Goal: Task Accomplishment & Management: Manage account settings

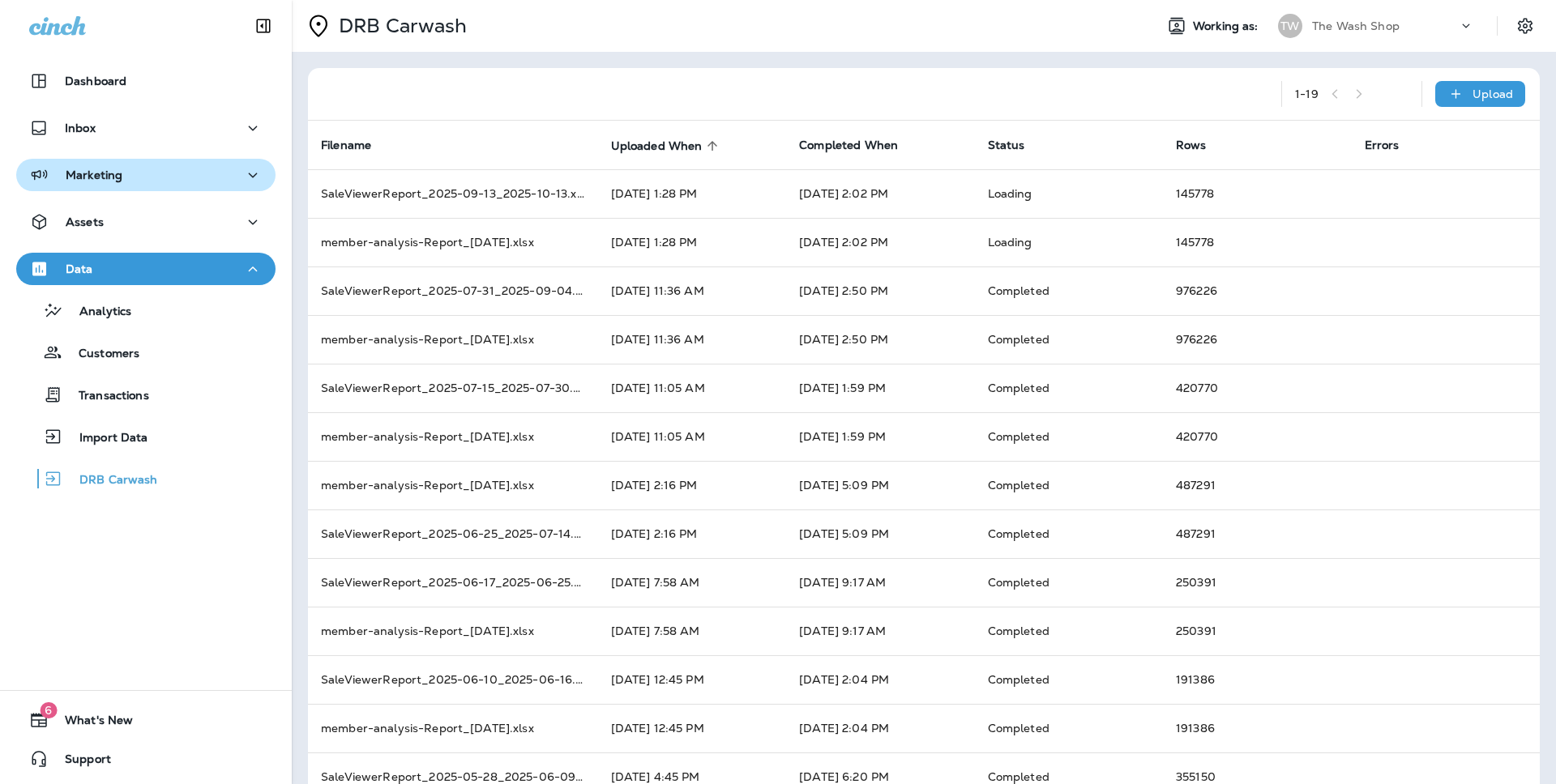
click at [129, 187] on button "Marketing" at bounding box center [146, 175] width 259 height 33
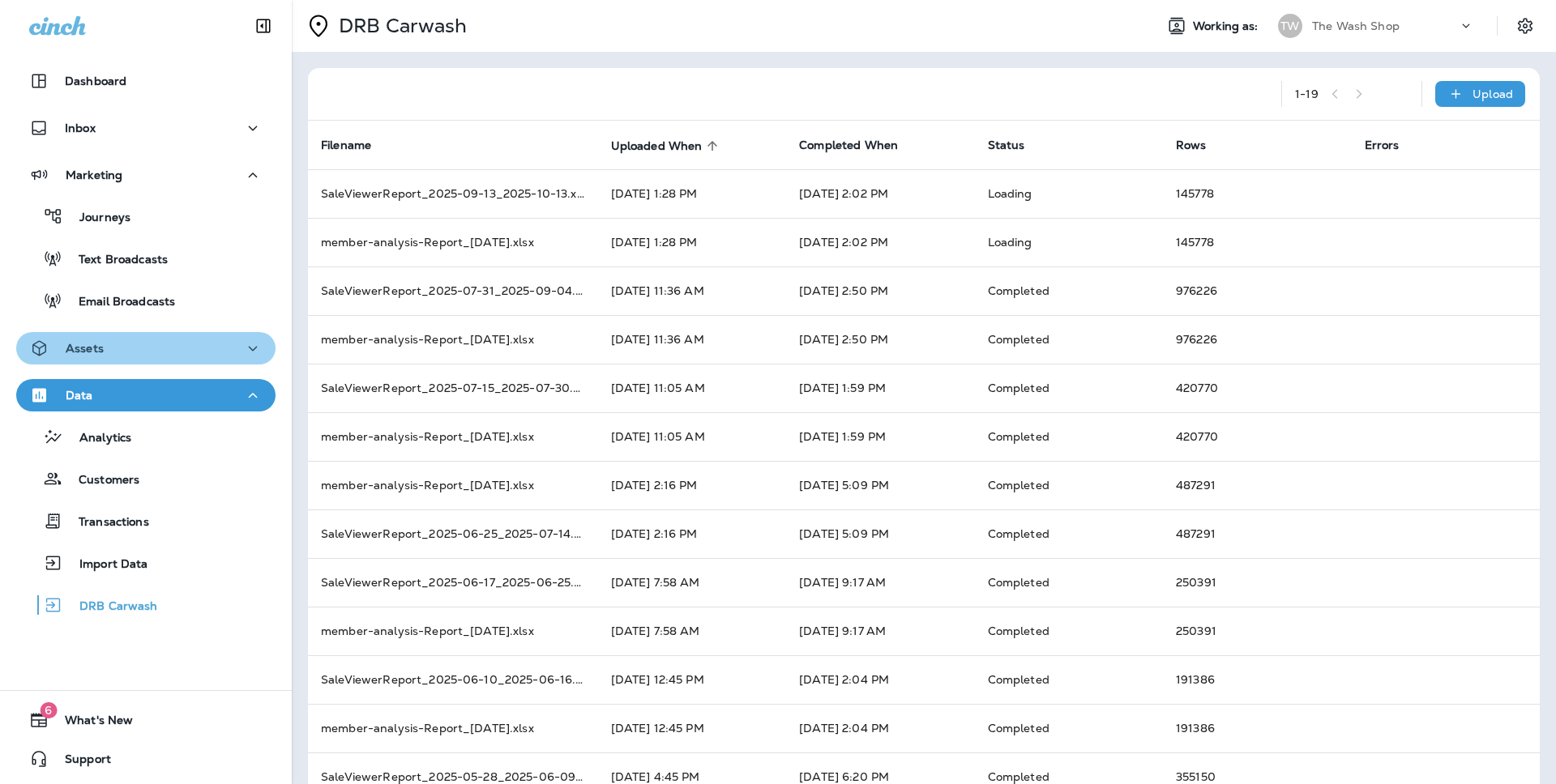
click at [148, 333] on button "Assets" at bounding box center [146, 348] width 259 height 33
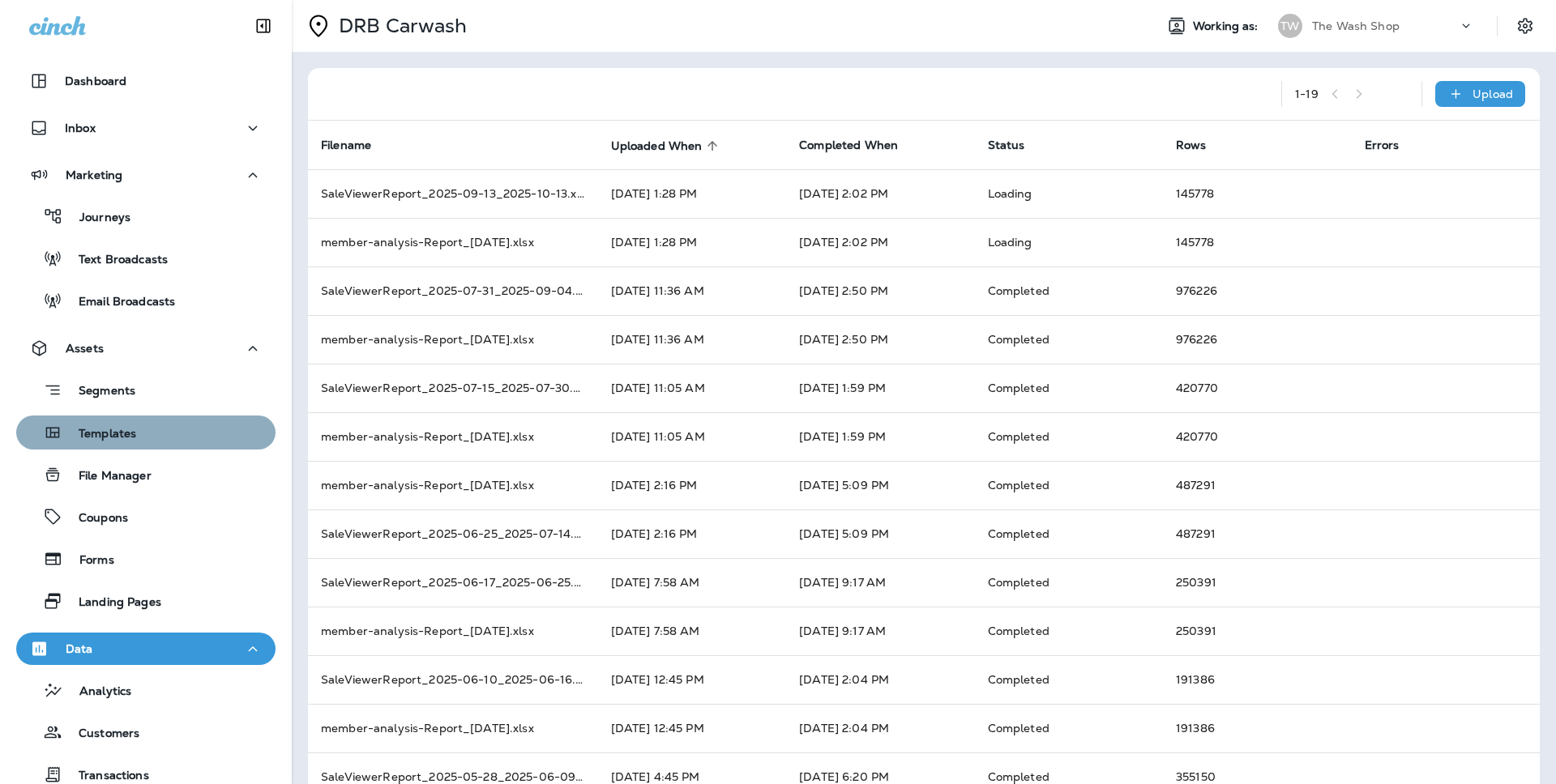
click at [223, 435] on div "Templates" at bounding box center [146, 432] width 246 height 24
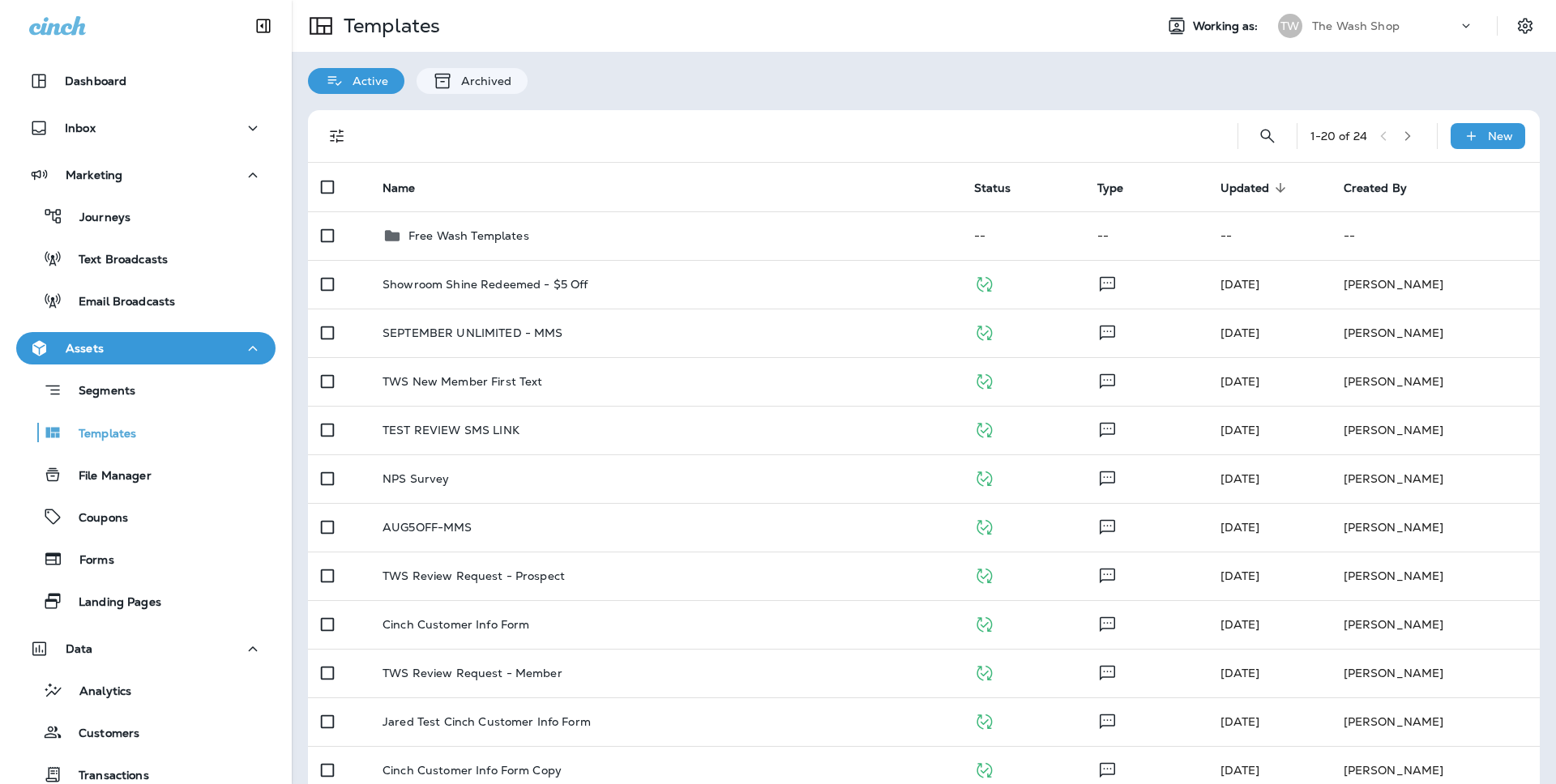
click at [1372, 46] on div "Templates Working as: TW The Wash Shop" at bounding box center [924, 26] width 1265 height 52
click at [1373, 30] on p "The Wash Shop" at bounding box center [1356, 26] width 87 height 13
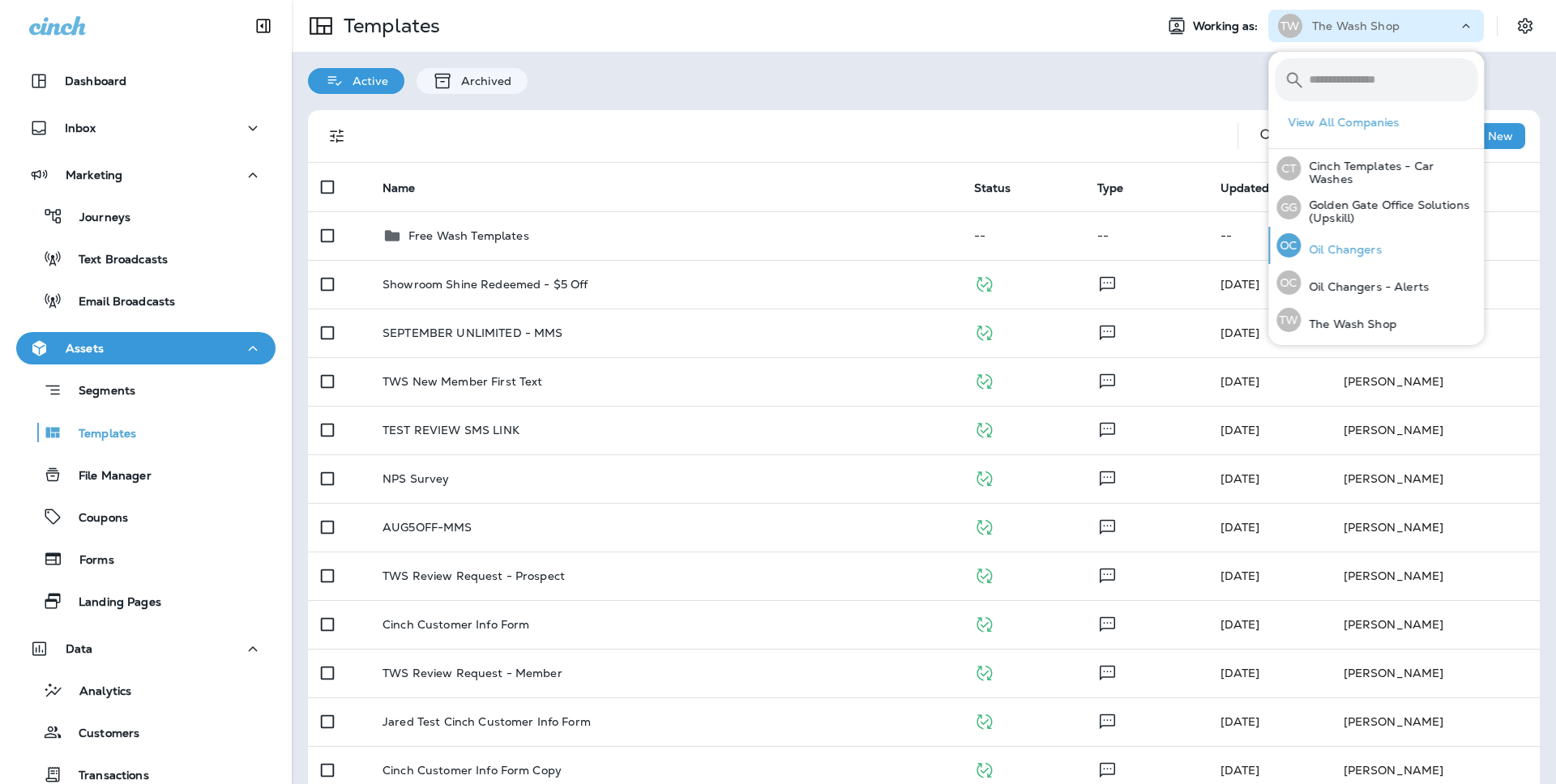
click at [1387, 251] on div "OC Oil Changers" at bounding box center [1329, 245] width 119 height 37
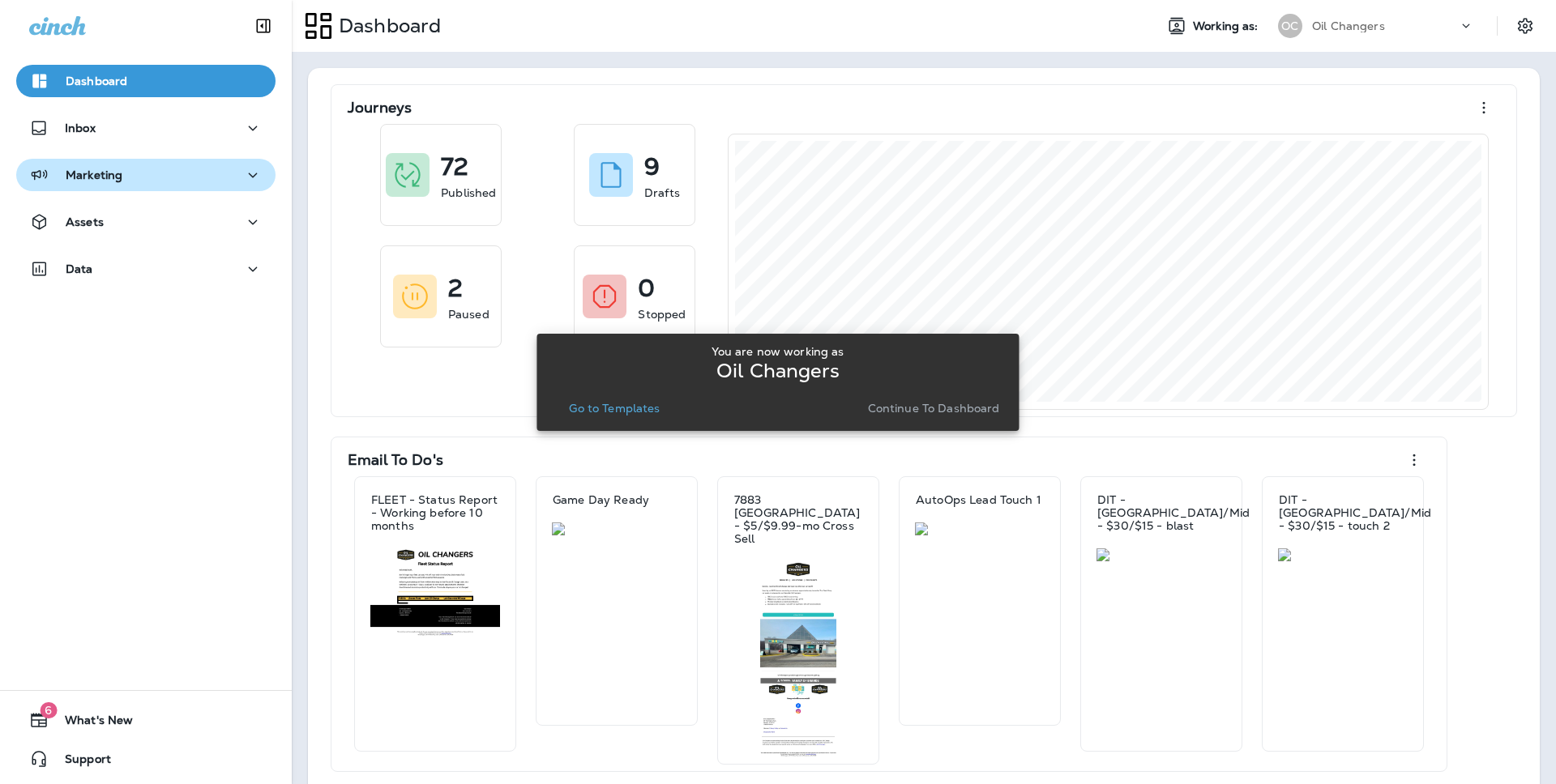
click at [151, 182] on div "Marketing" at bounding box center [146, 175] width 234 height 20
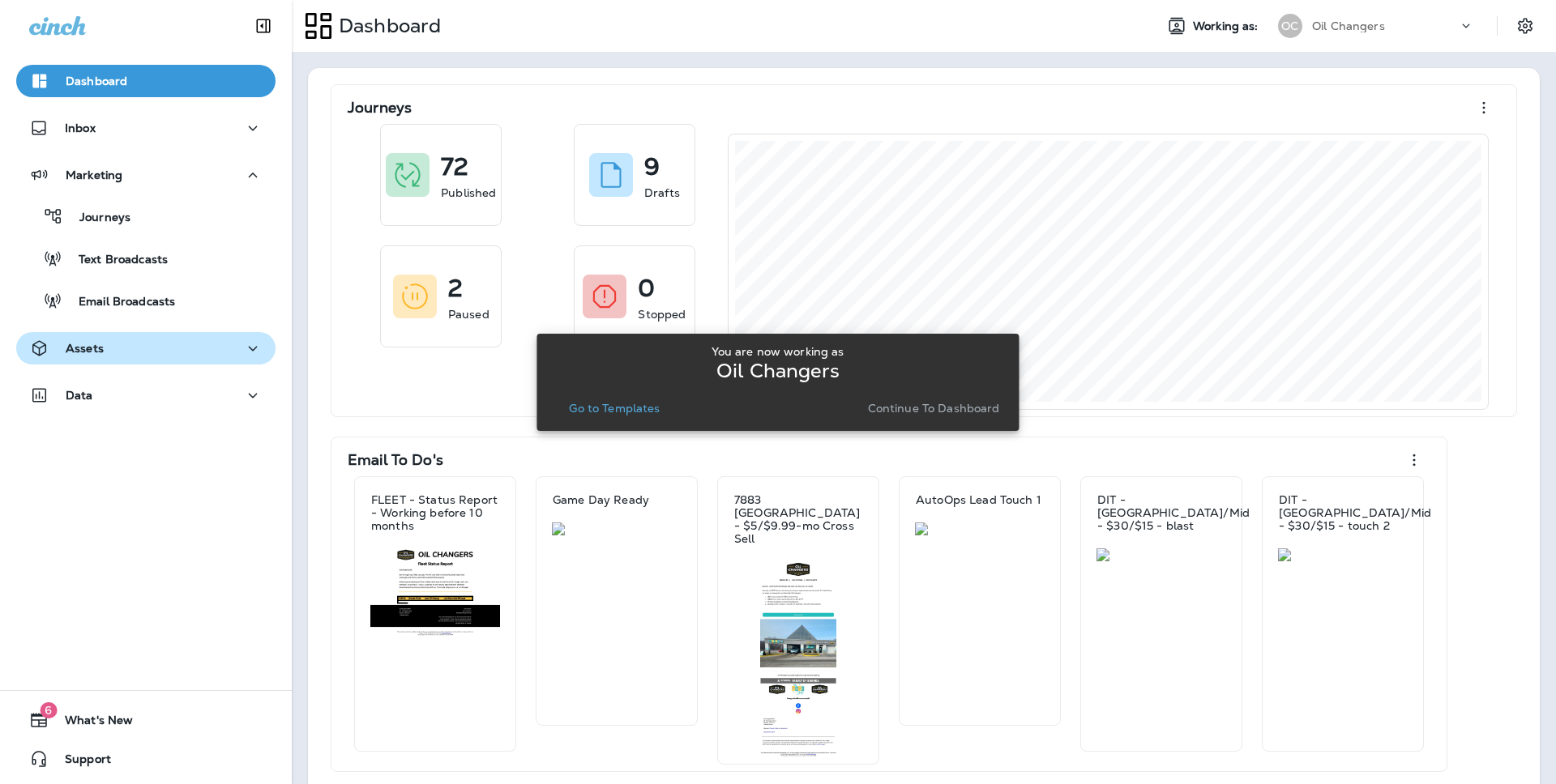
click at [140, 341] on div "Assets" at bounding box center [146, 348] width 234 height 20
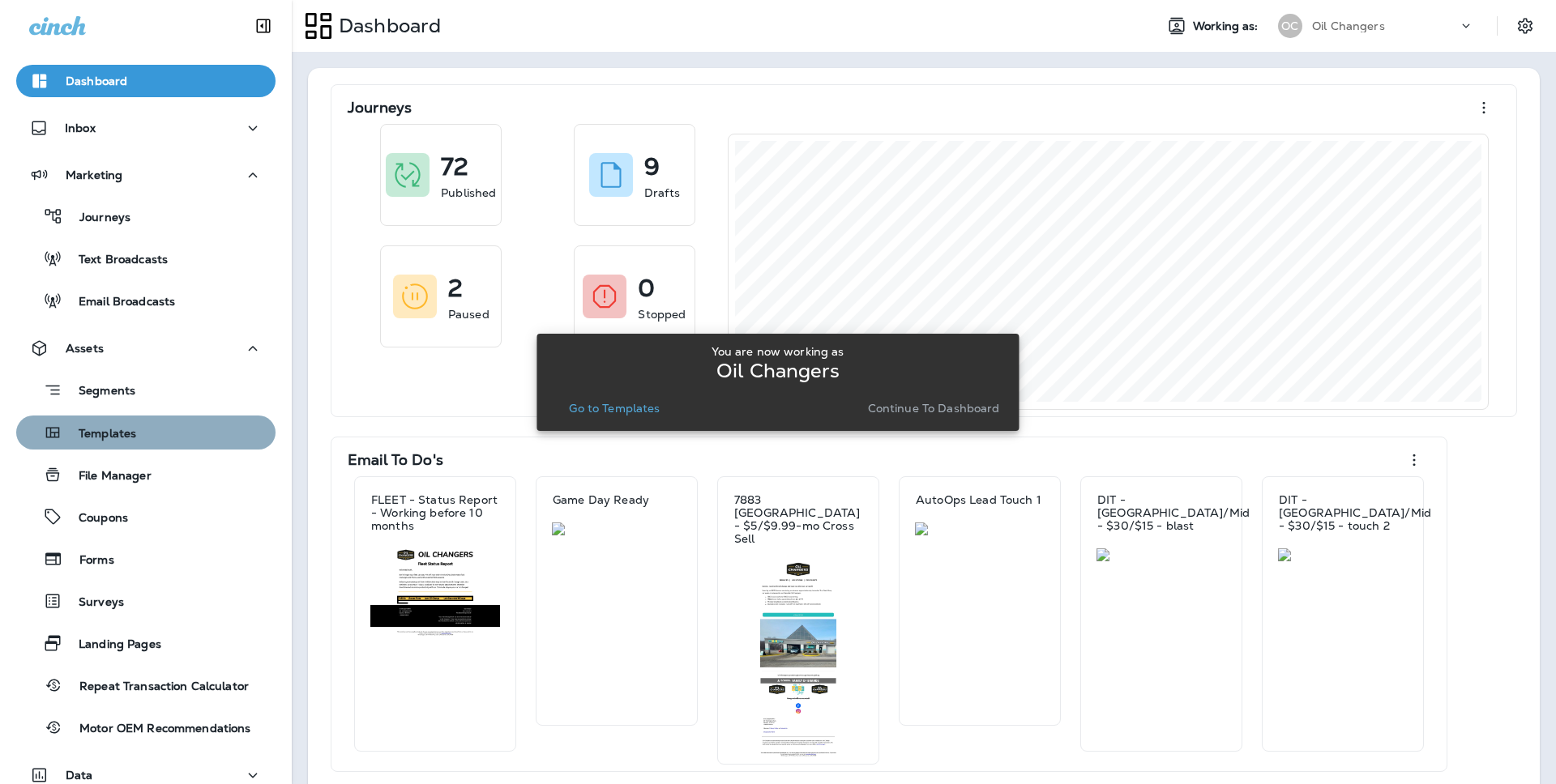
click at [146, 424] on div "Templates" at bounding box center [146, 432] width 246 height 24
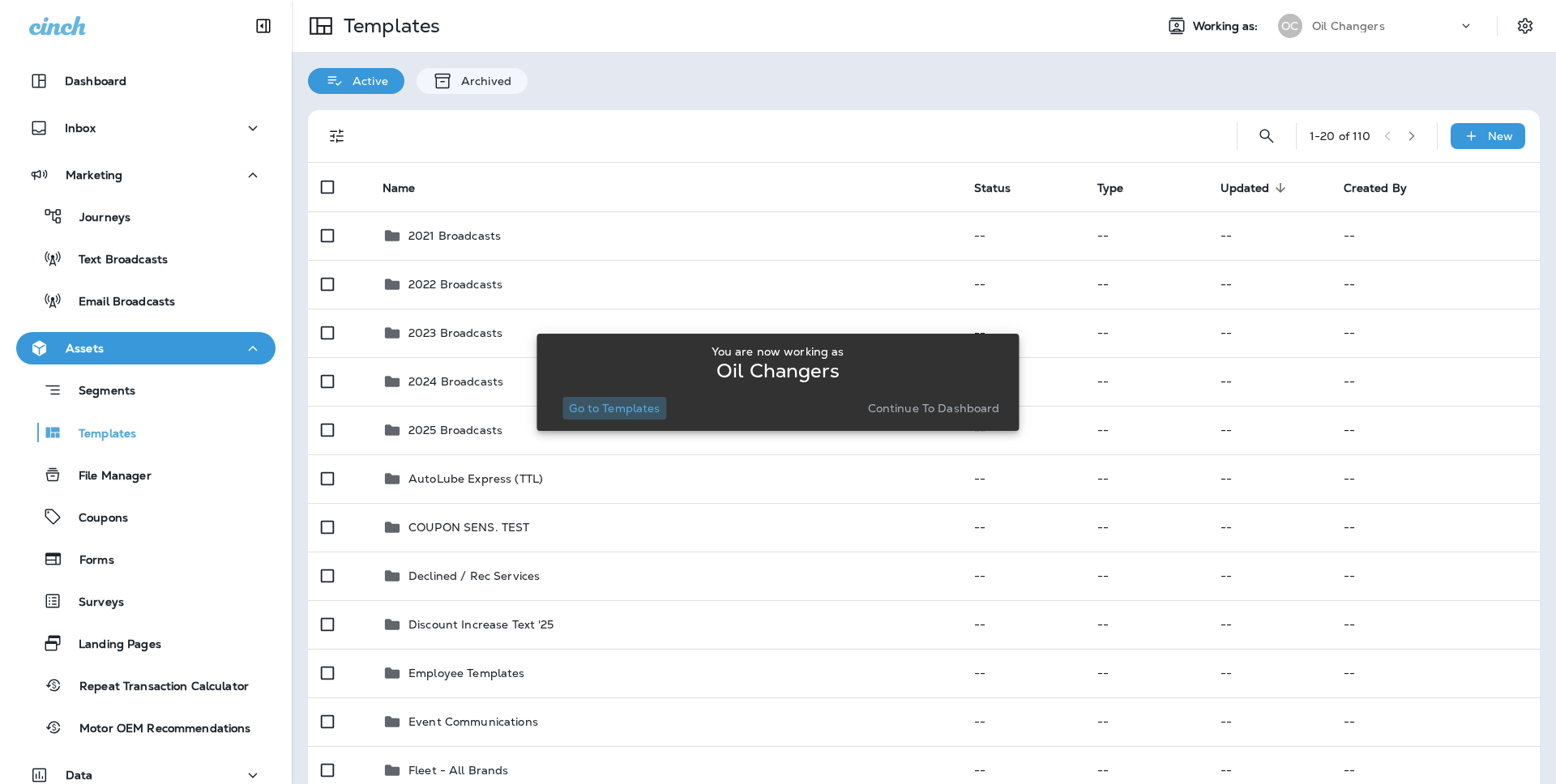
click at [630, 404] on p "Go to Templates" at bounding box center [614, 409] width 91 height 13
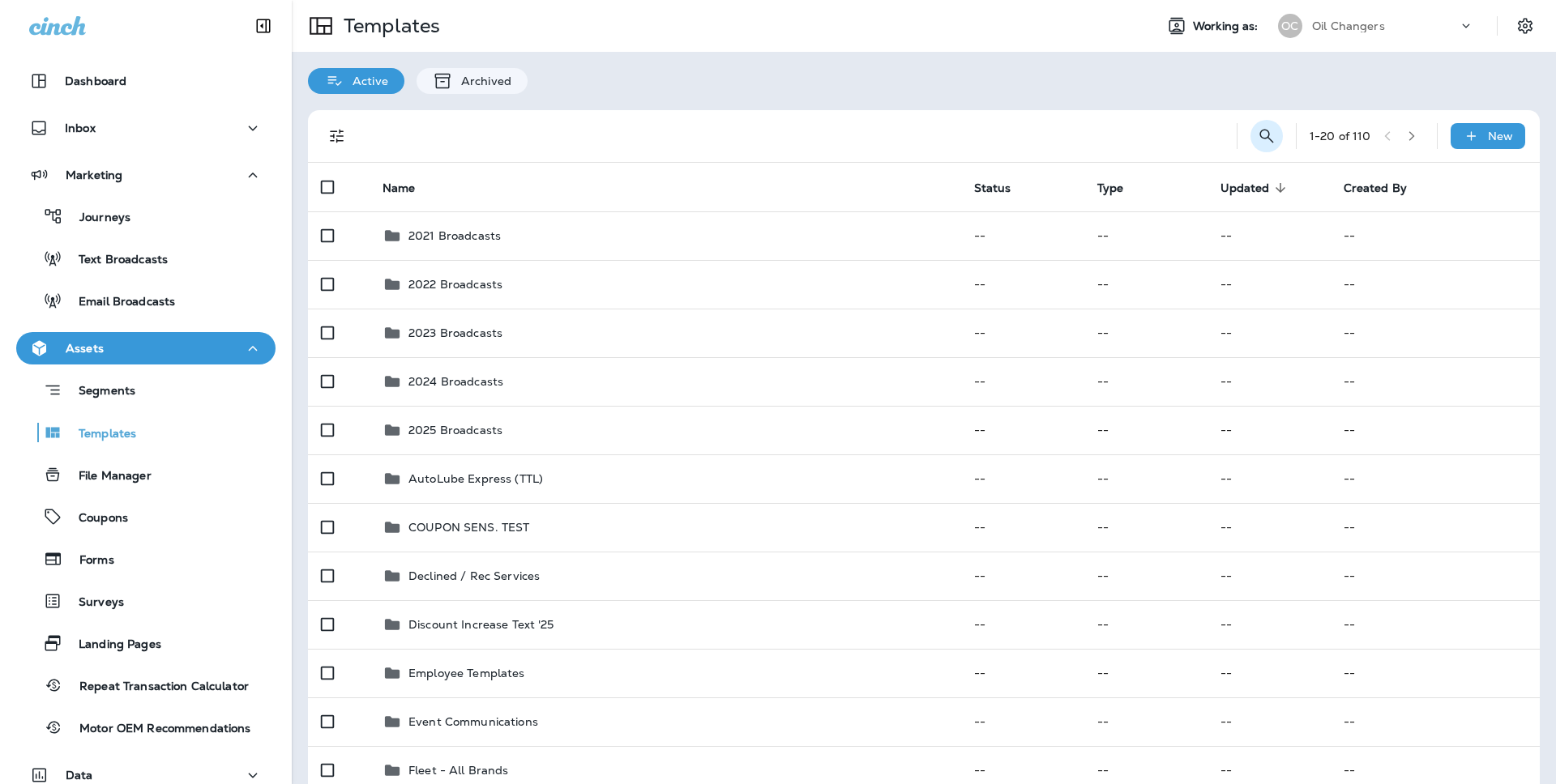
click at [1265, 123] on button "Search Templates" at bounding box center [1267, 136] width 33 height 33
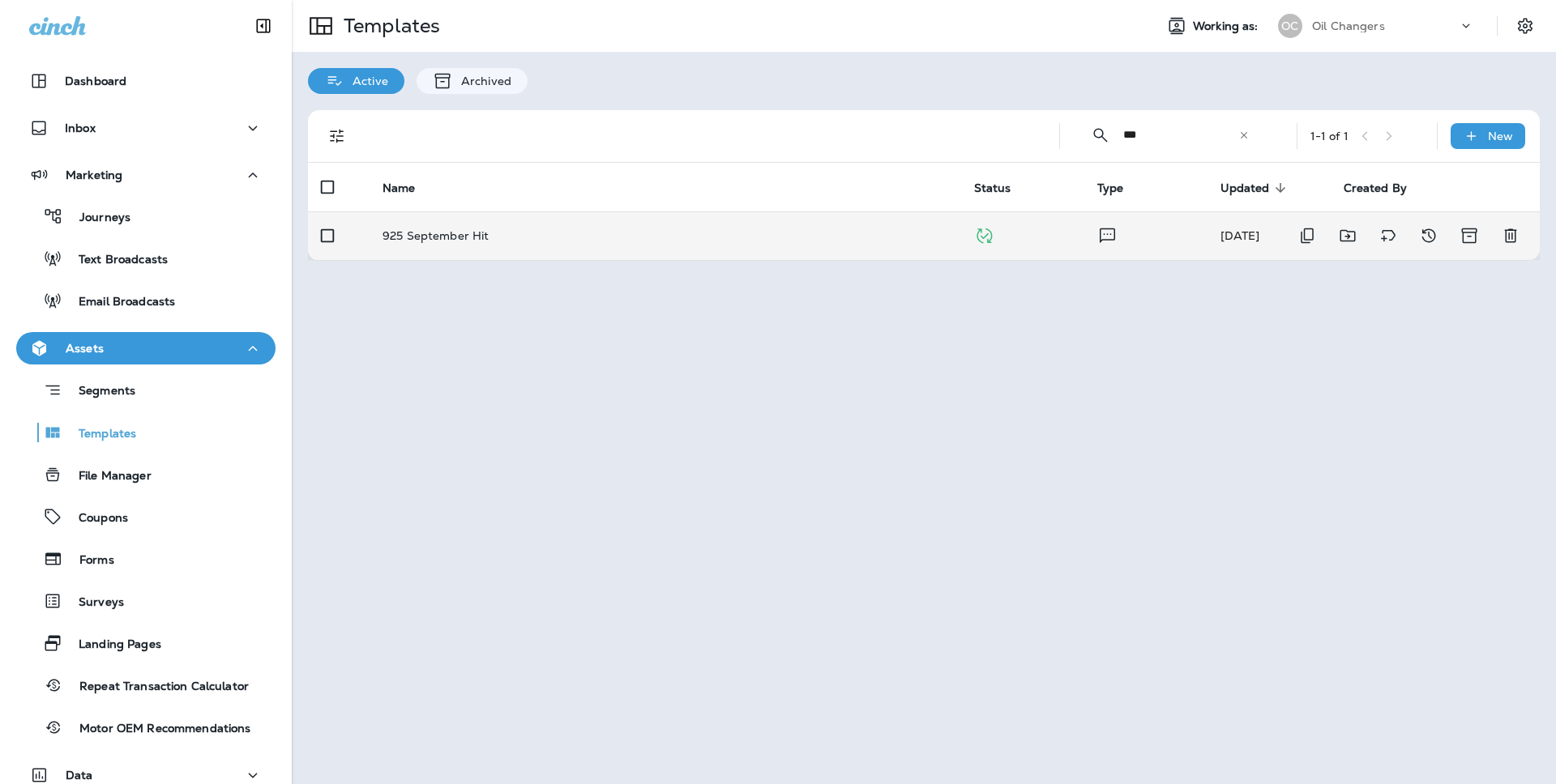
type input "***"
click at [812, 243] on td "925 September Hit" at bounding box center [665, 235] width 592 height 49
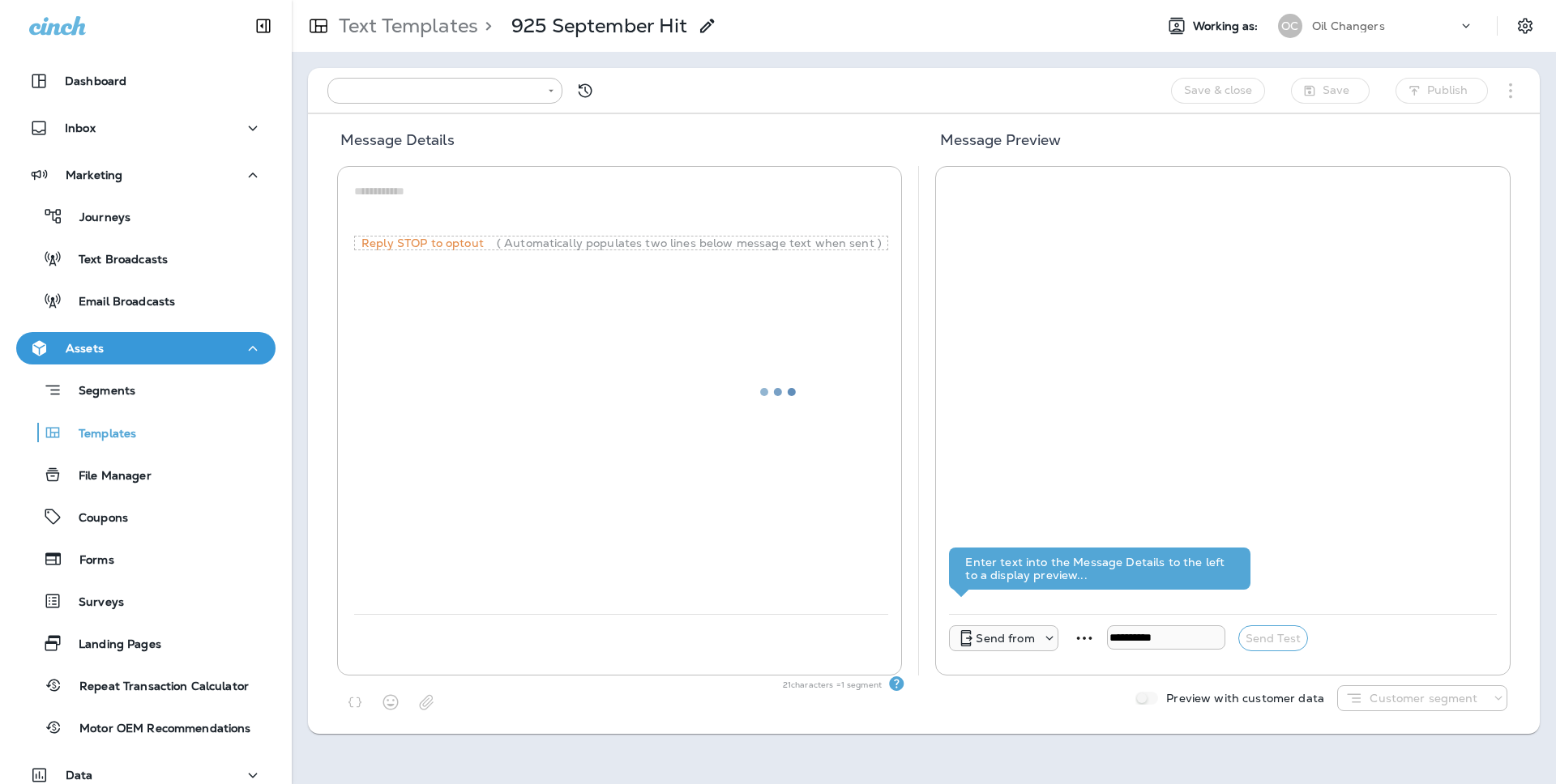
type input "**********"
type textarea "**********"
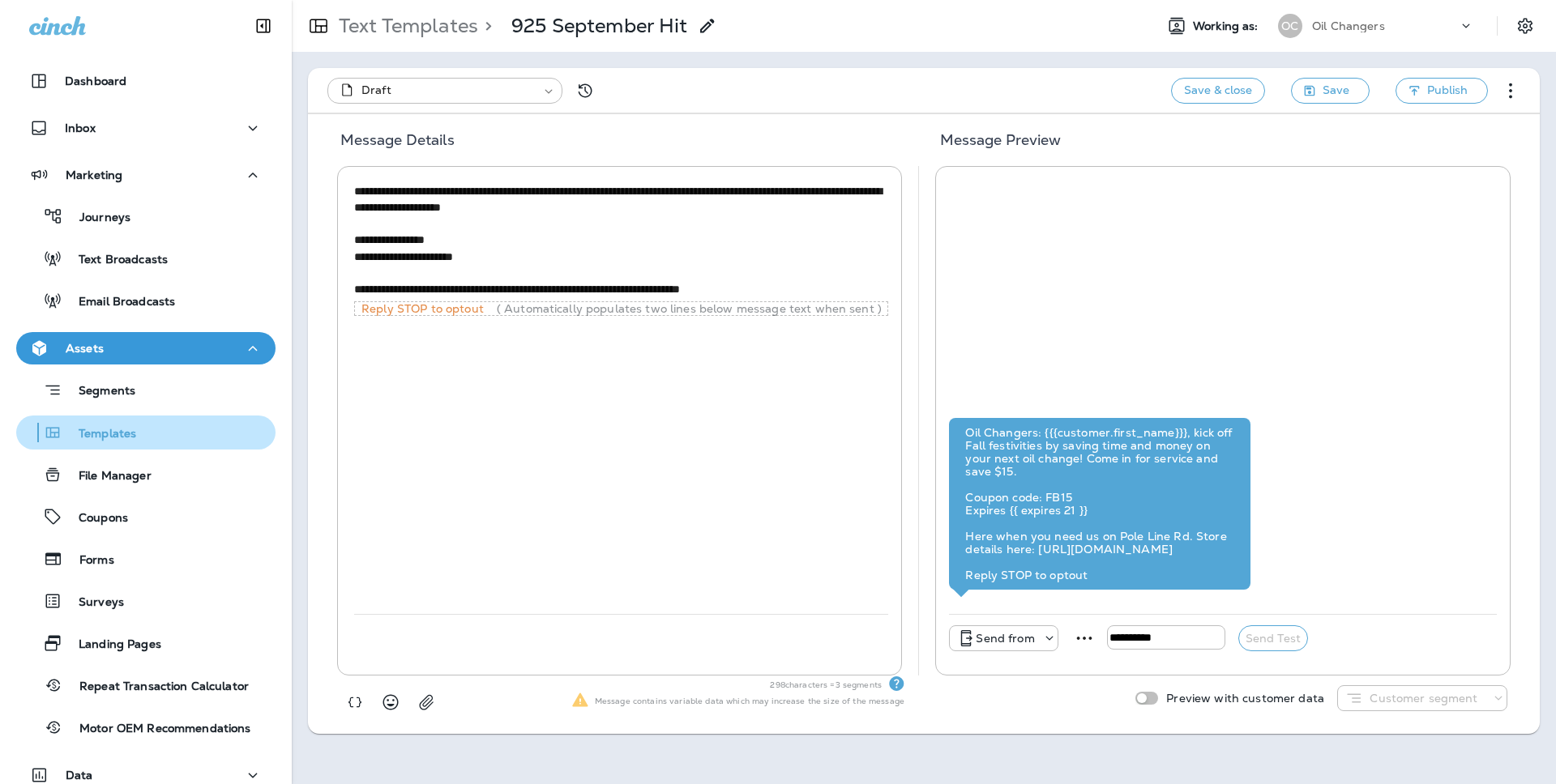
click at [147, 446] on button "Templates" at bounding box center [146, 433] width 259 height 34
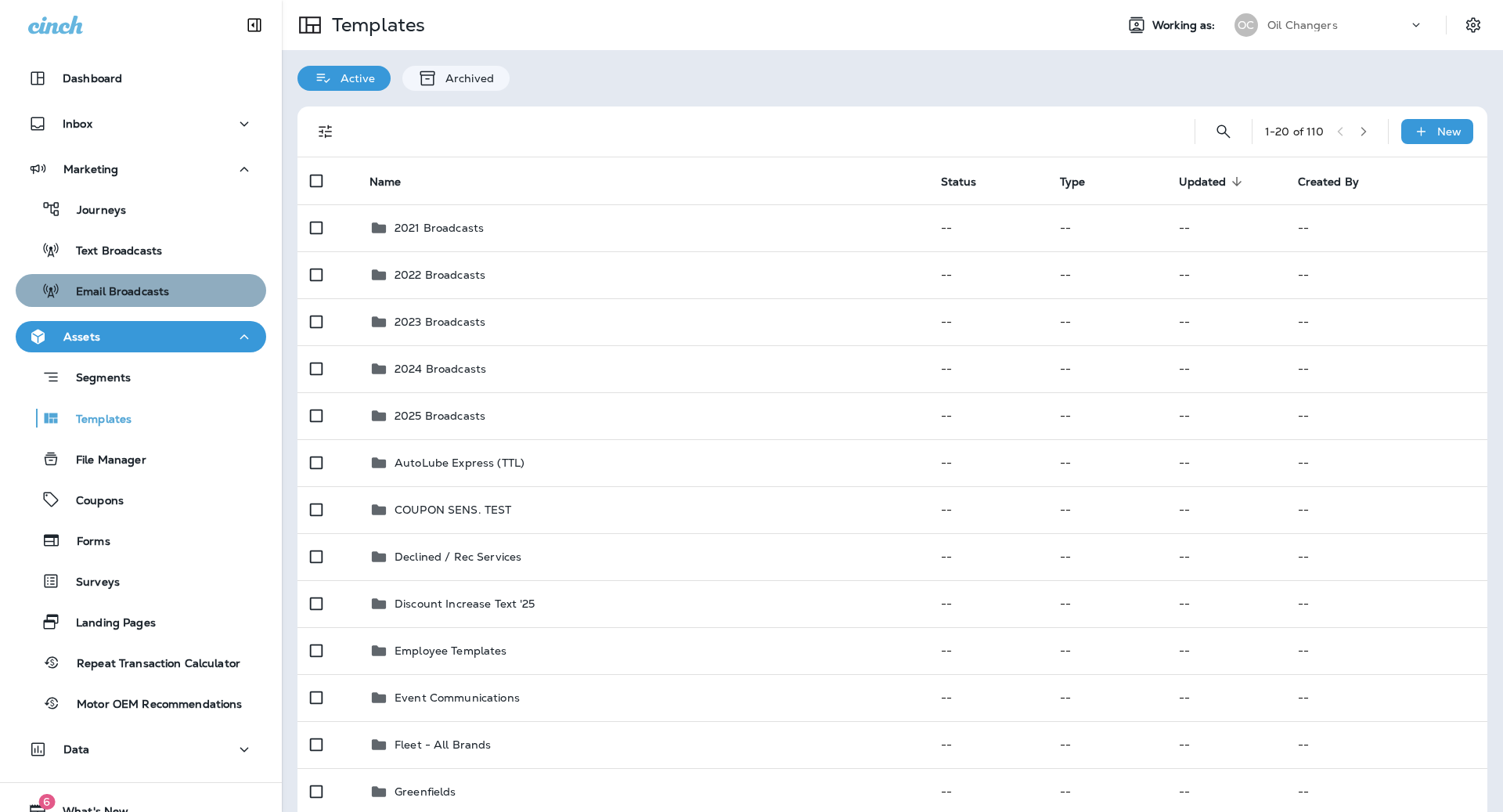
scroll to position [2, 0]
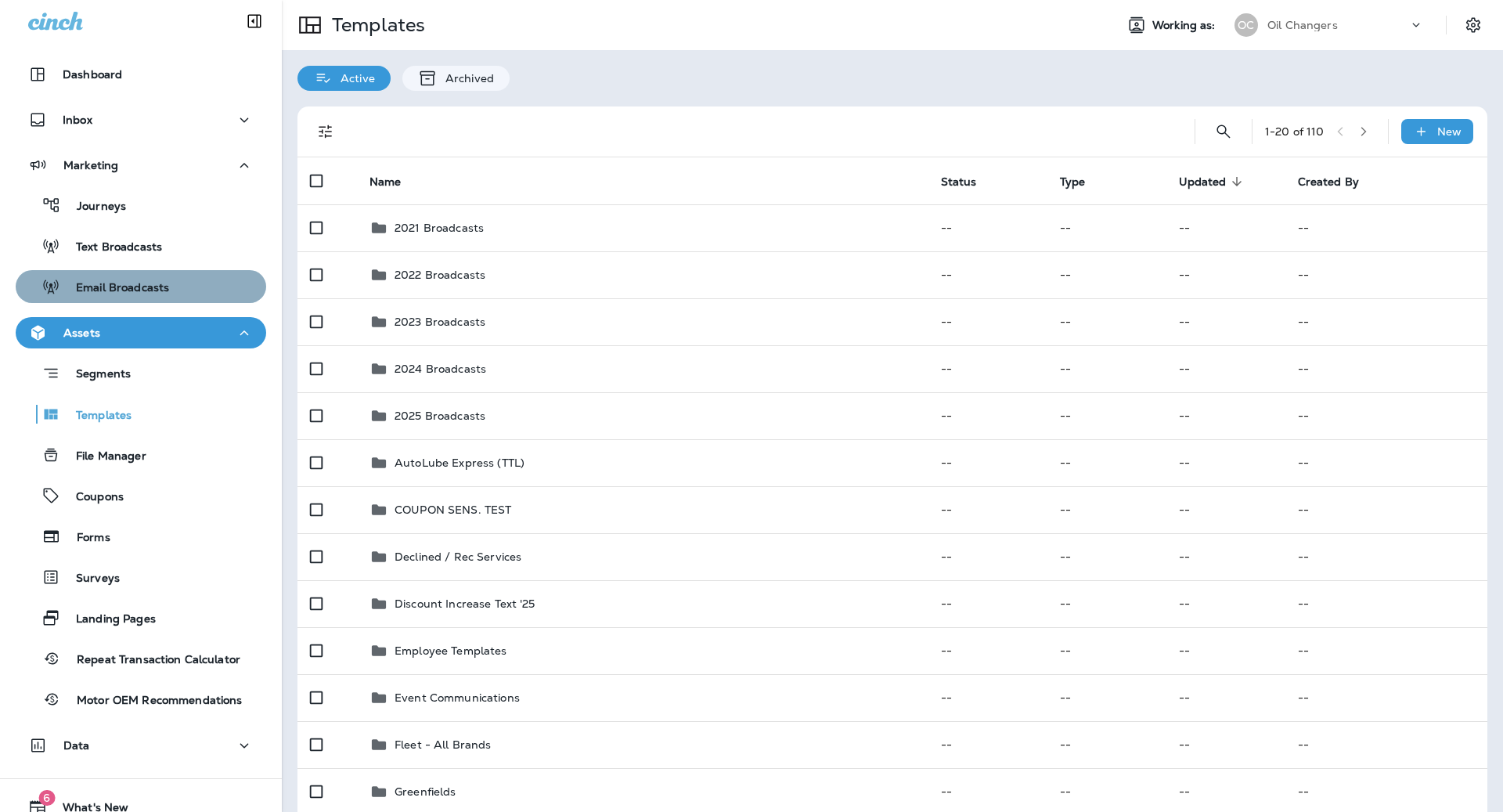
click at [172, 298] on div "Email Broadcasts" at bounding box center [141, 286] width 238 height 23
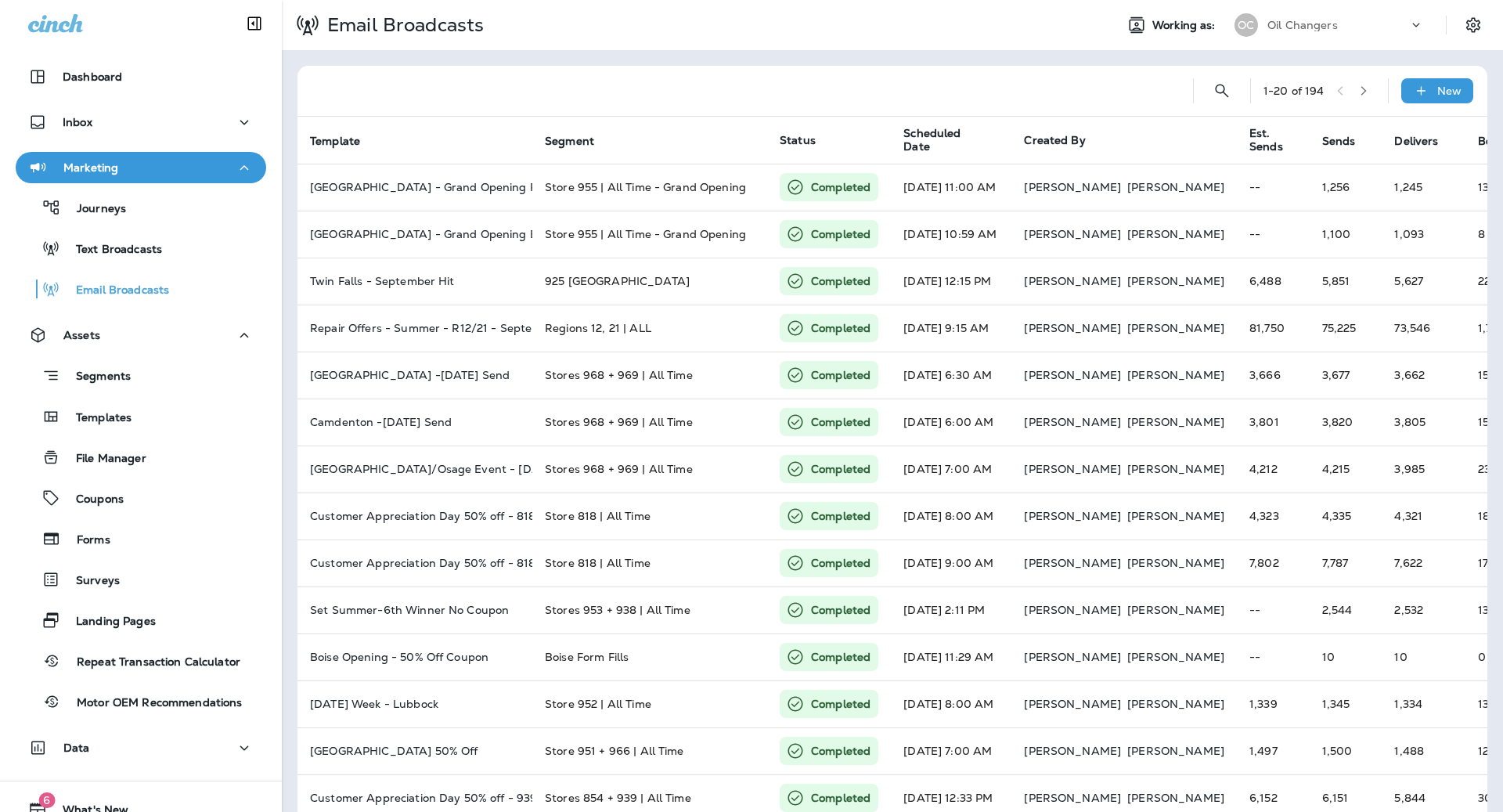
click at [1364, 90] on icon "button" at bounding box center [1364, 91] width 11 height 11
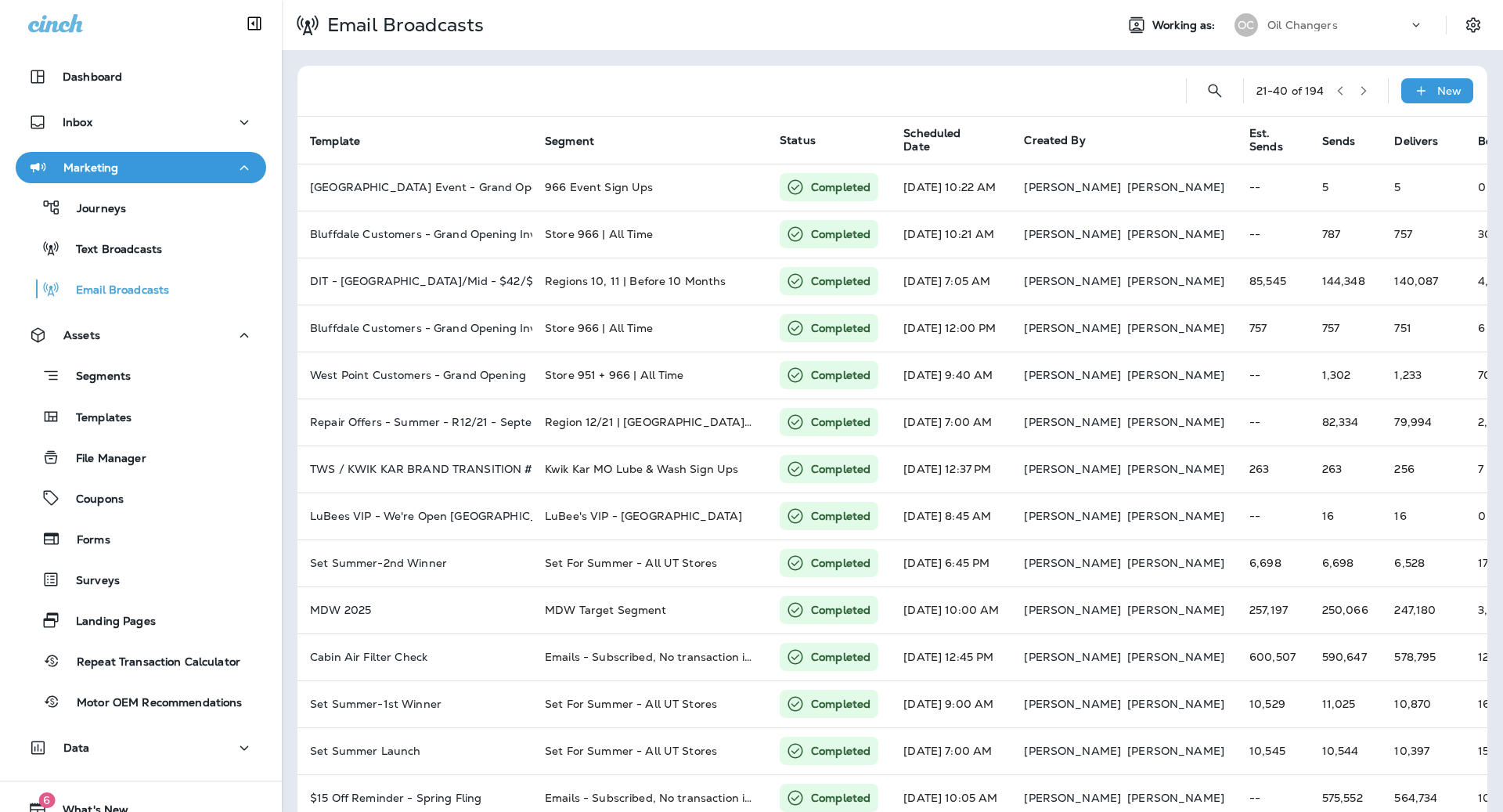
click at [1364, 90] on icon "button" at bounding box center [1364, 91] width 11 height 11
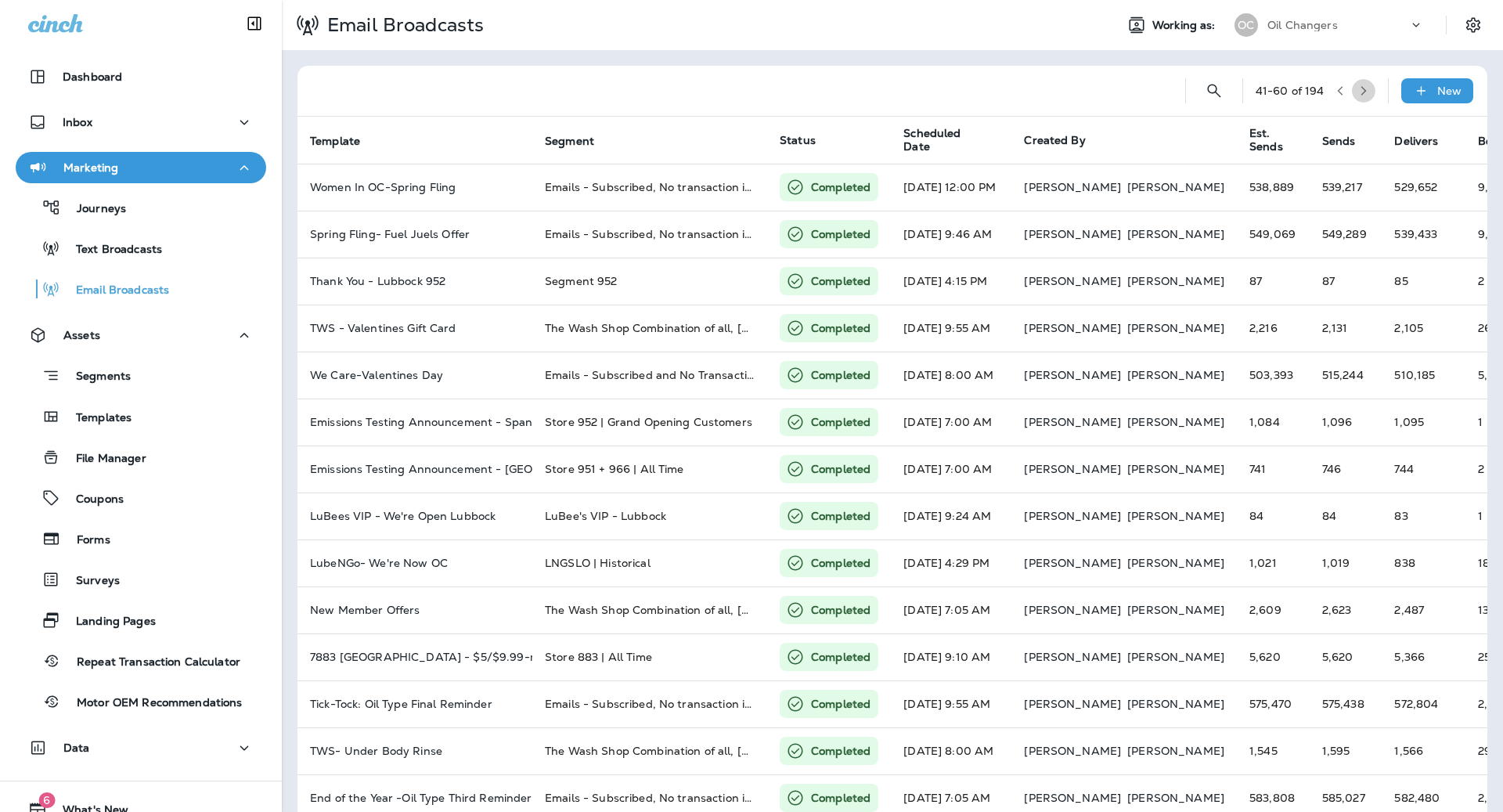
click at [1364, 90] on icon "button" at bounding box center [1364, 91] width 11 height 11
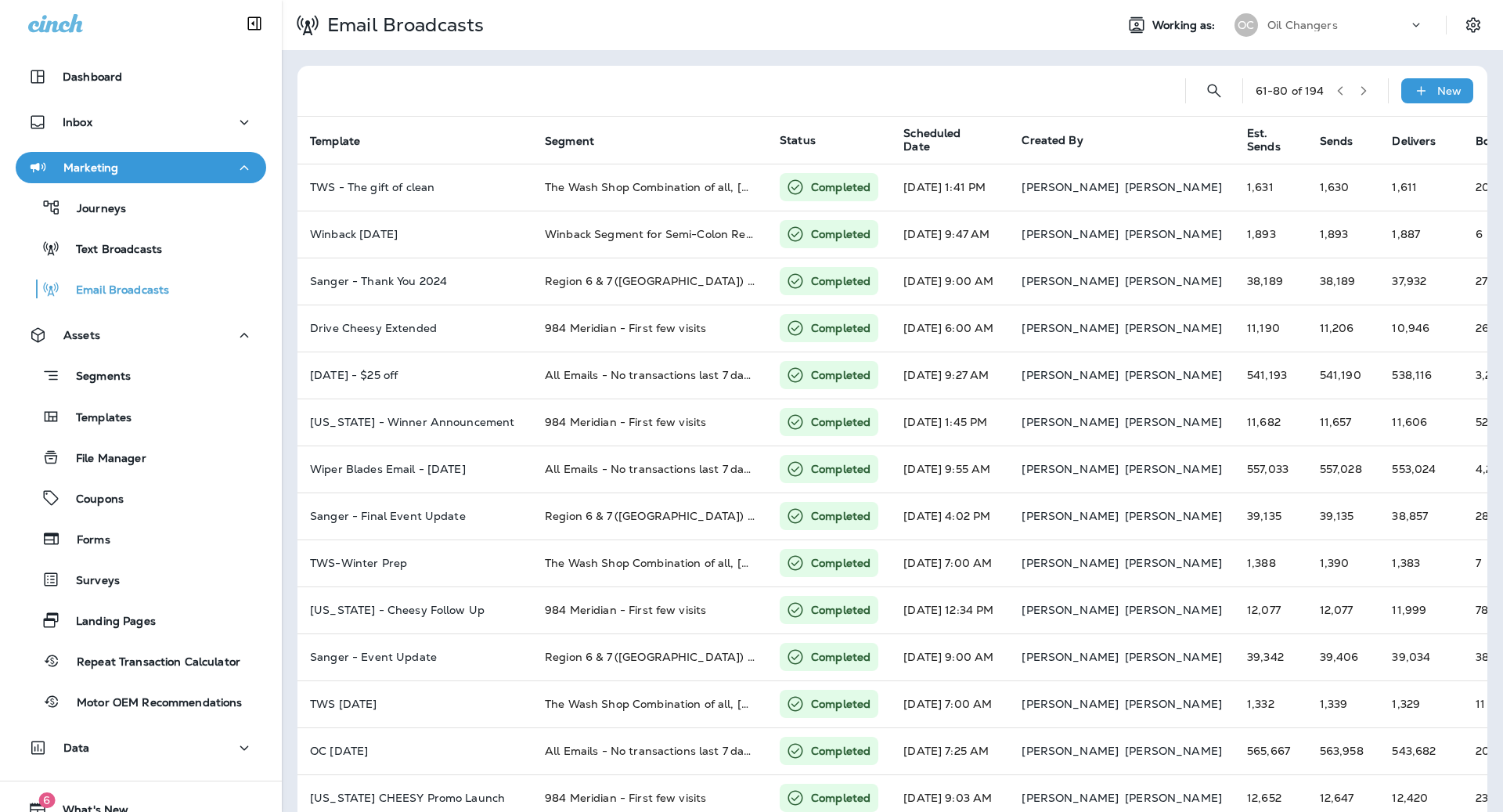
click at [1364, 90] on icon "button" at bounding box center [1364, 91] width 11 height 11
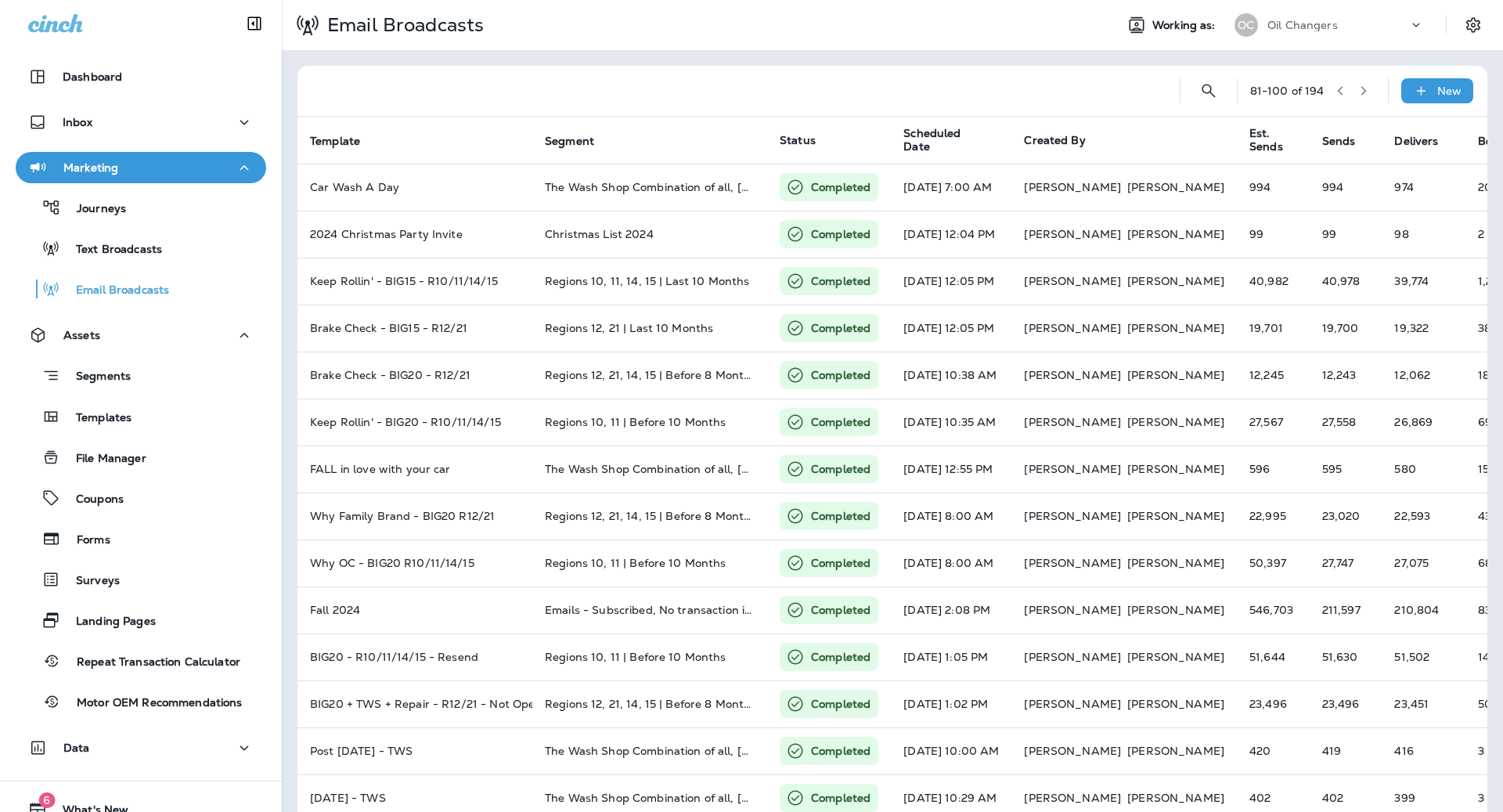
click at [1342, 92] on icon "button" at bounding box center [1340, 91] width 11 height 11
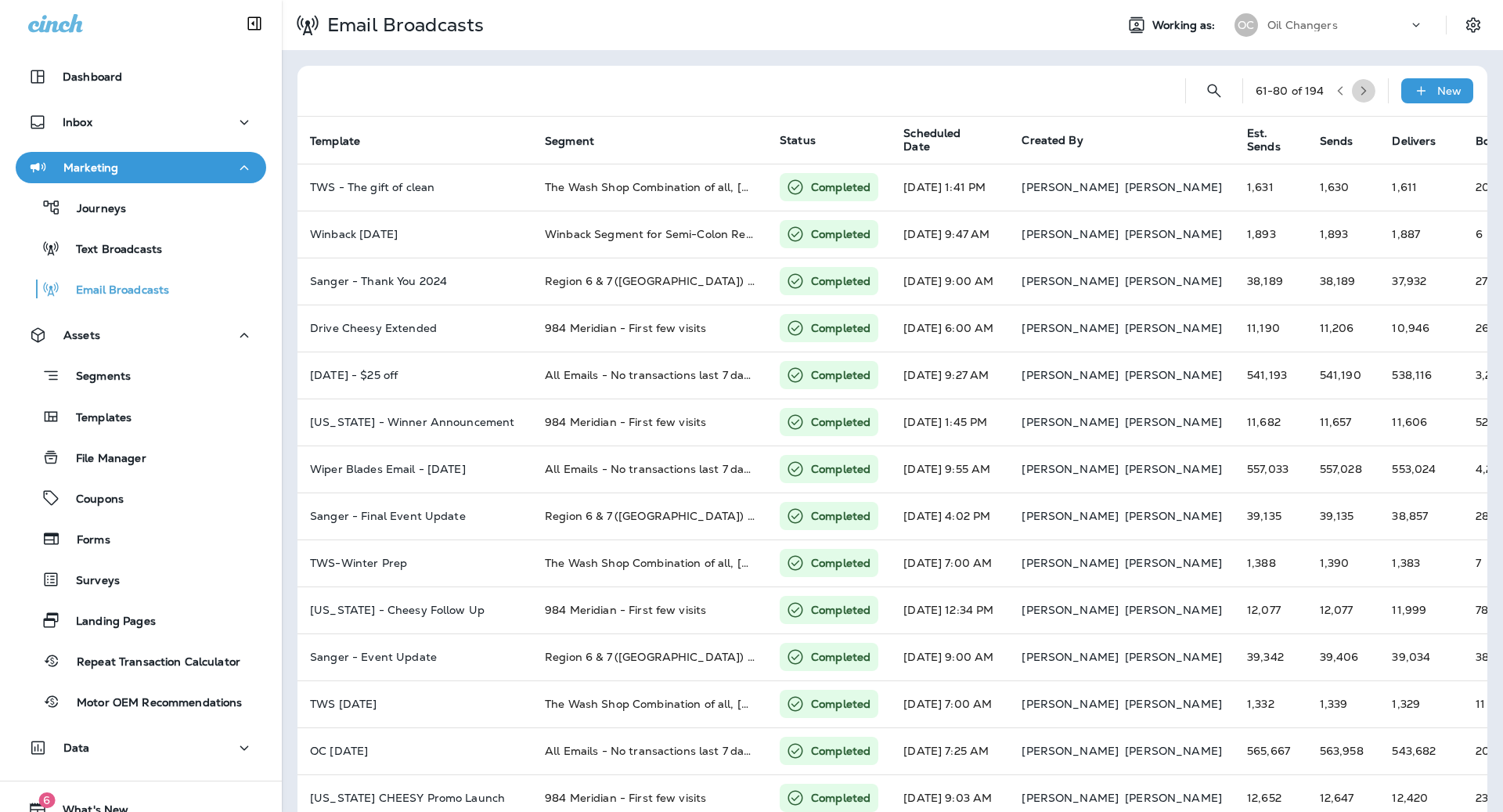
click at [1371, 95] on button "button" at bounding box center [1363, 90] width 23 height 23
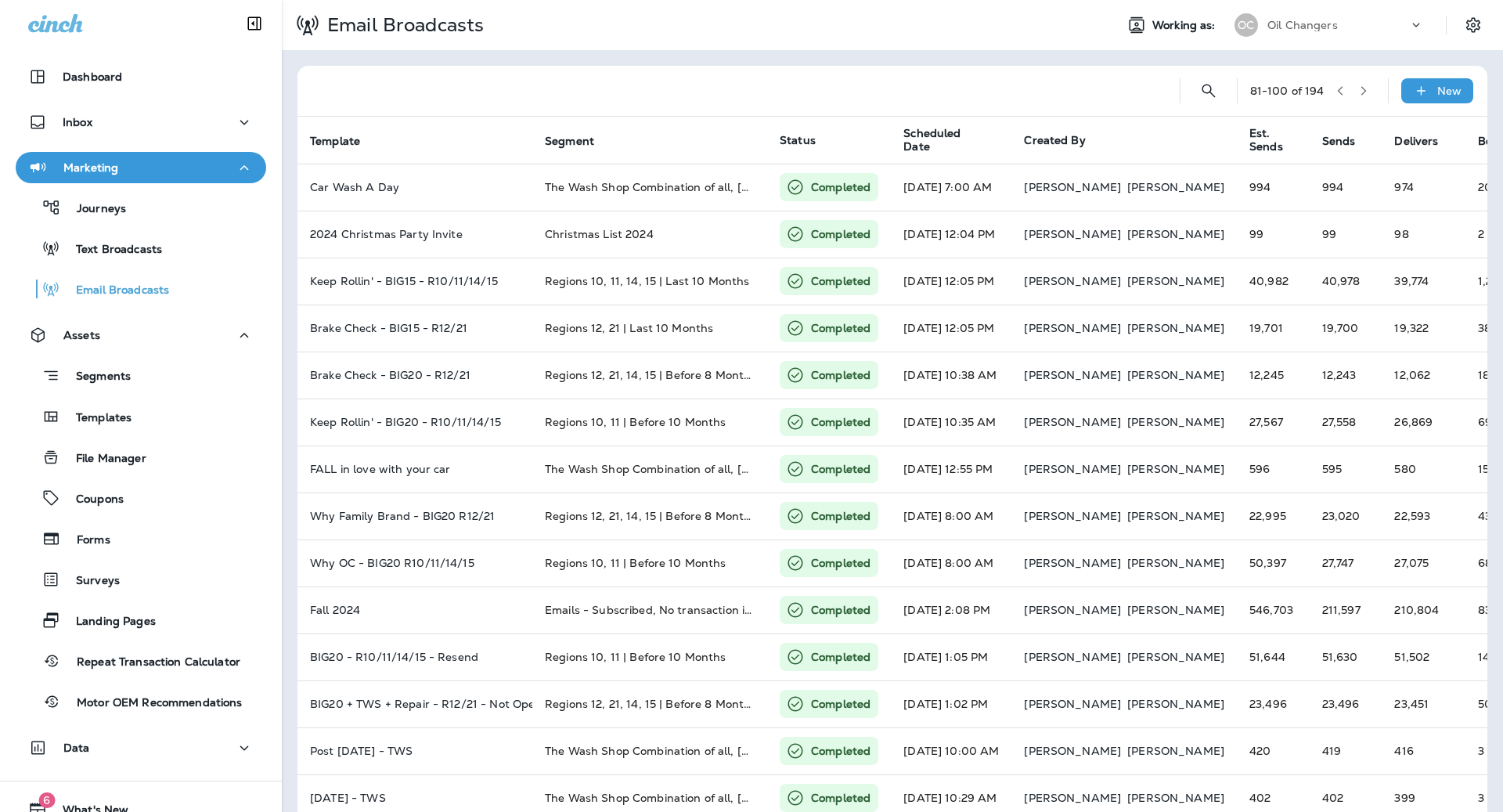
click at [1371, 90] on button "button" at bounding box center [1363, 90] width 23 height 23
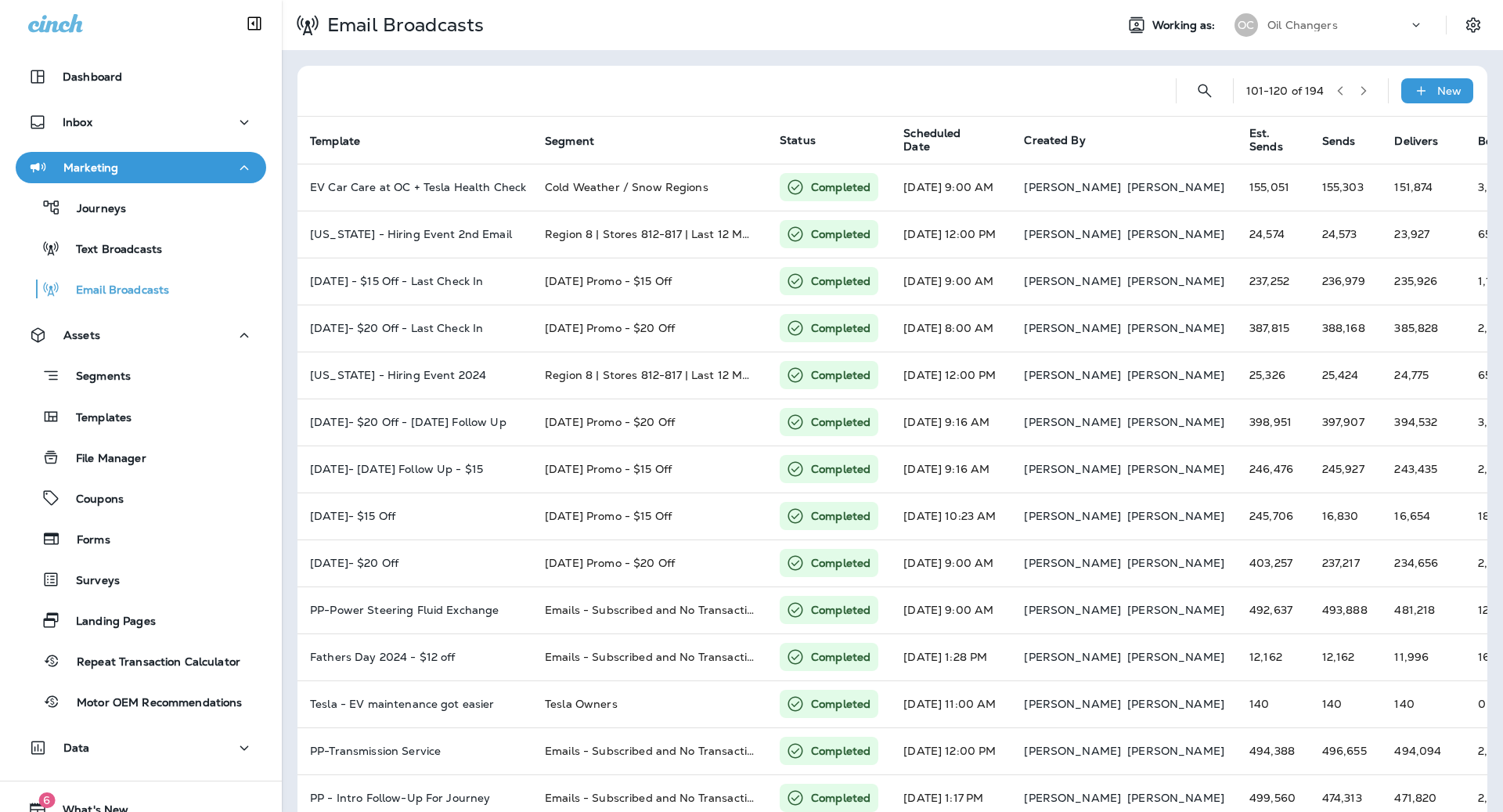
click at [1370, 90] on button "button" at bounding box center [1363, 90] width 23 height 23
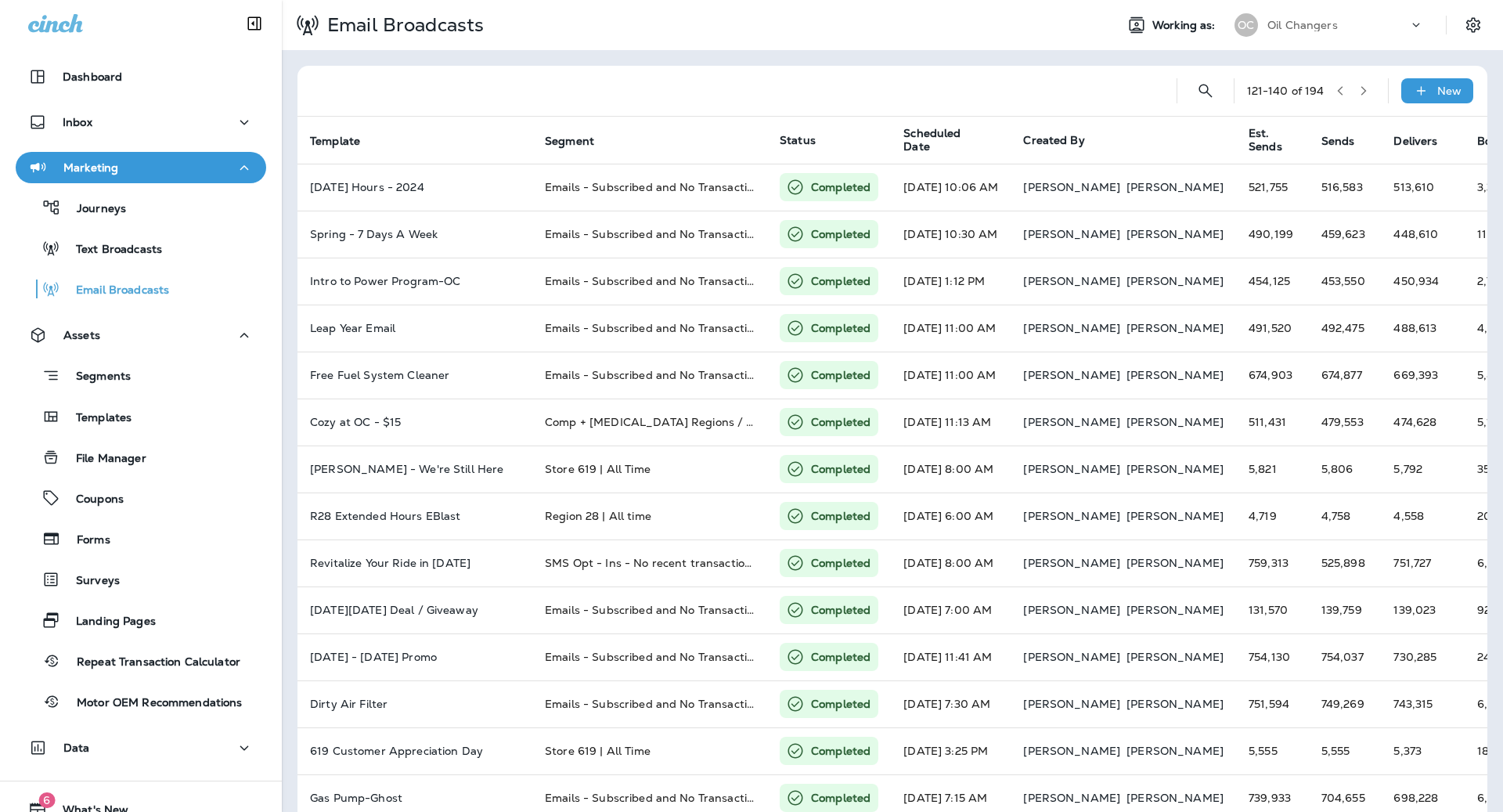
click at [1370, 90] on button "button" at bounding box center [1363, 90] width 23 height 23
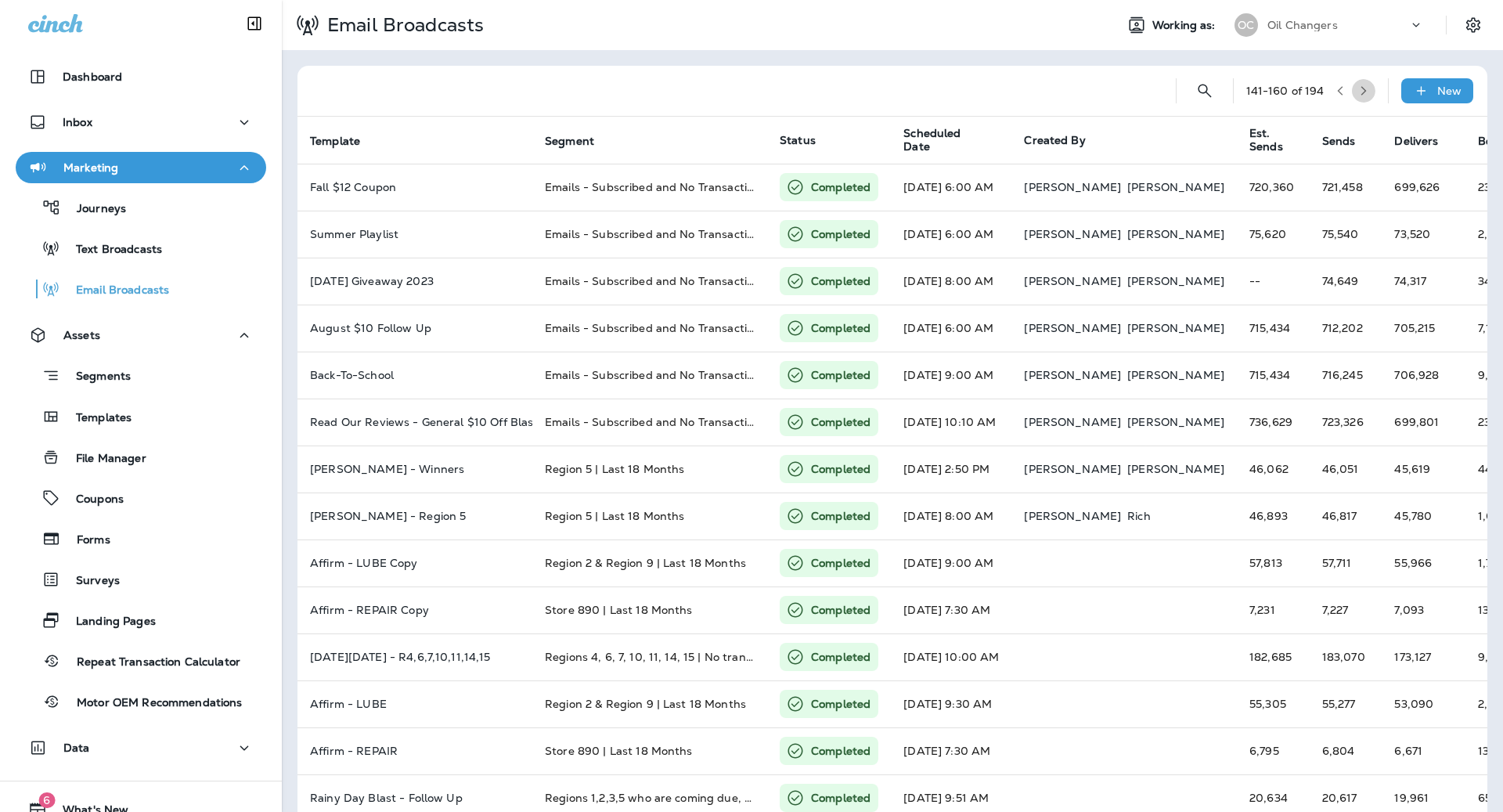
click at [1370, 90] on button "button" at bounding box center [1363, 90] width 23 height 23
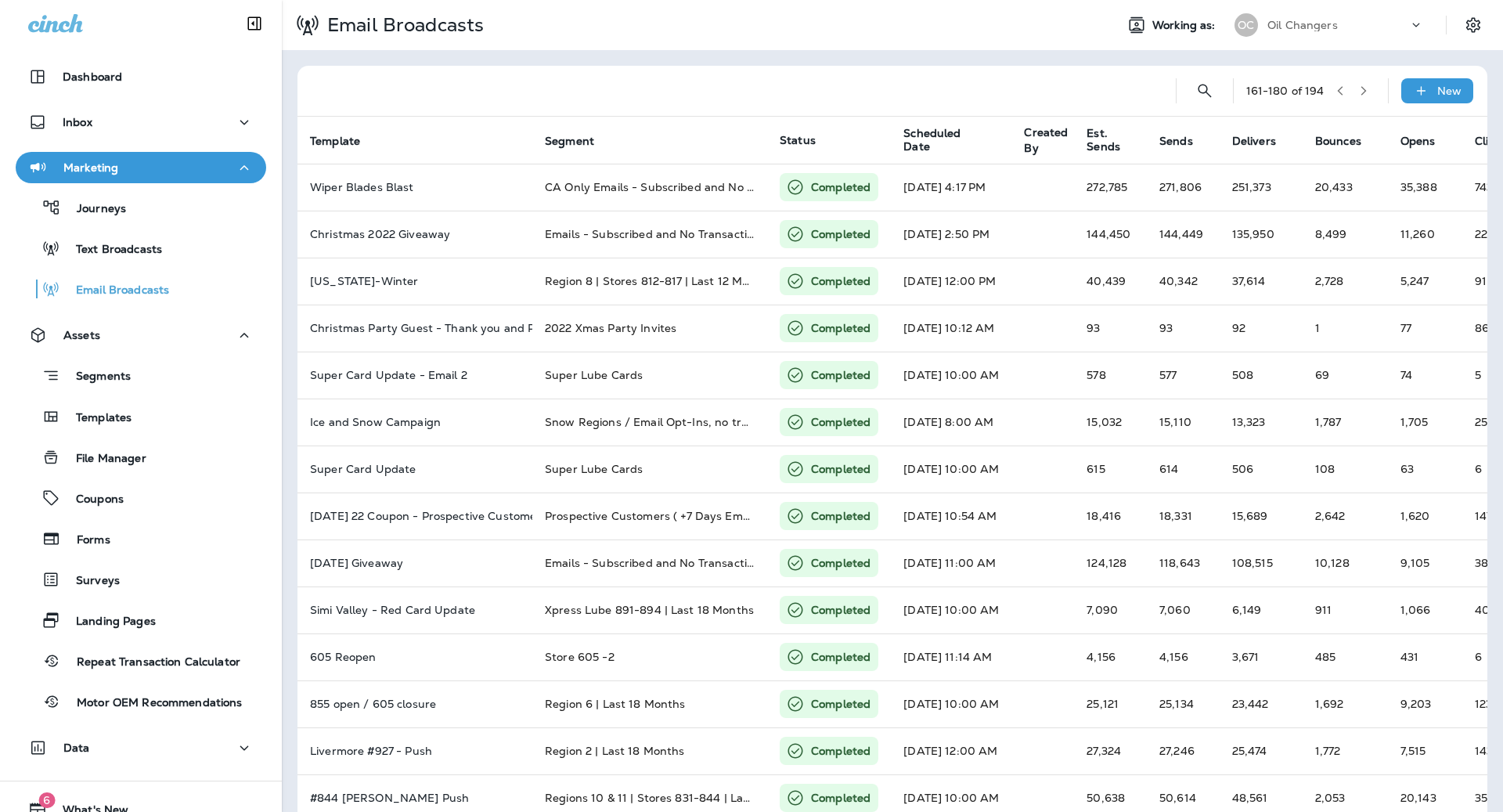
click at [1329, 92] on button "button" at bounding box center [1340, 90] width 23 height 23
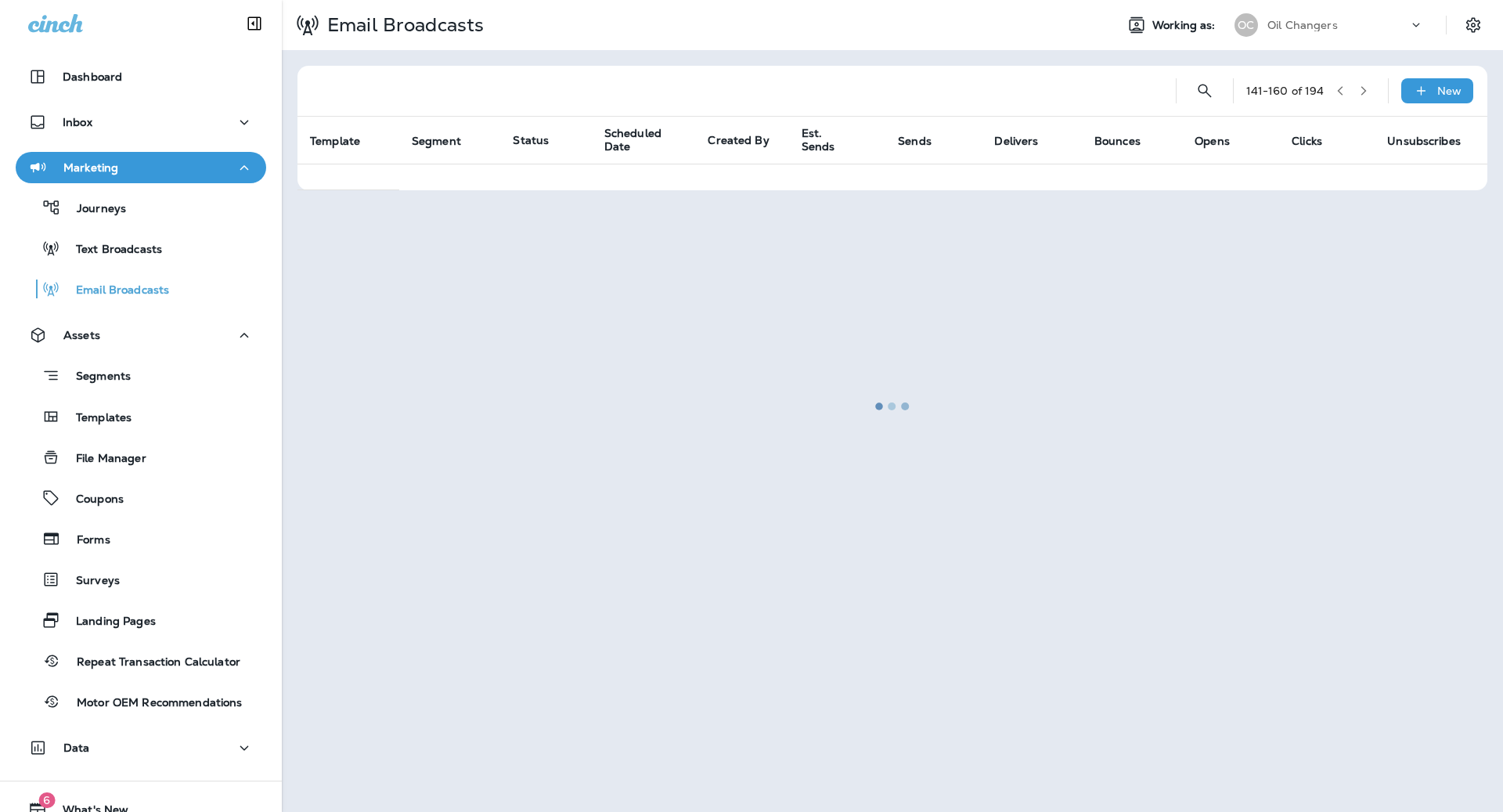
click at [1333, 91] on div at bounding box center [892, 406] width 1218 height 808
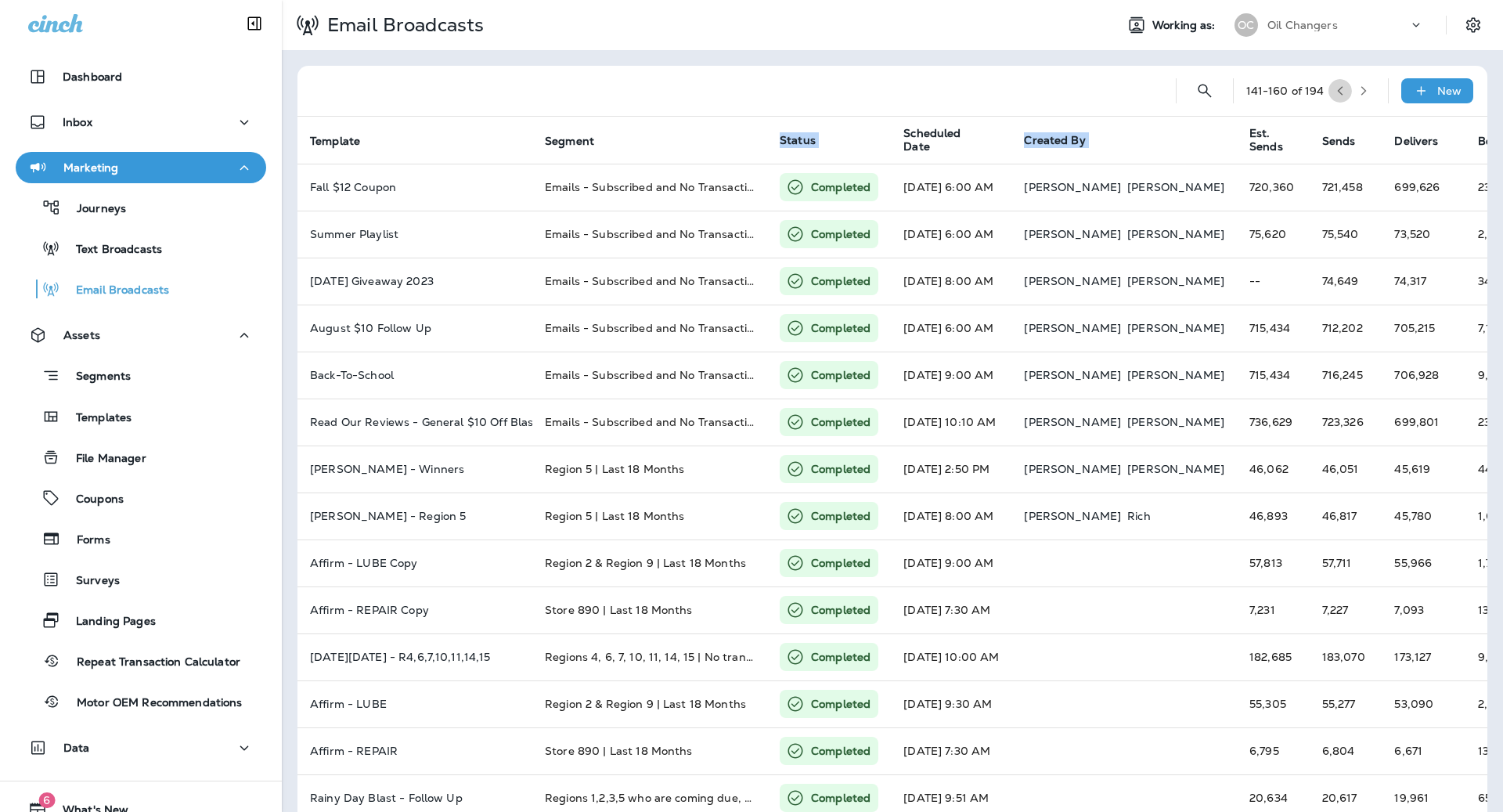
click at [1341, 88] on icon "button" at bounding box center [1340, 91] width 6 height 9
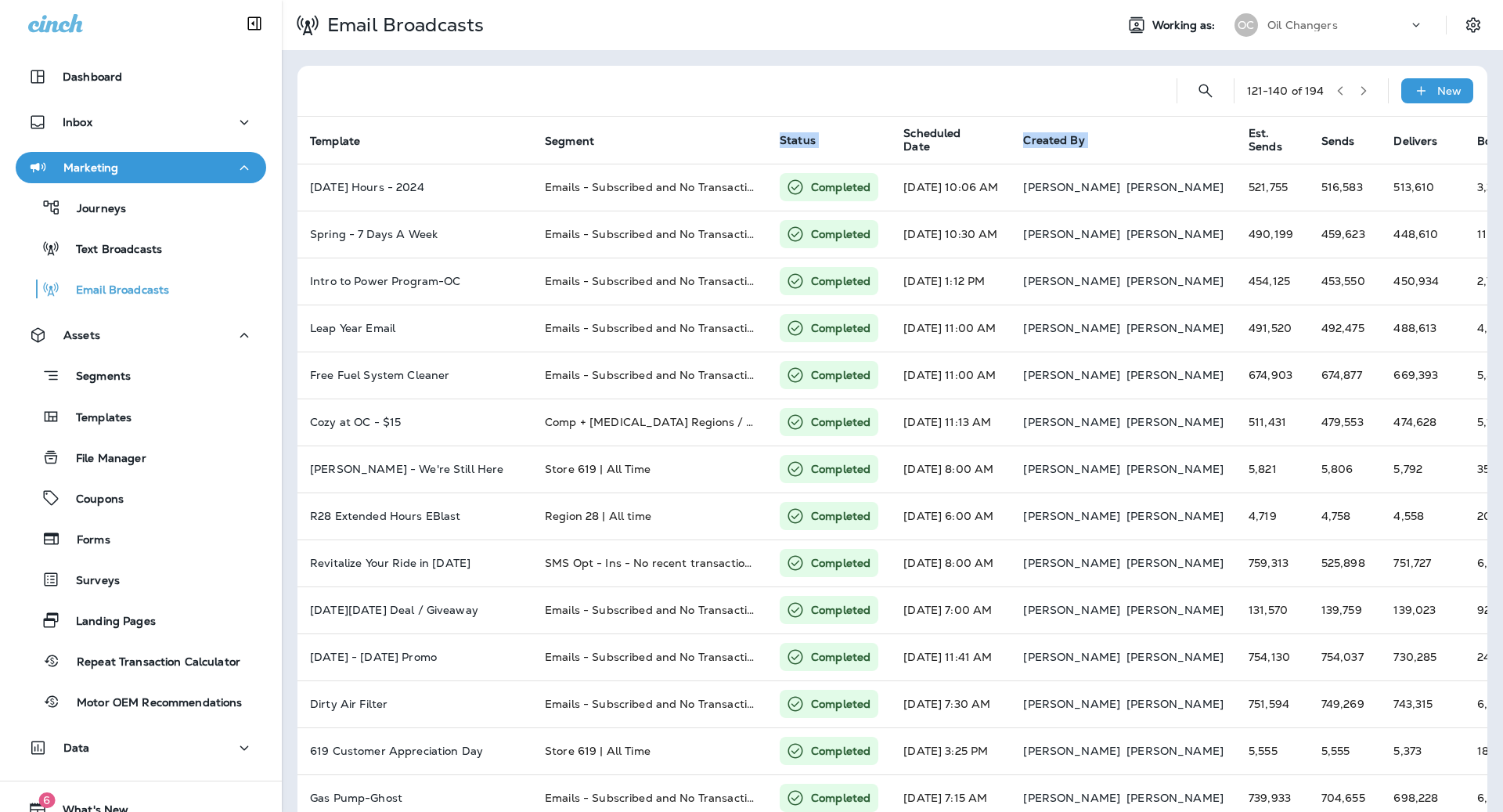
click at [1341, 88] on icon "button" at bounding box center [1340, 91] width 6 height 9
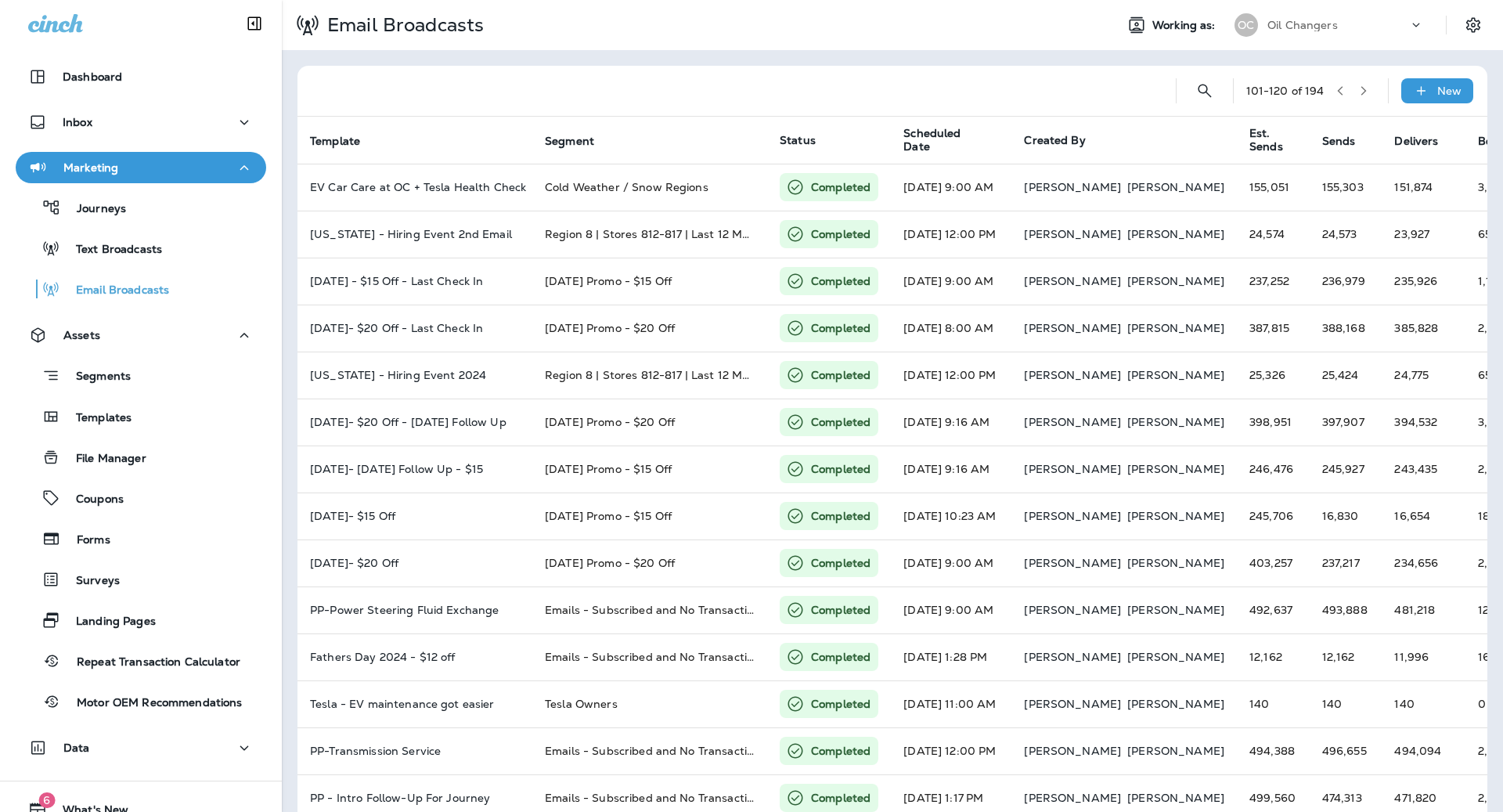
drag, startPoint x: 980, startPoint y: 54, endPoint x: 1182, endPoint y: 58, distance: 202.0
click at [981, 54] on div "101 - 120 of 194 New Template Segment Status Scheduled Date Created By Est. Sen…" at bounding box center [893, 584] width 1222 height 1069
drag, startPoint x: 131, startPoint y: 77, endPoint x: 235, endPoint y: 80, distance: 104.0
click at [131, 76] on div "Dashboard" at bounding box center [141, 77] width 226 height 18
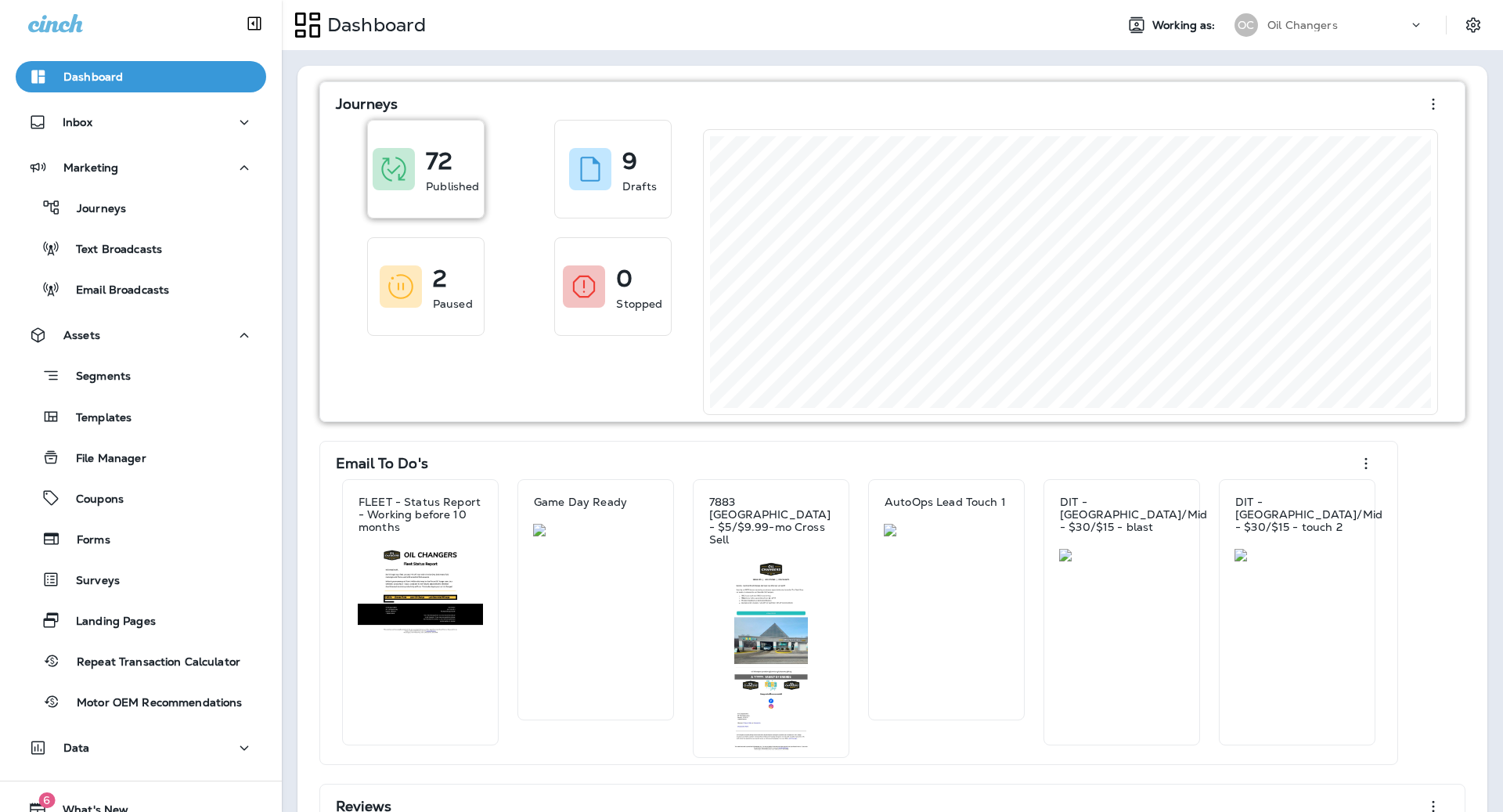
click at [421, 147] on div "72 Published" at bounding box center [425, 168] width 116 height 97
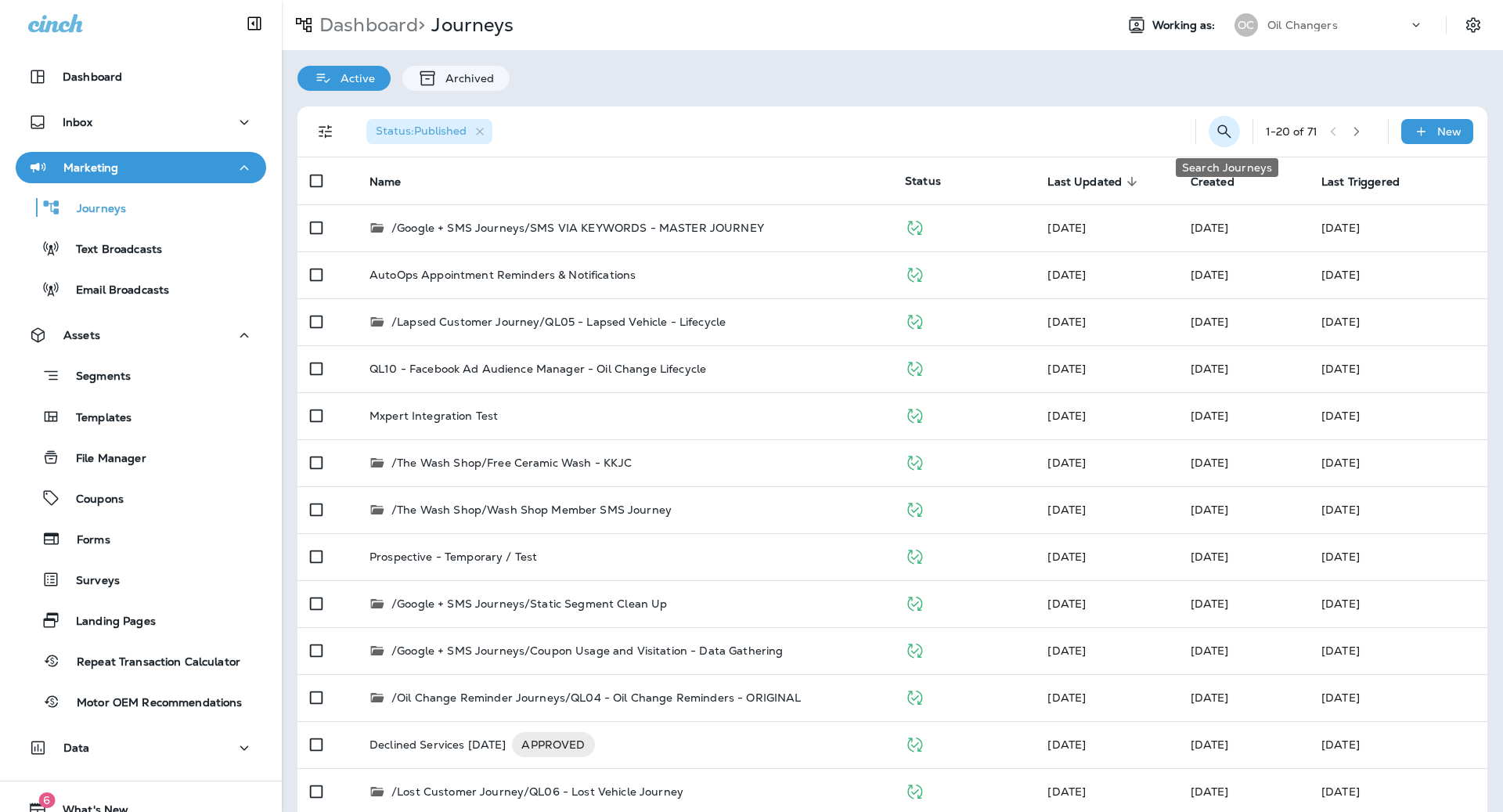
click at [1226, 141] on icon "Search Journeys" at bounding box center [1225, 131] width 18 height 18
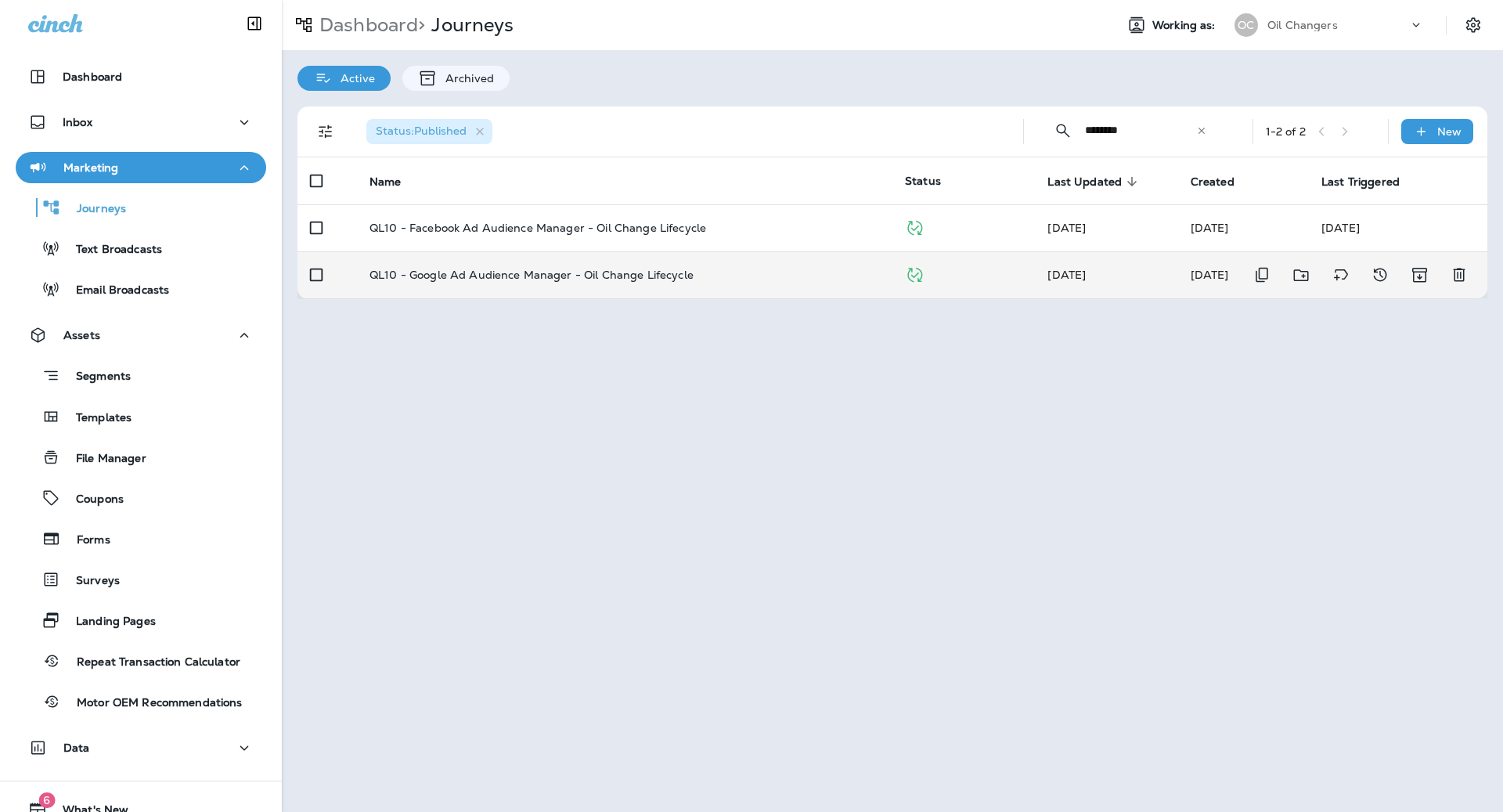
type input "********"
click at [783, 278] on div "QL10 - Google Ad Audience Manager - Oil Change Lifecycle" at bounding box center [625, 275] width 511 height 13
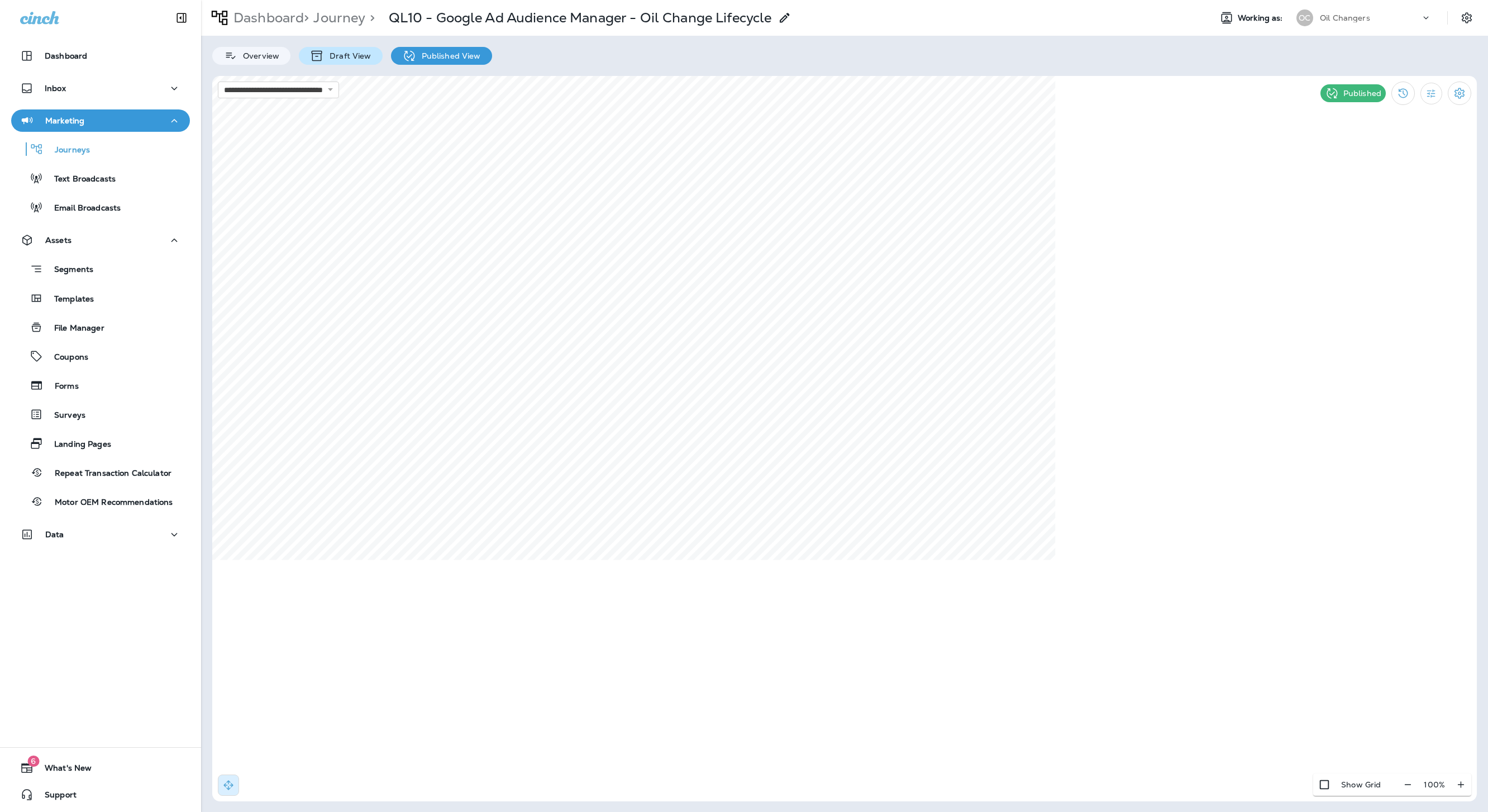
click at [348, 54] on p "Draft View" at bounding box center [347, 56] width 47 height 9
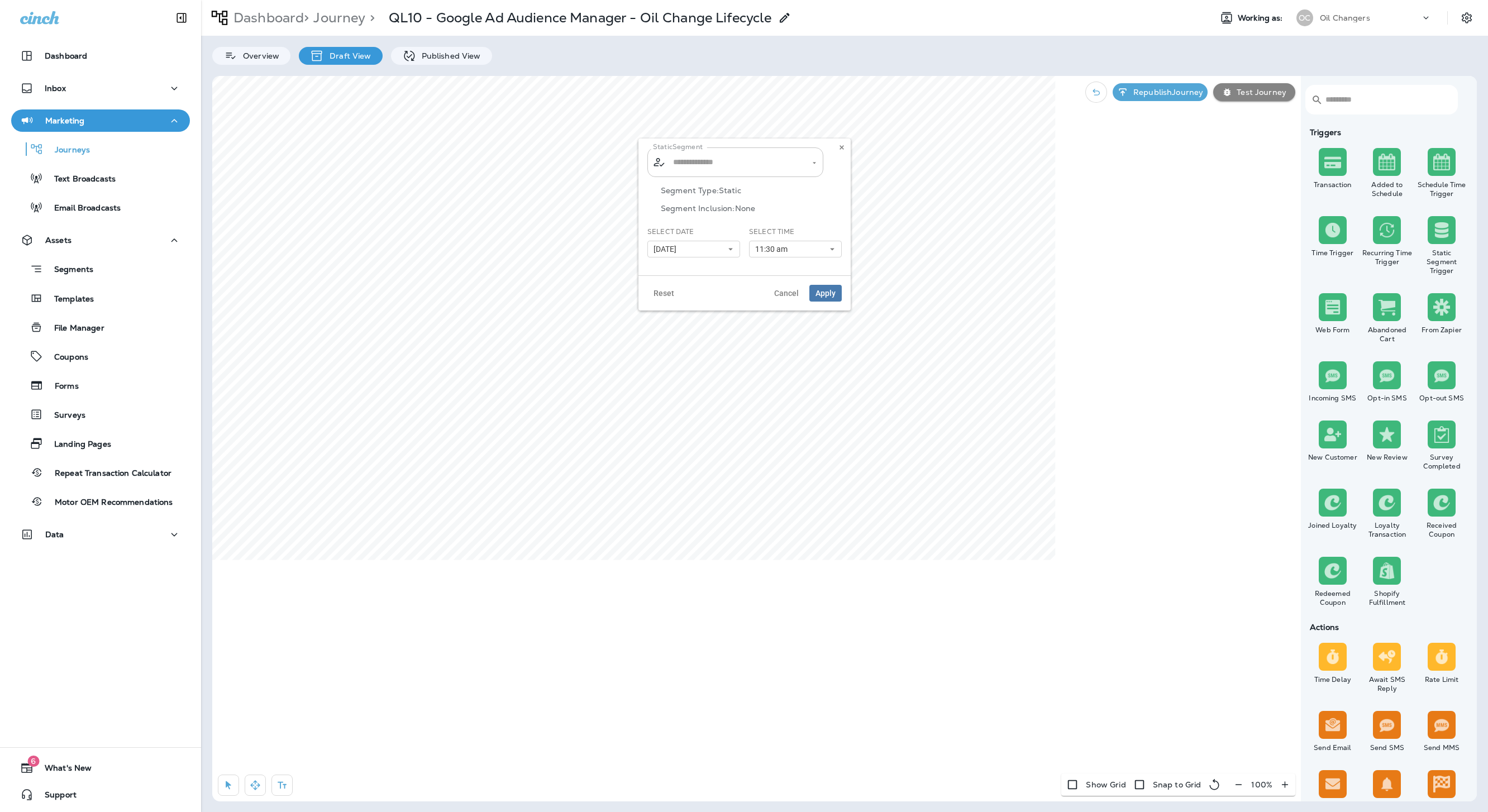
click at [713, 166] on input "text" at bounding box center [736, 162] width 131 height 20
type input "**********"
drag, startPoint x: 807, startPoint y: 162, endPoint x: 781, endPoint y: 162, distance: 26.0
click at [806, 162] on icon "Clear" at bounding box center [804, 162] width 8 height 8
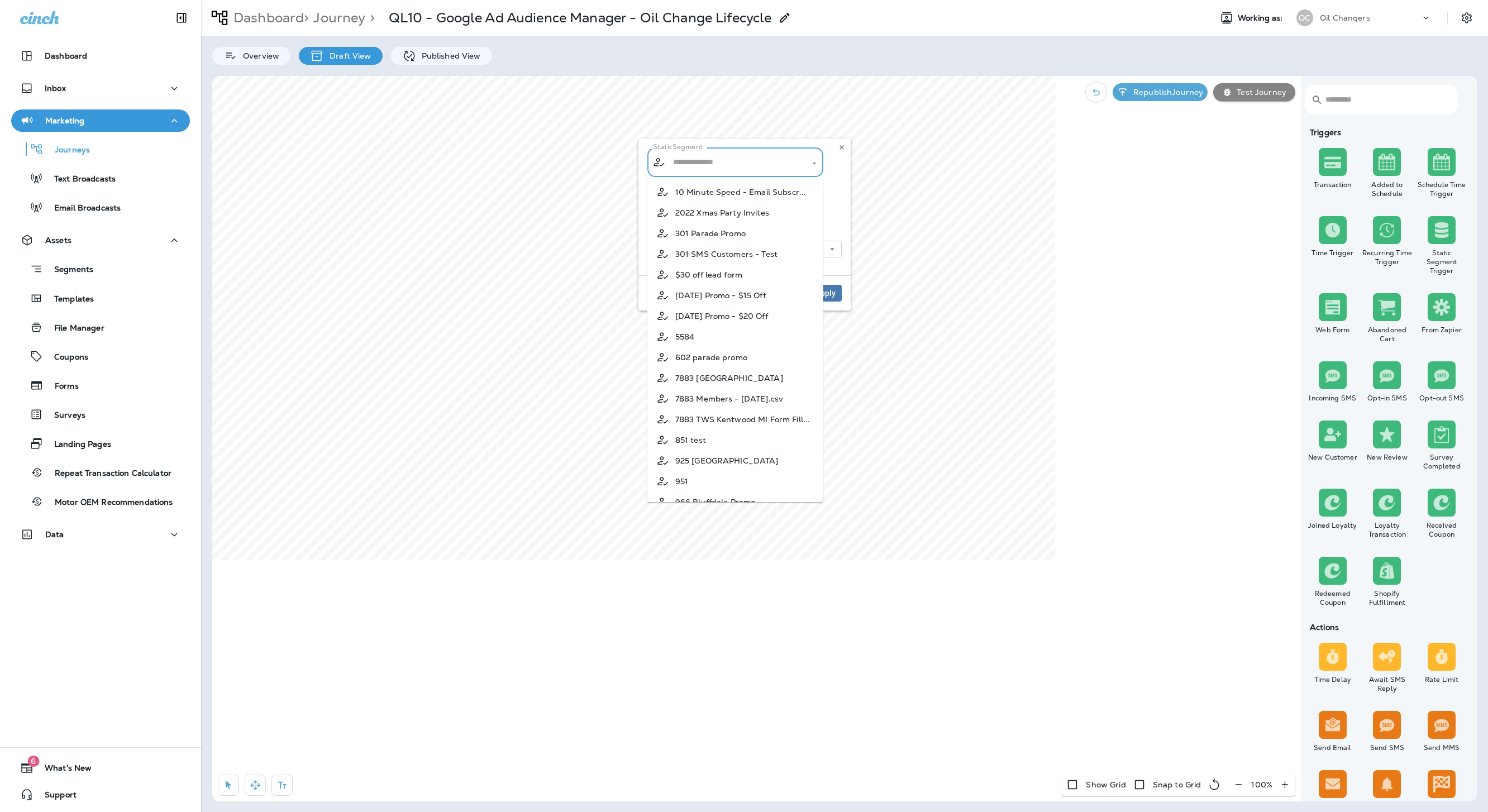
click at [739, 162] on input "text" at bounding box center [736, 162] width 131 height 20
type input "**********"
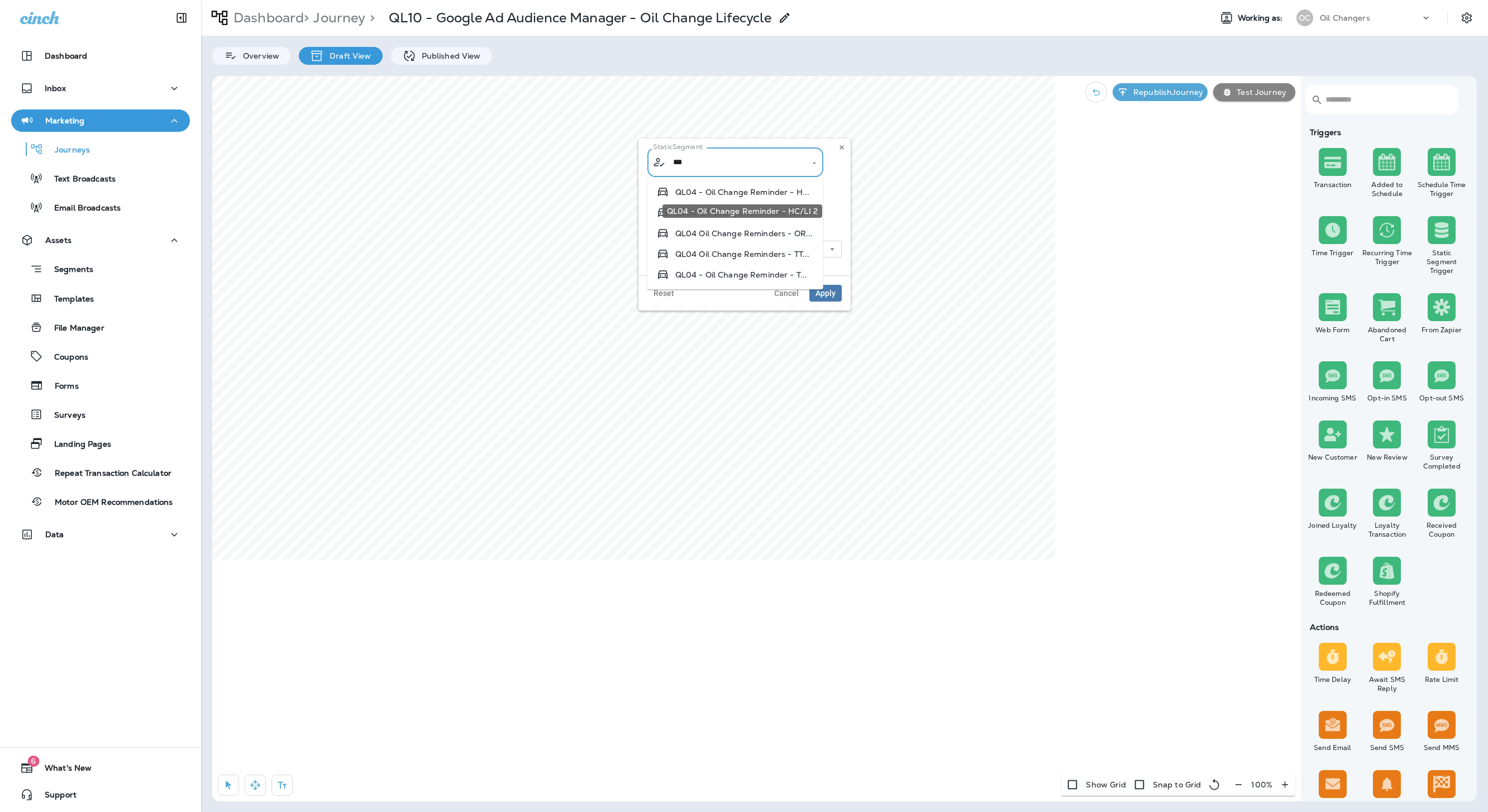
type input "****"
click at [794, 232] on span "QL04 Oil Change Reminders - OR..." at bounding box center [744, 234] width 138 height 9
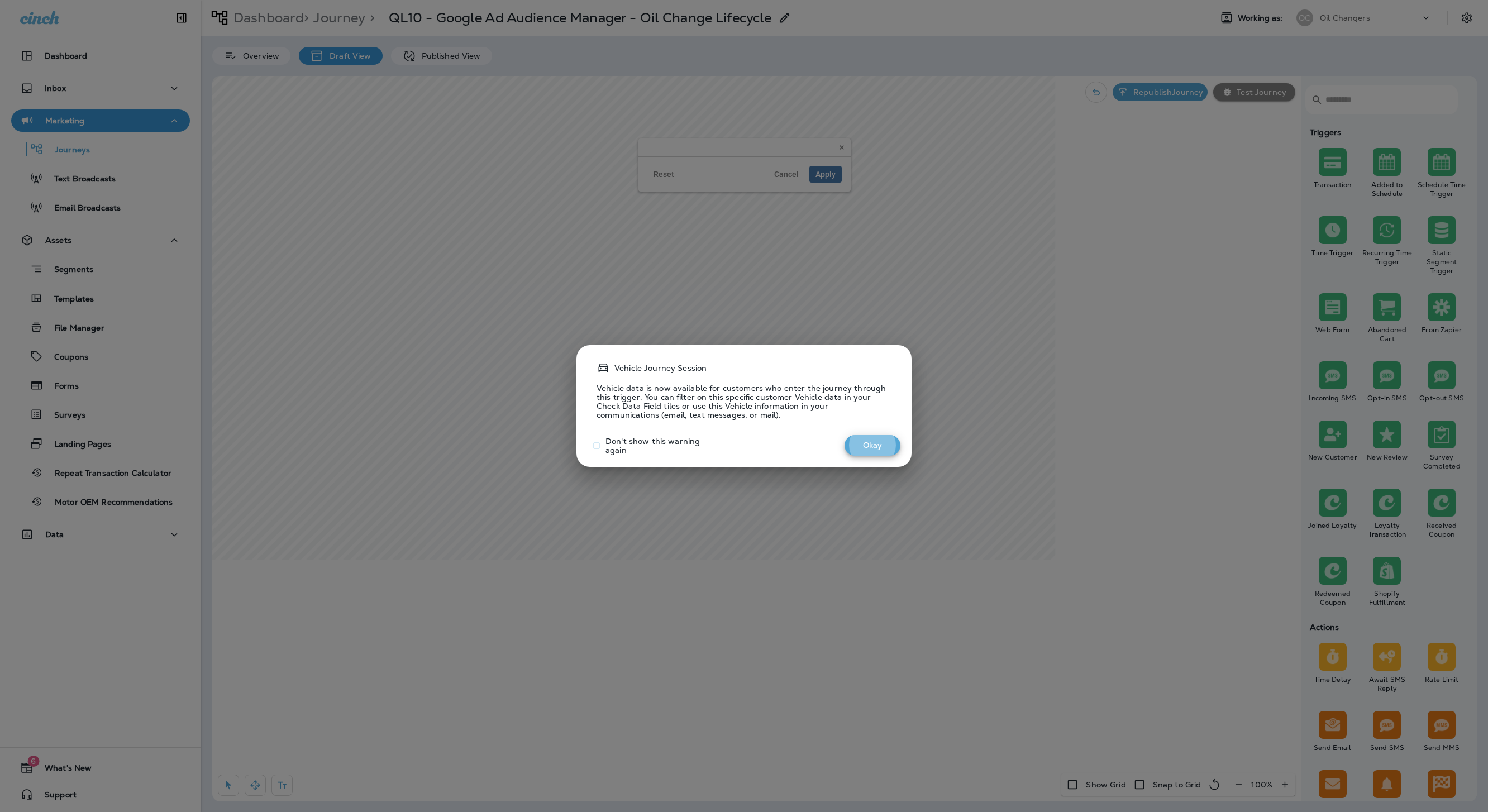
click at [862, 446] on button "Okay" at bounding box center [872, 445] width 56 height 20
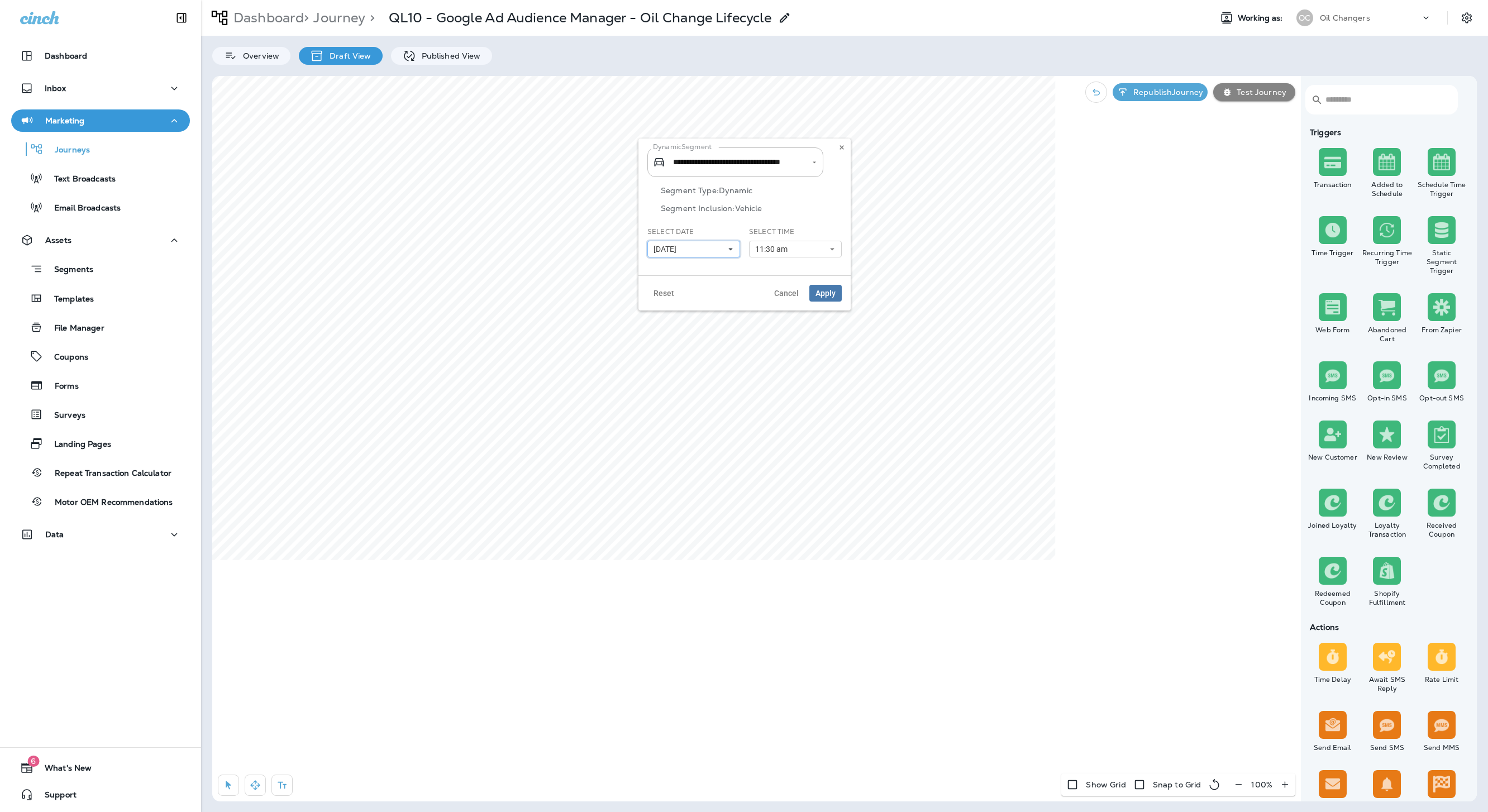
click at [668, 249] on span "09/30/25" at bounding box center [666, 249] width 27 height 9
click at [668, 344] on button "13" at bounding box center [663, 343] width 21 height 20
click at [770, 256] on button "11:30 am" at bounding box center [795, 249] width 93 height 16
click at [781, 241] on button "11:30 am" at bounding box center [795, 249] width 93 height 16
click at [818, 289] on span "Apply" at bounding box center [825, 293] width 20 height 8
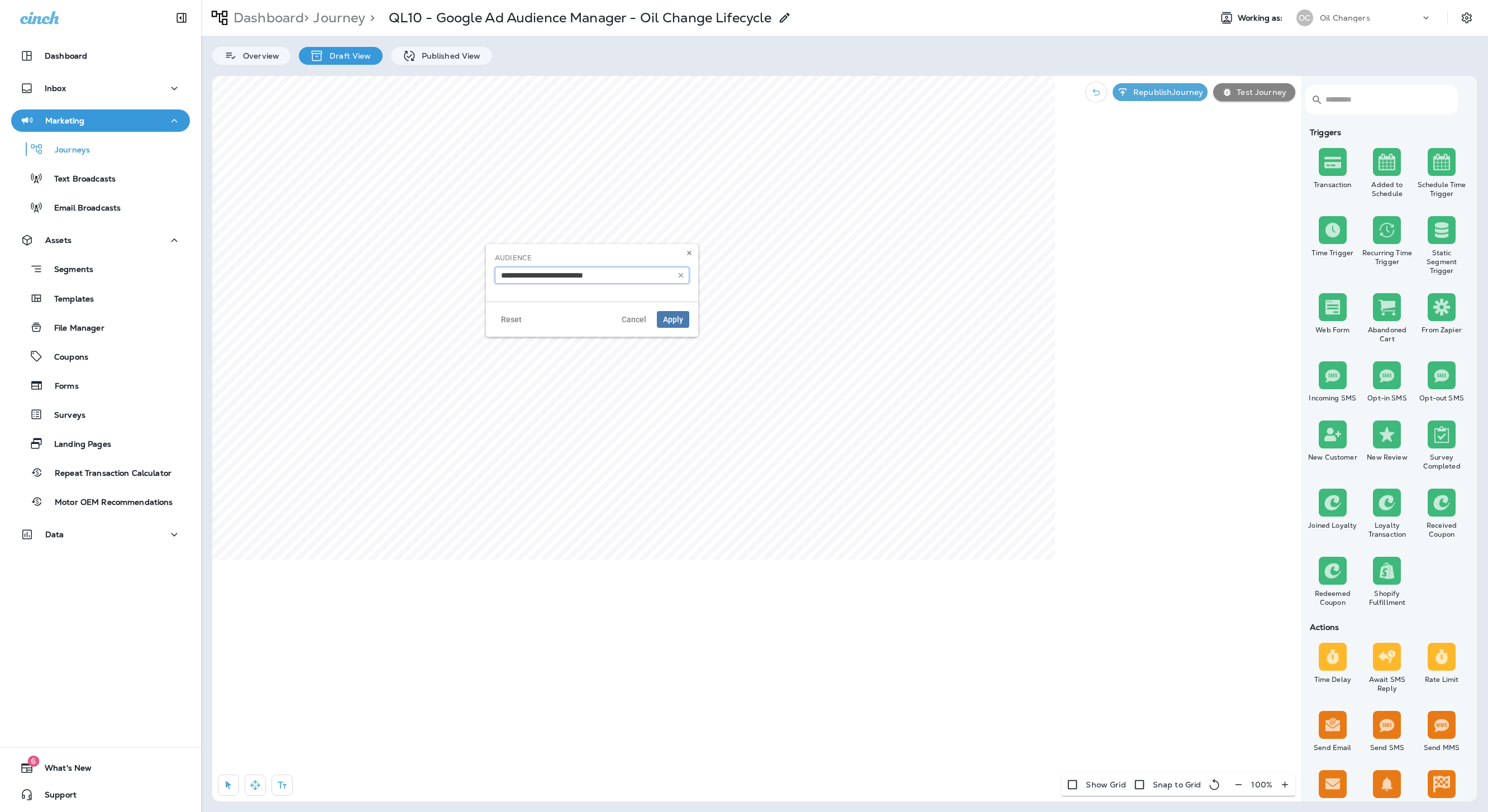
click at [614, 273] on input "text" at bounding box center [592, 275] width 195 height 16
type input "**********"
click at [573, 40] on body "Dashboard Inbox Marketing Journeys Text Broadcasts Email Broadcasts Assets Segm…" at bounding box center [744, 20] width 1488 height 40
click at [682, 321] on span "Apply" at bounding box center [673, 319] width 20 height 8
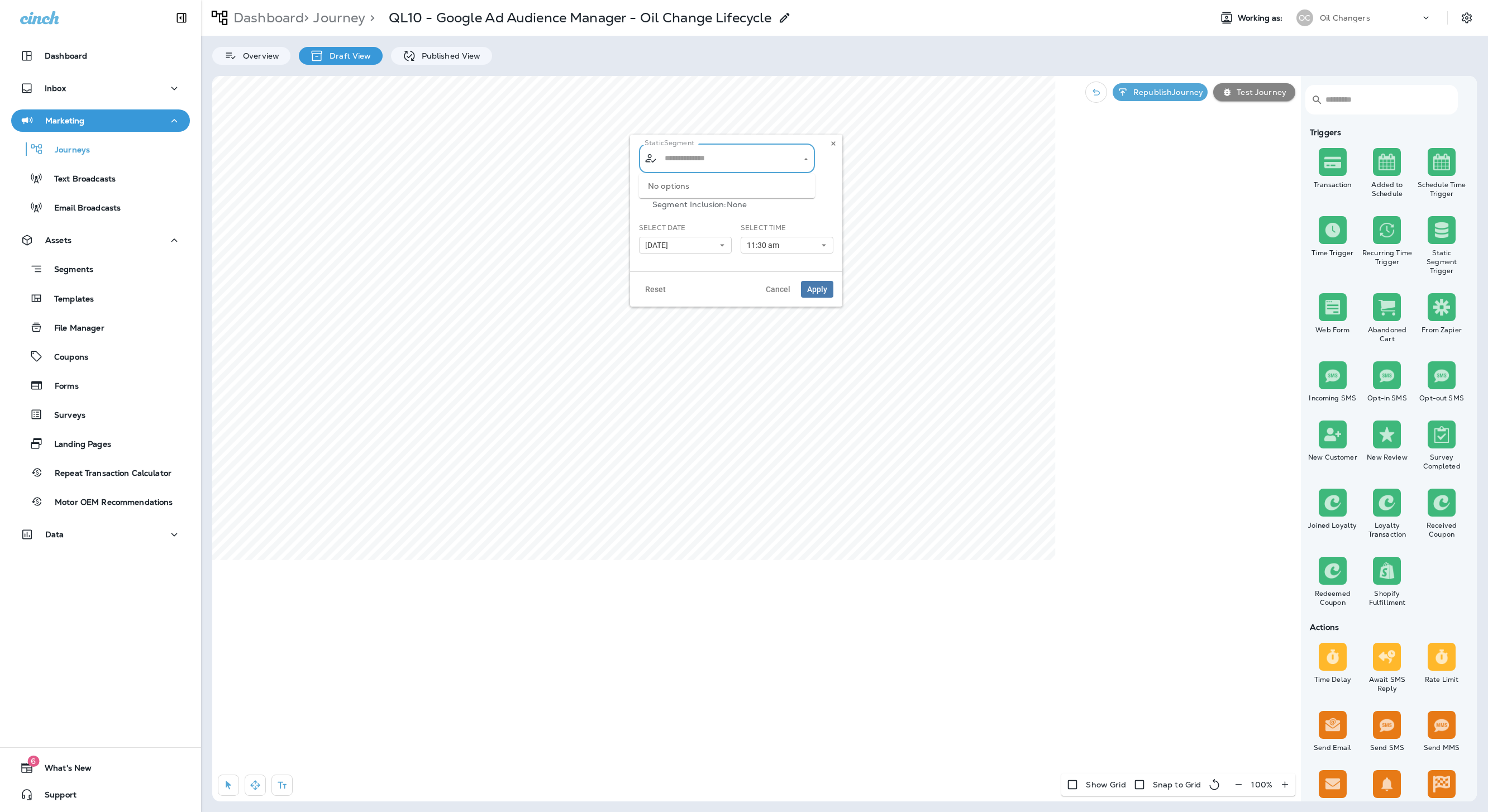
click at [754, 165] on input "text" at bounding box center [727, 158] width 131 height 20
type input "**********"
click at [746, 189] on span "QL04 Oil Change Reminders - OR..." at bounding box center [736, 189] width 138 height 9
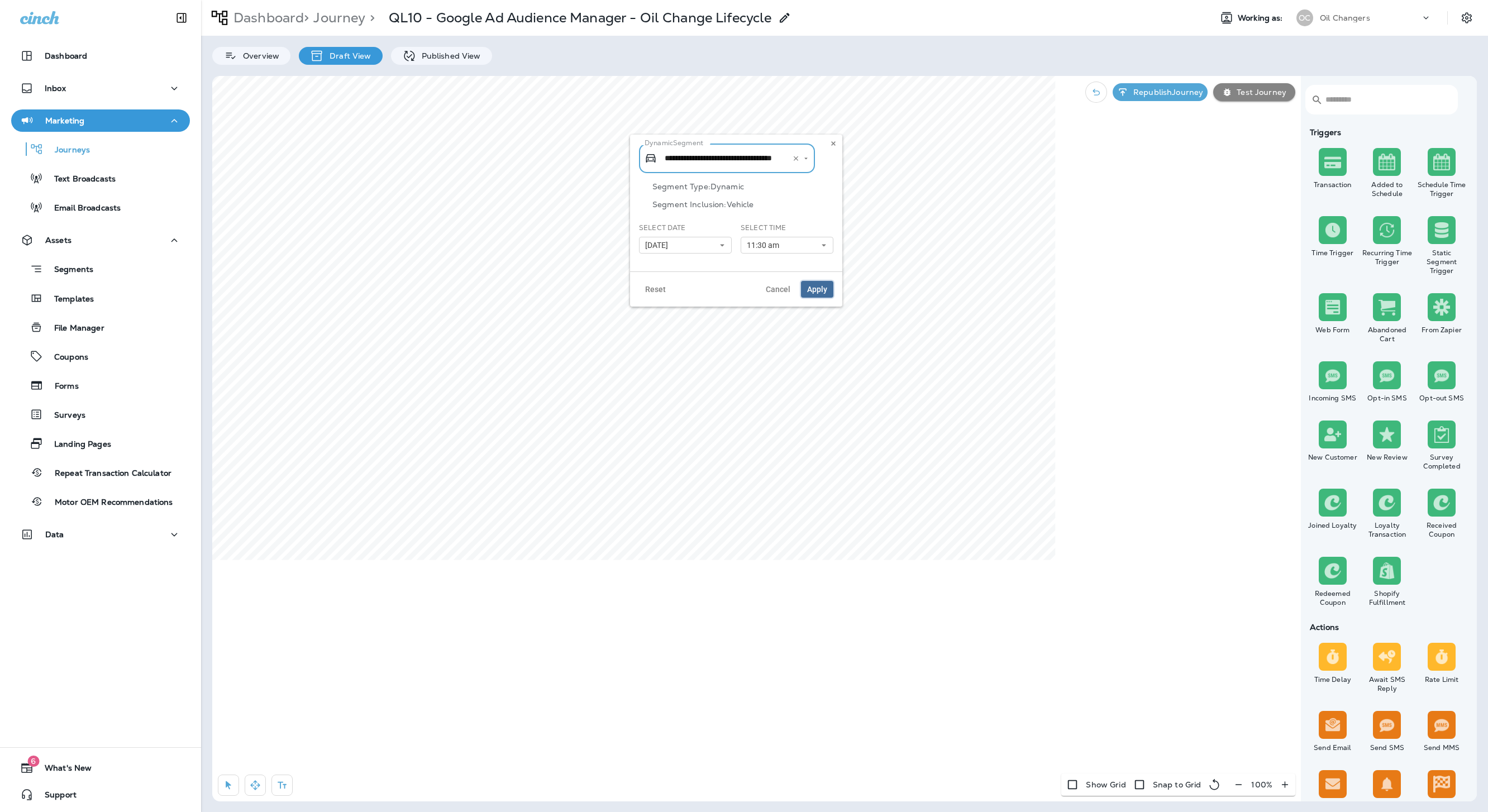
click at [822, 286] on span "Apply" at bounding box center [817, 290] width 20 height 8
click at [1072, 100] on input "text" at bounding box center [1386, 100] width 120 height 30
click at [449, 56] on p "Published View" at bounding box center [449, 56] width 65 height 9
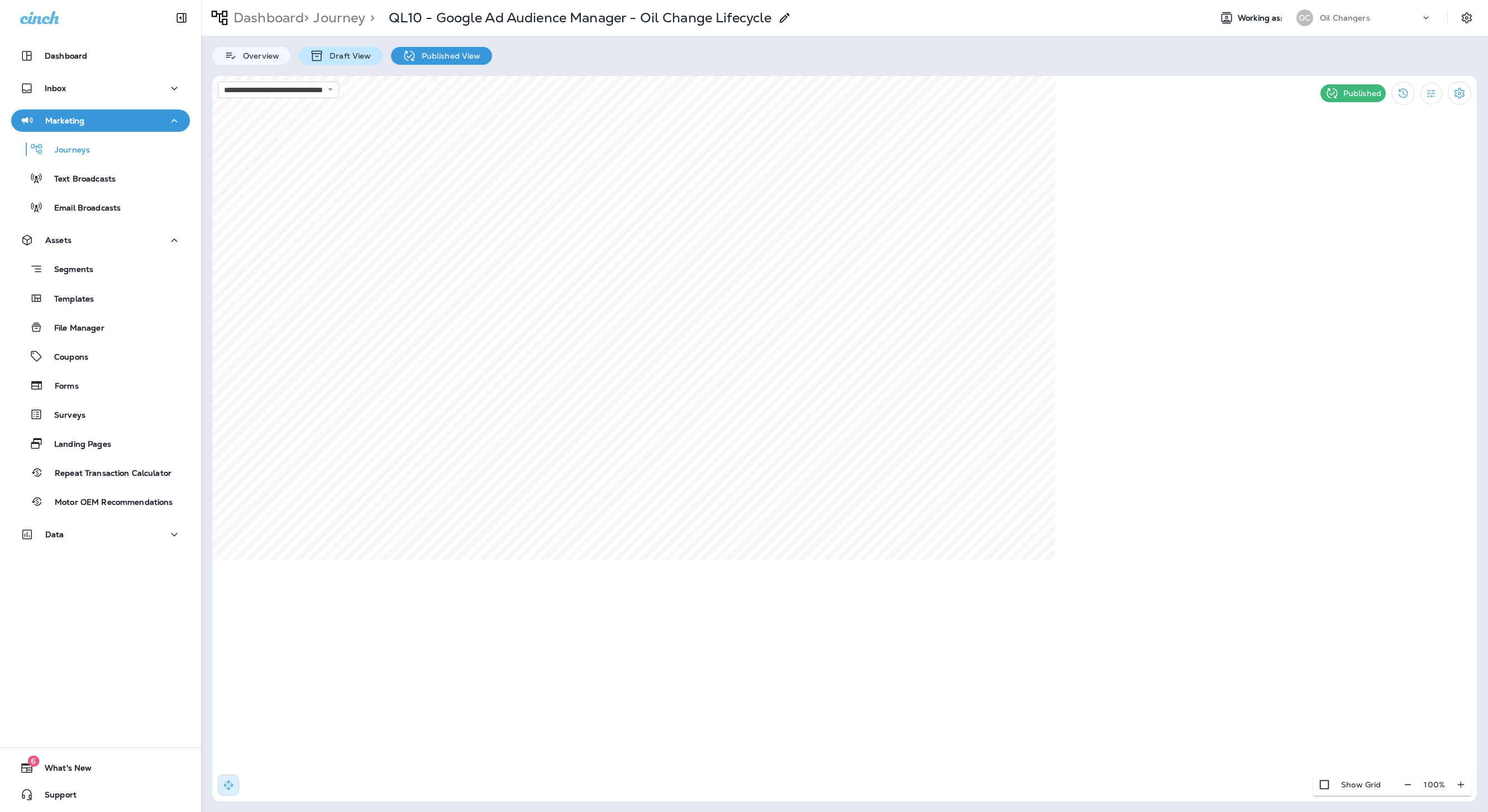
click at [362, 56] on p "Draft View" at bounding box center [347, 56] width 47 height 9
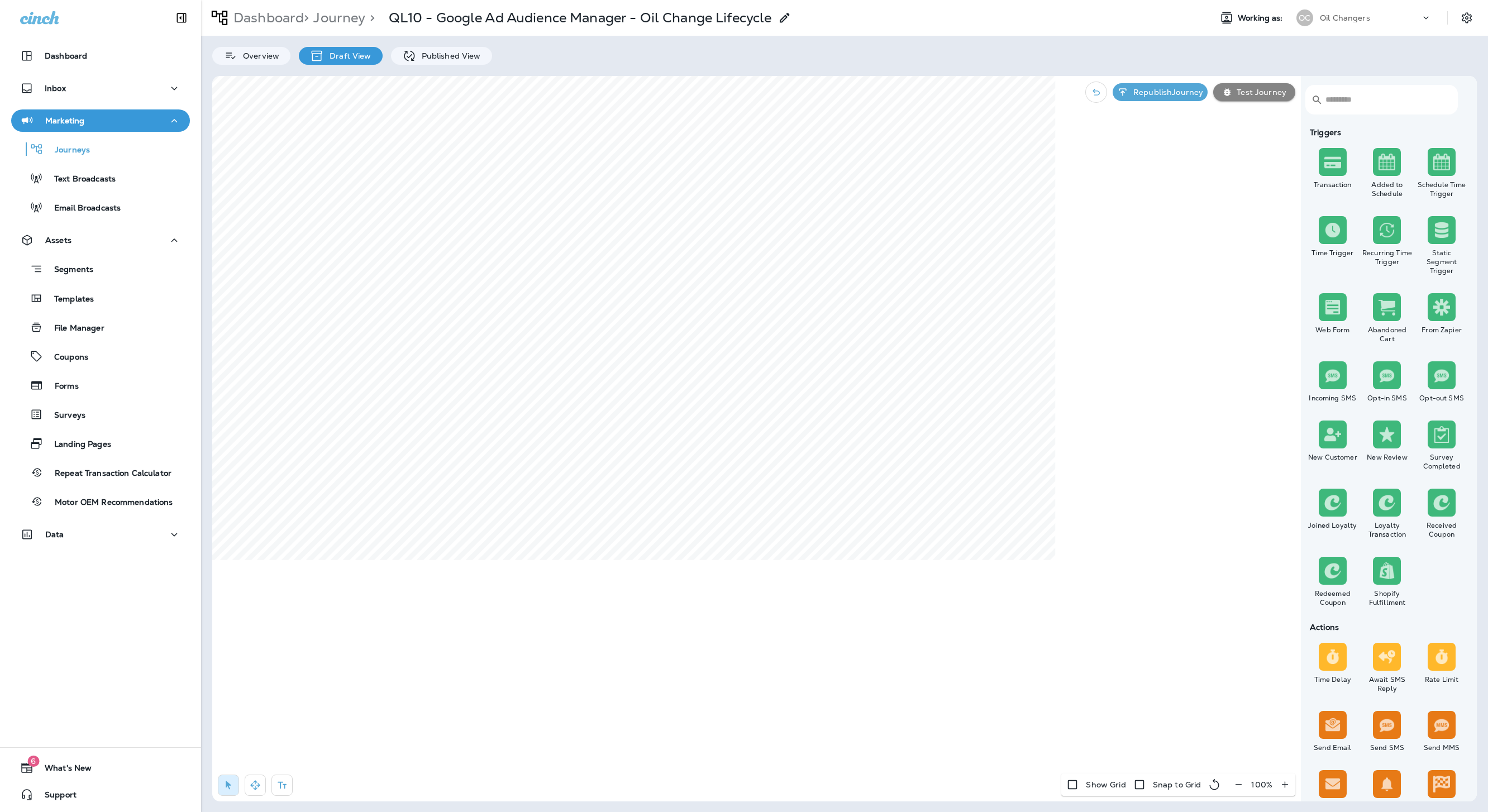
click at [1072, 108] on div "​ ​" at bounding box center [1381, 100] width 152 height 30
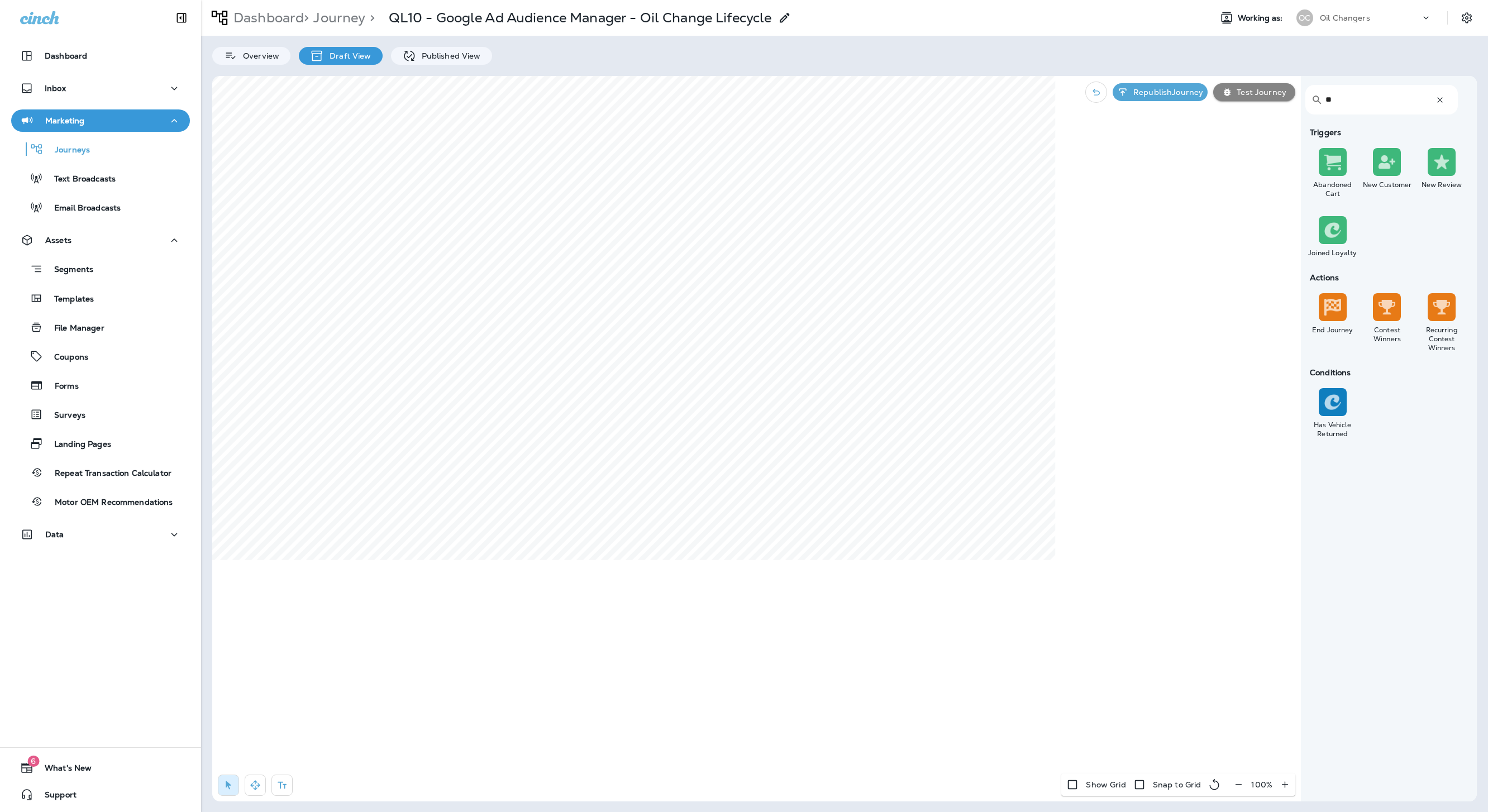
type input "**"
click at [814, 281] on input "text" at bounding box center [830, 279] width 195 height 16
type input "**********"
click at [813, 296] on div "**********" at bounding box center [831, 277] width 212 height 57
click at [905, 326] on span "Apply" at bounding box center [911, 324] width 20 height 8
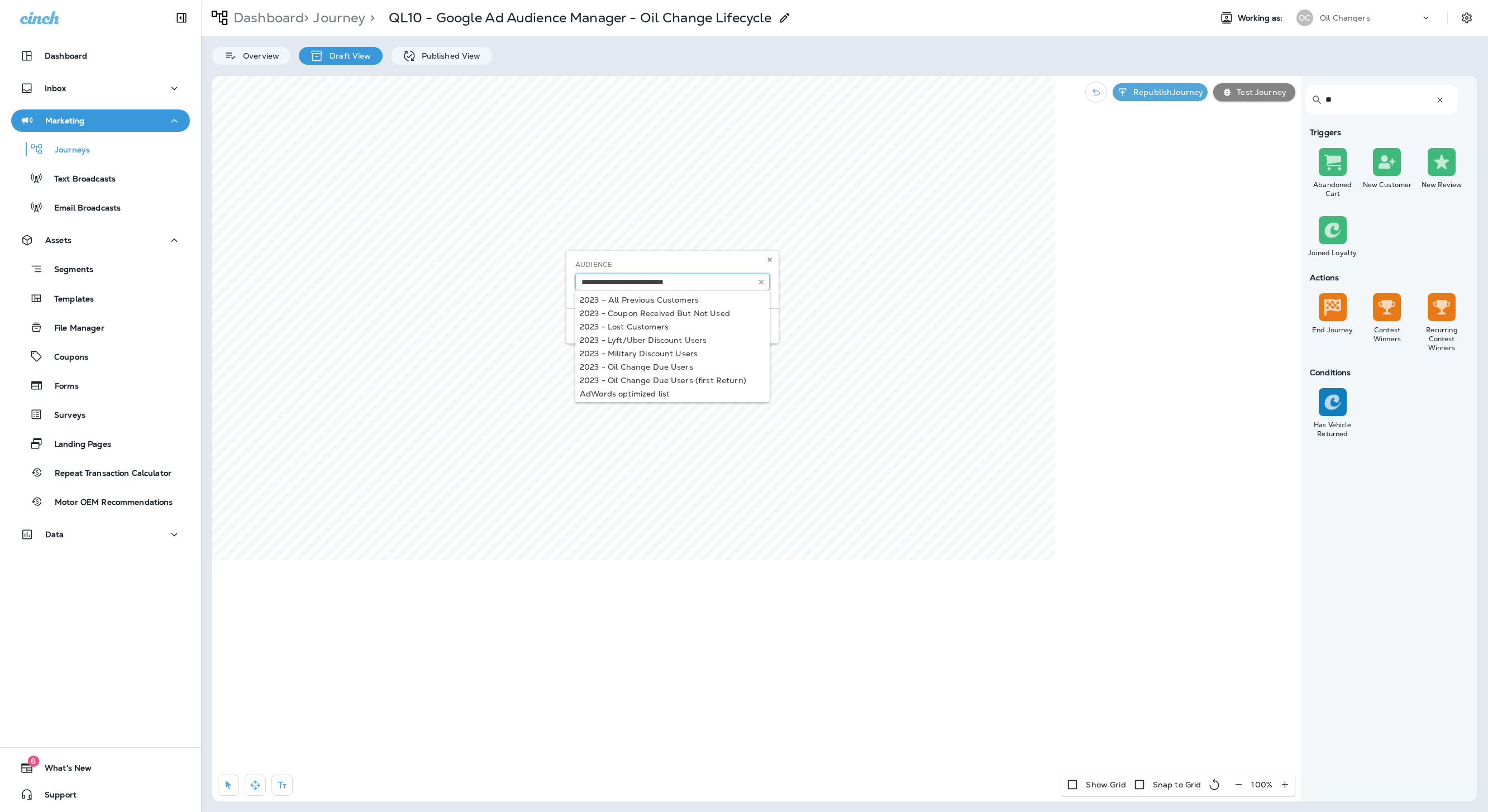
click at [740, 285] on input "text" at bounding box center [672, 282] width 195 height 16
click at [768, 261] on use at bounding box center [769, 259] width 4 height 5
click at [732, 290] on div "2023 – All Previous Customers 2023 - Coupon Received But Not Used 2023 - Lost C…" at bounding box center [672, 282] width 195 height 16
click at [724, 283] on input "text" at bounding box center [672, 282] width 195 height 16
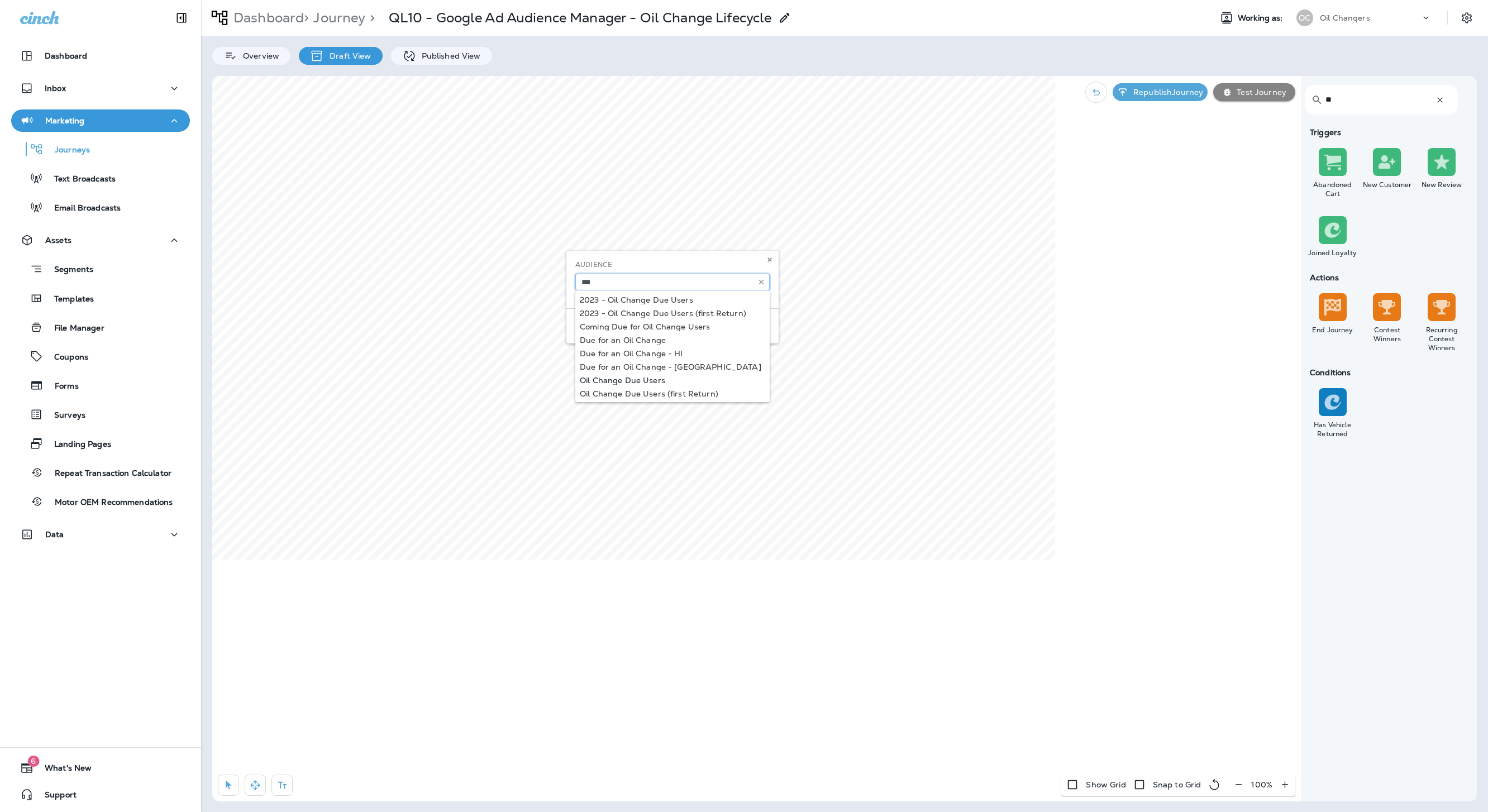
type input "**********"
click at [678, 40] on body "**********" at bounding box center [744, 20] width 1488 height 40
click at [750, 326] on span "Apply" at bounding box center [754, 326] width 20 height 8
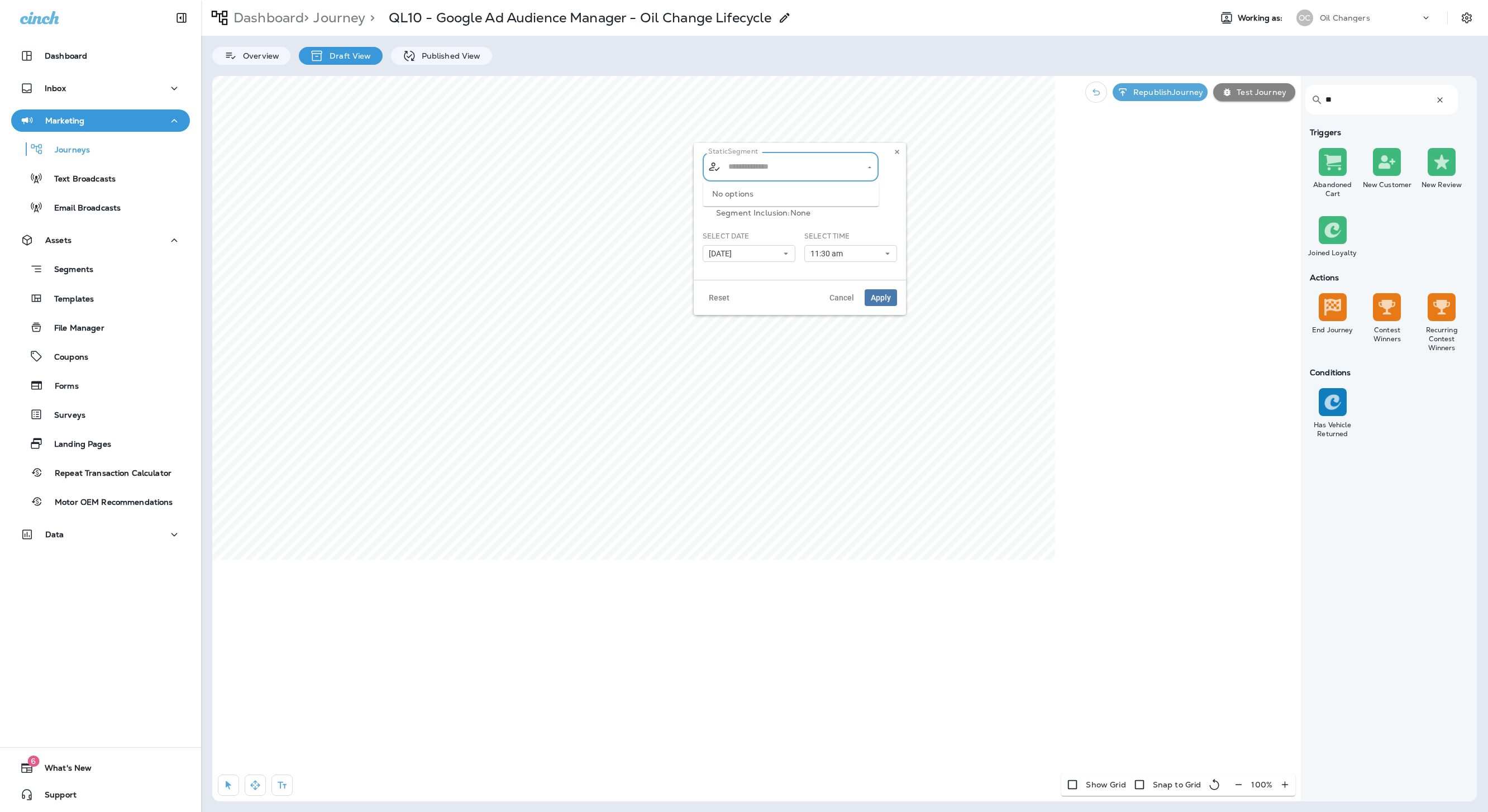
click at [842, 166] on input "text" at bounding box center [791, 167] width 131 height 20
type input "**********"
click at [863, 168] on icon "Clear" at bounding box center [860, 167] width 8 height 8
type input "****"
click at [844, 198] on span "QL04 - Oil Change Reminder - H..." at bounding box center [798, 197] width 135 height 9
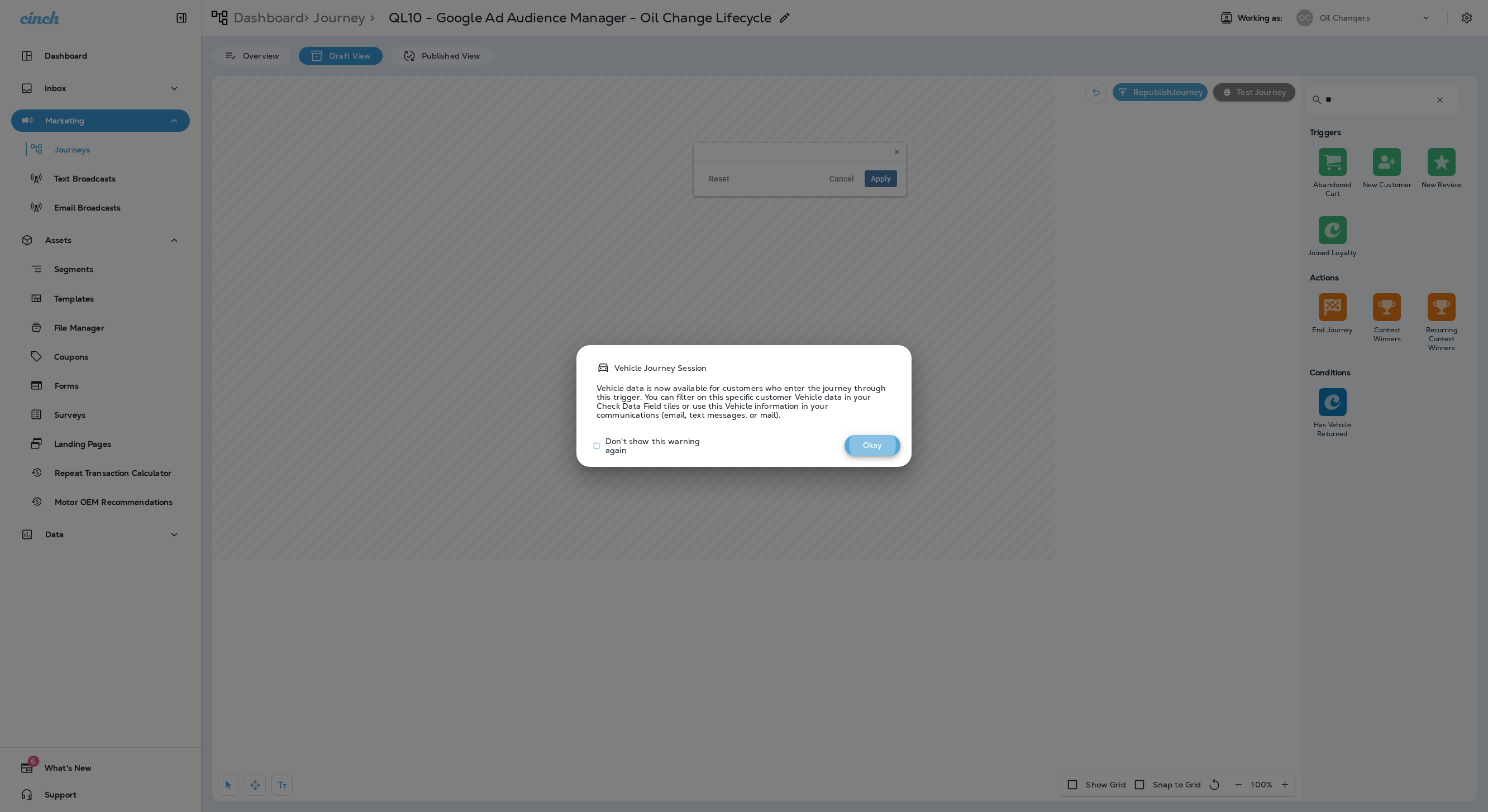
click at [888, 443] on button "Okay" at bounding box center [872, 445] width 56 height 20
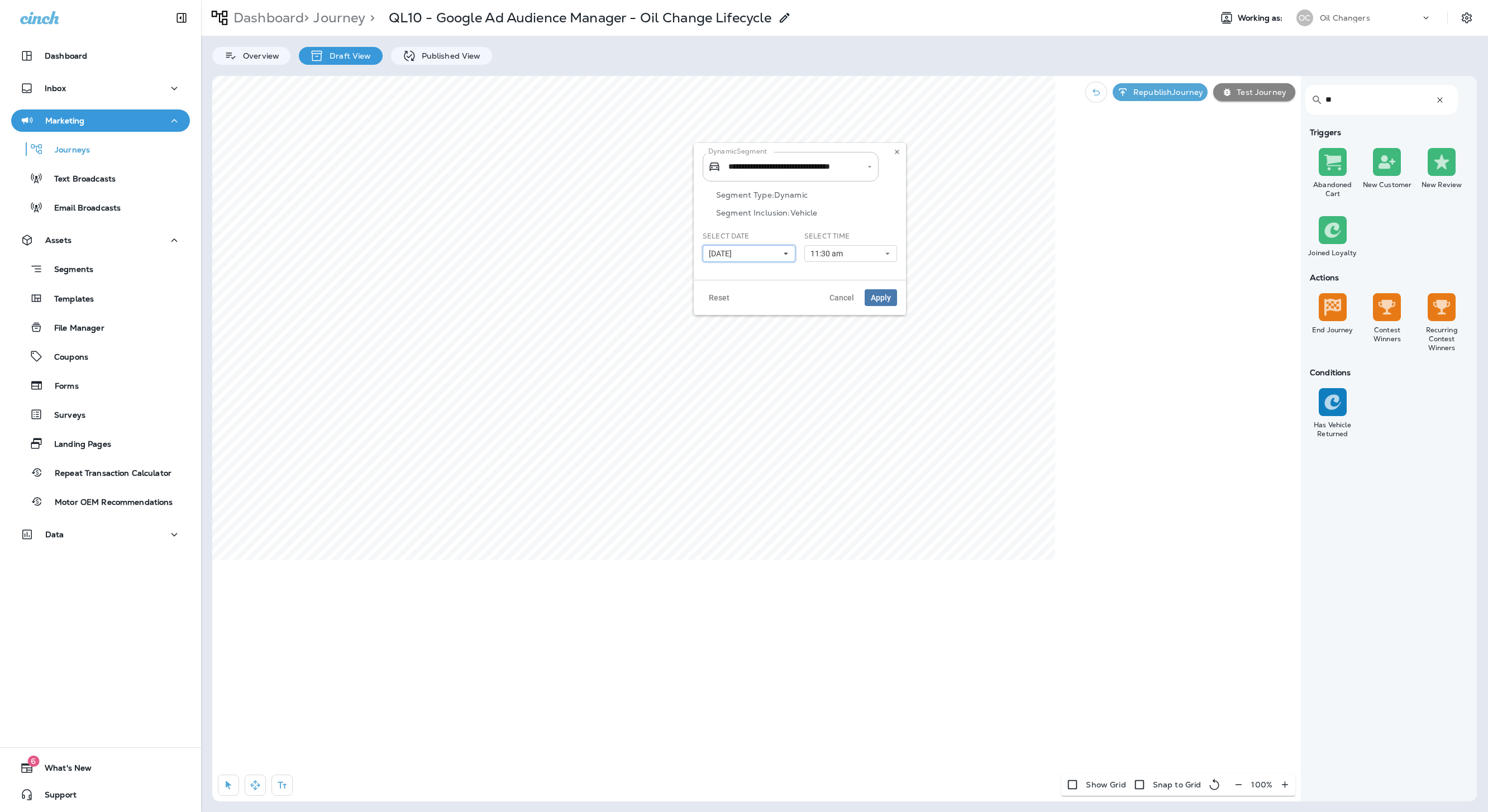
click at [777, 256] on button "09/30/25" at bounding box center [749, 253] width 93 height 16
click at [717, 344] on abbr "13" at bounding box center [718, 348] width 7 height 9
click at [866, 258] on button "11:30 am" at bounding box center [851, 253] width 93 height 16
click at [879, 294] on span "Apply" at bounding box center [881, 297] width 20 height 8
click at [881, 224] on div "Reset Cancel Apply" at bounding box center [839, 234] width 212 height 35
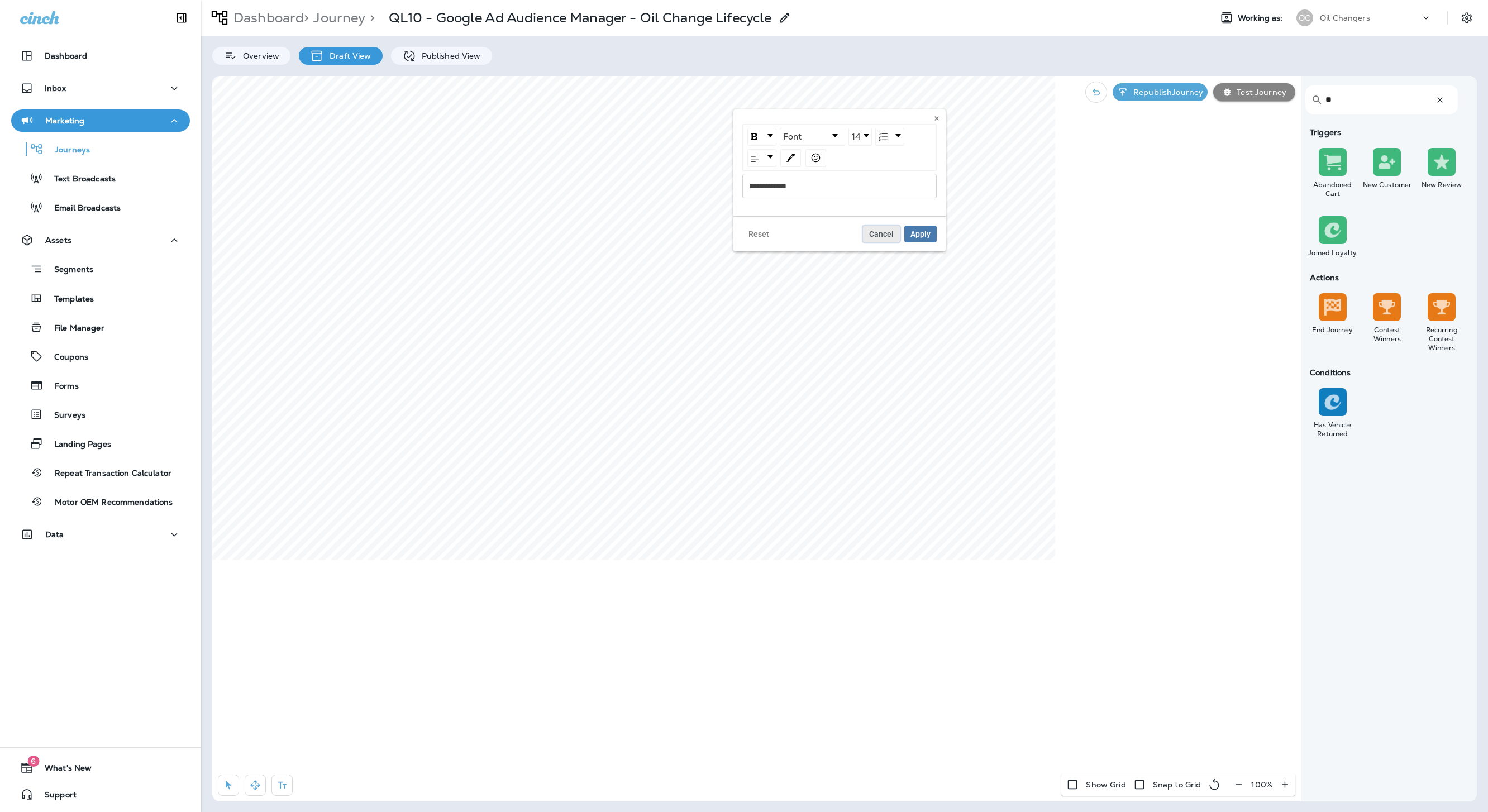
click at [878, 236] on span "Cancel" at bounding box center [881, 234] width 24 height 8
click at [288, 540] on icon "button" at bounding box center [282, 785] width 11 height 11
click at [763, 205] on div "rdw-wrapper" at bounding box center [737, 193] width 195 height 24
click at [730, 197] on div "**********" at bounding box center [737, 194] width 181 height 8
click at [818, 241] on span "Apply" at bounding box center [818, 242] width 20 height 8
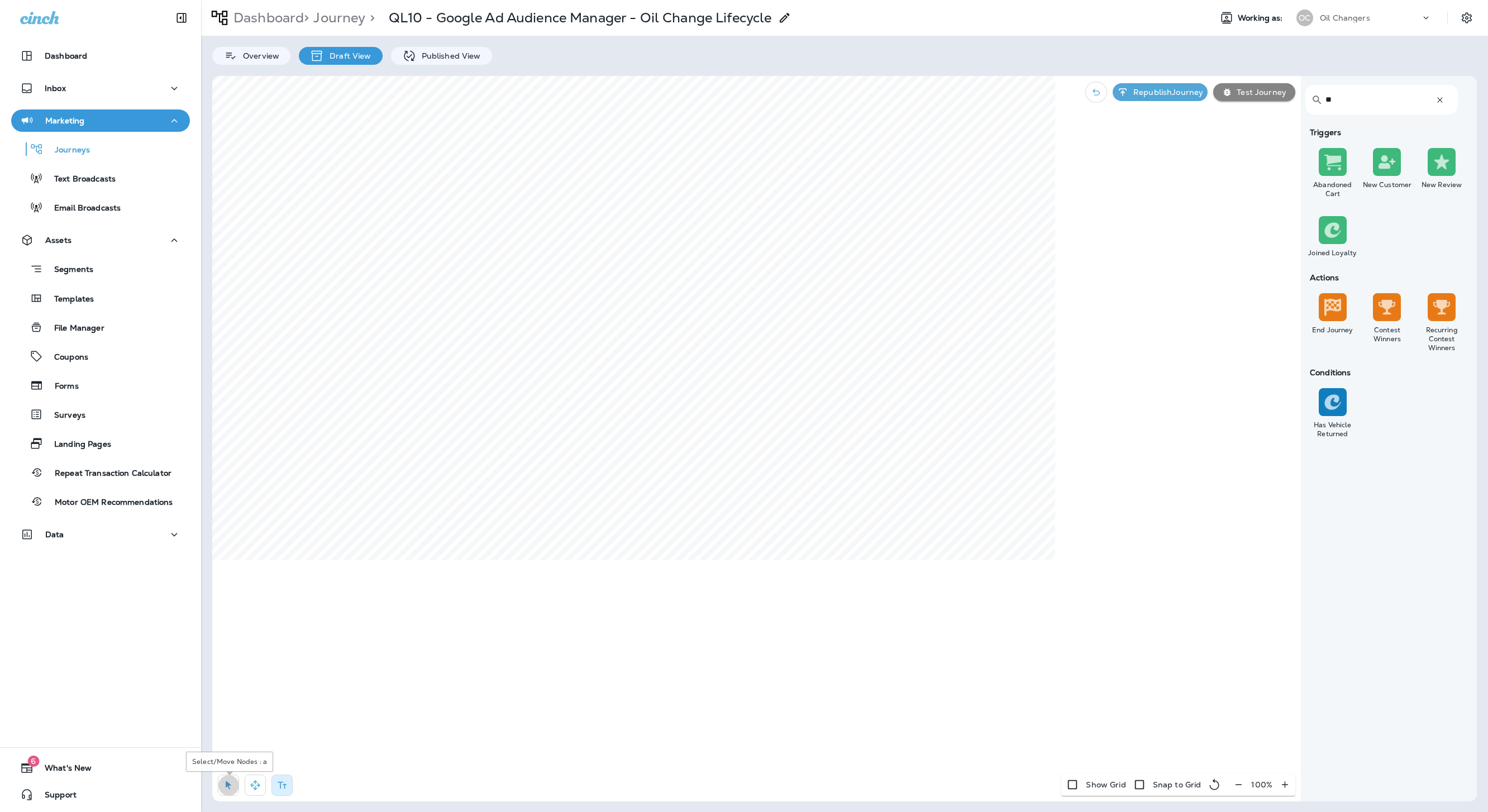
drag, startPoint x: 231, startPoint y: 781, endPoint x: 234, endPoint y: 776, distance: 5.8
click at [231, 540] on icon "button" at bounding box center [228, 785] width 11 height 11
click at [372, 253] on button "09/29/25" at bounding box center [362, 250] width 93 height 16
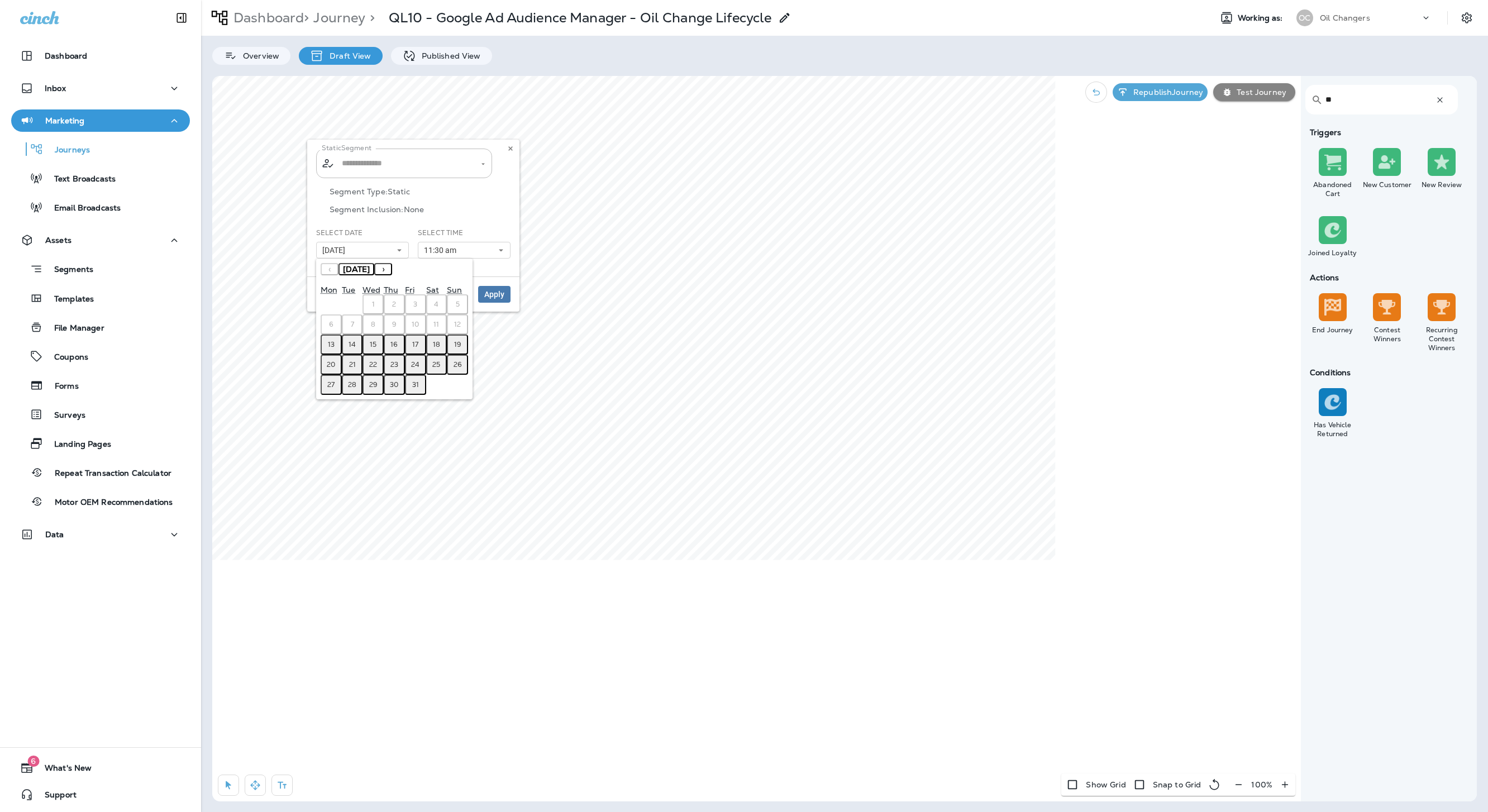
click at [323, 342] on button "13" at bounding box center [331, 344] width 21 height 20
click at [501, 294] on span "Apply" at bounding box center [494, 294] width 20 height 8
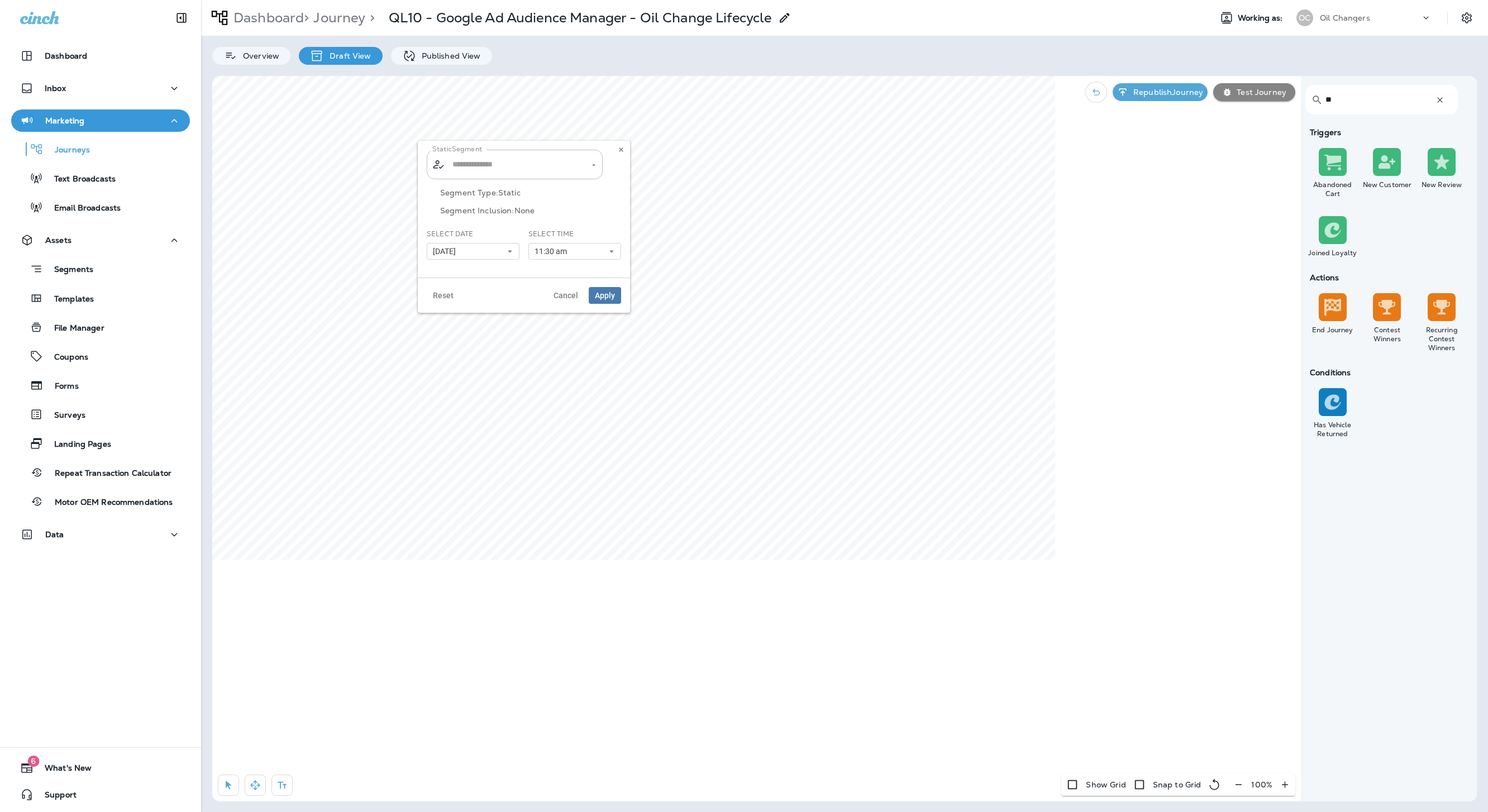
click at [453, 260] on div "Select Date 09/29/25 « ‹ October 2025 › » Mon Tue Wed Thu Fri Sat Sun 1 2 3 4 5…" at bounding box center [473, 249] width 102 height 40
drag, startPoint x: 459, startPoint y: 254, endPoint x: 459, endPoint y: 265, distance: 11.0
click at [459, 255] on span "09/29/25" at bounding box center [446, 251] width 27 height 9
click at [439, 341] on abbr "13" at bounding box center [442, 346] width 7 height 9
type input "**********"
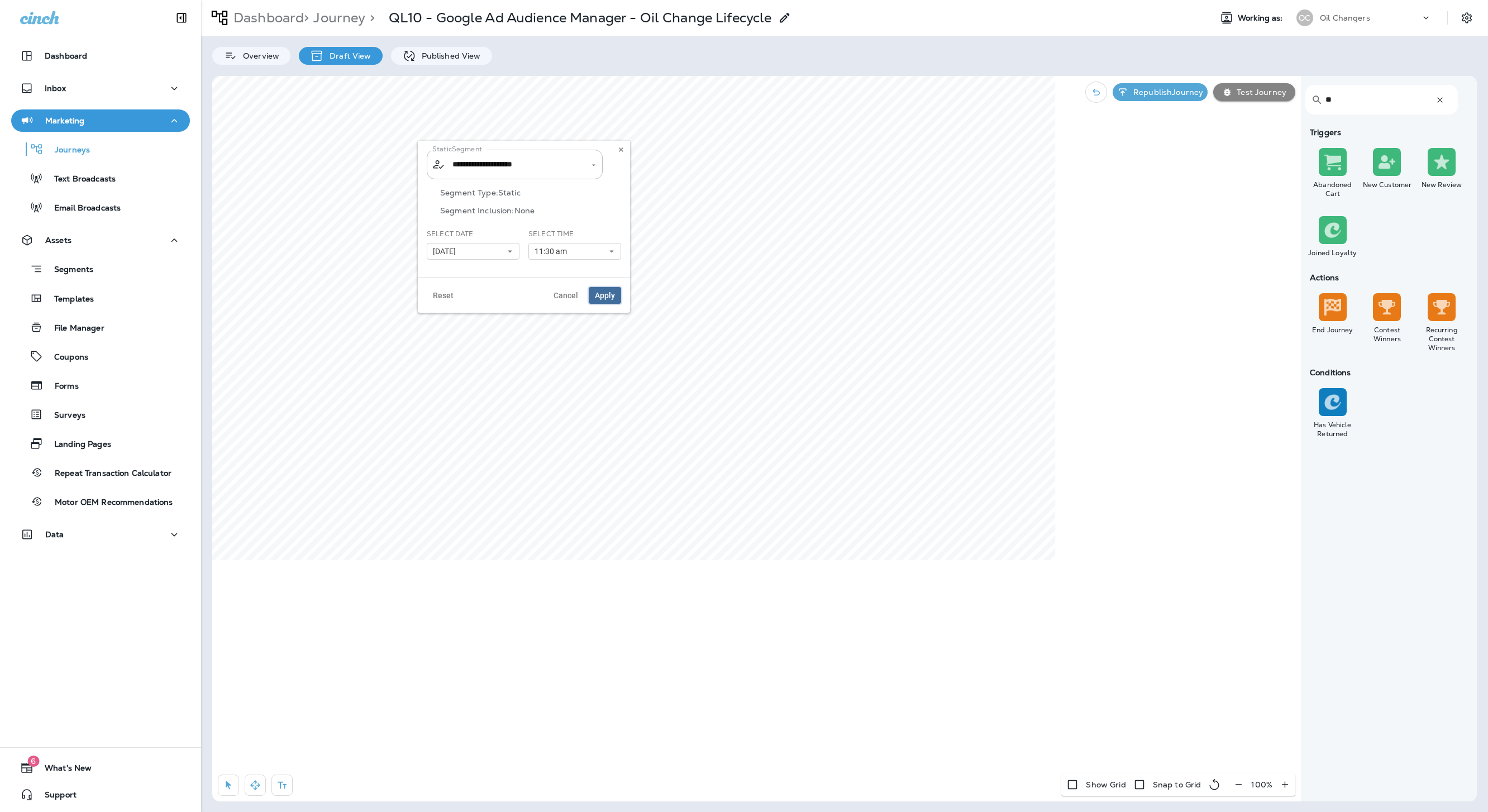
click at [617, 294] on button "Apply" at bounding box center [604, 295] width 32 height 16
click at [568, 255] on span "09/30/25" at bounding box center [564, 252] width 27 height 9
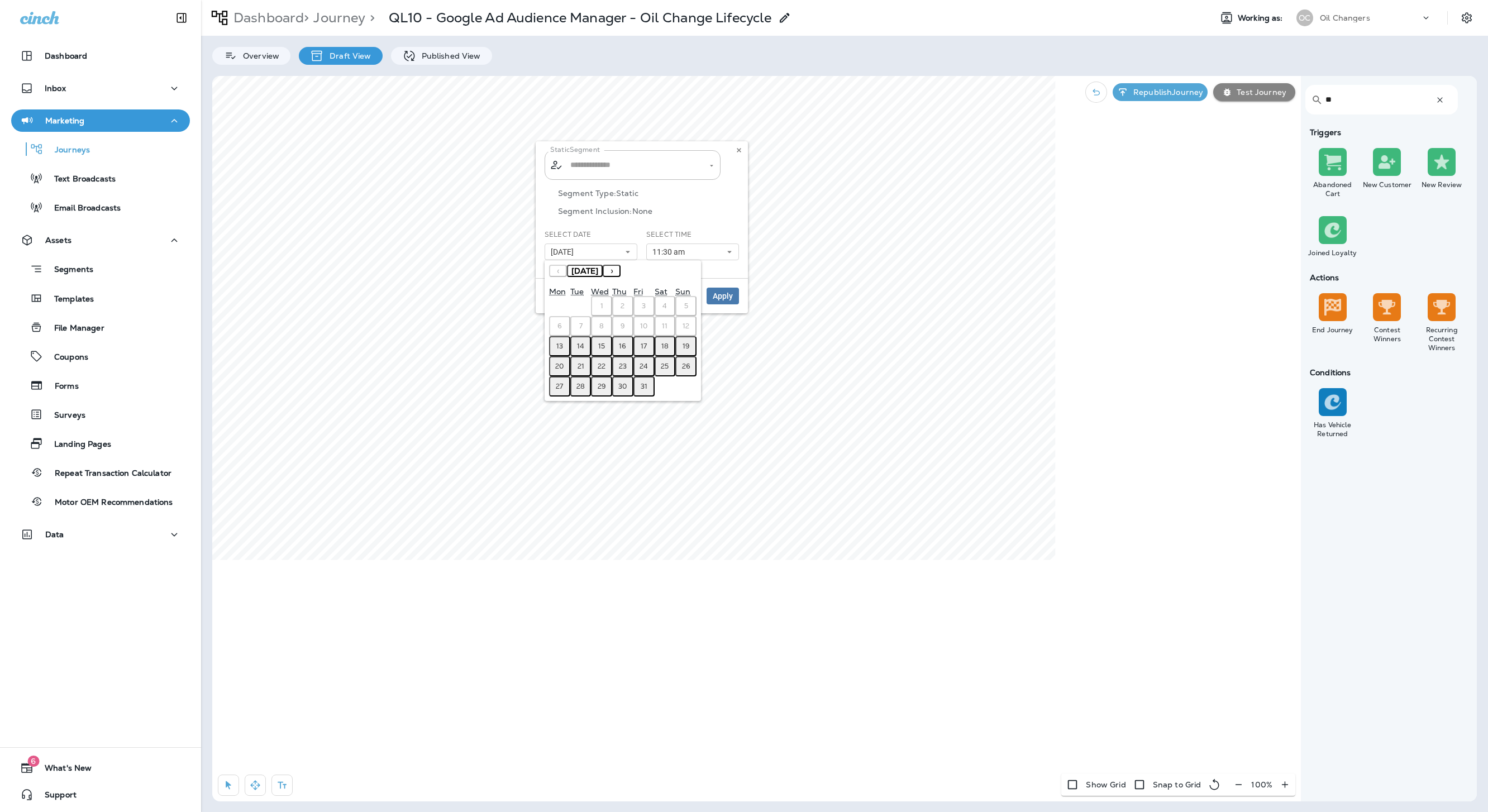
click at [561, 342] on abbr "13" at bounding box center [560, 346] width 7 height 9
click at [723, 292] on span "Apply" at bounding box center [723, 296] width 20 height 8
click at [618, 162] on input "text" at bounding box center [633, 165] width 131 height 20
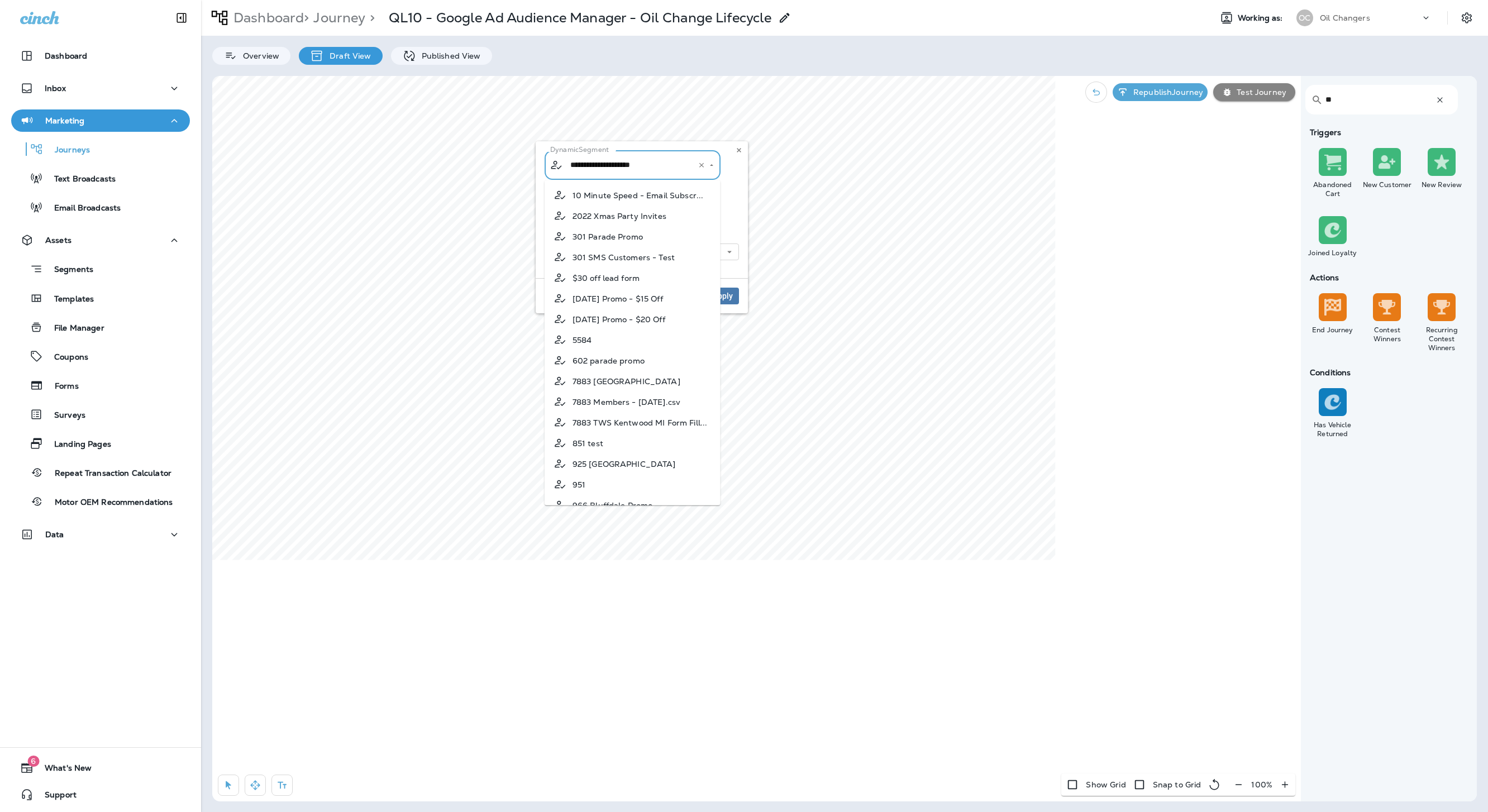
scroll to position [8140, 0]
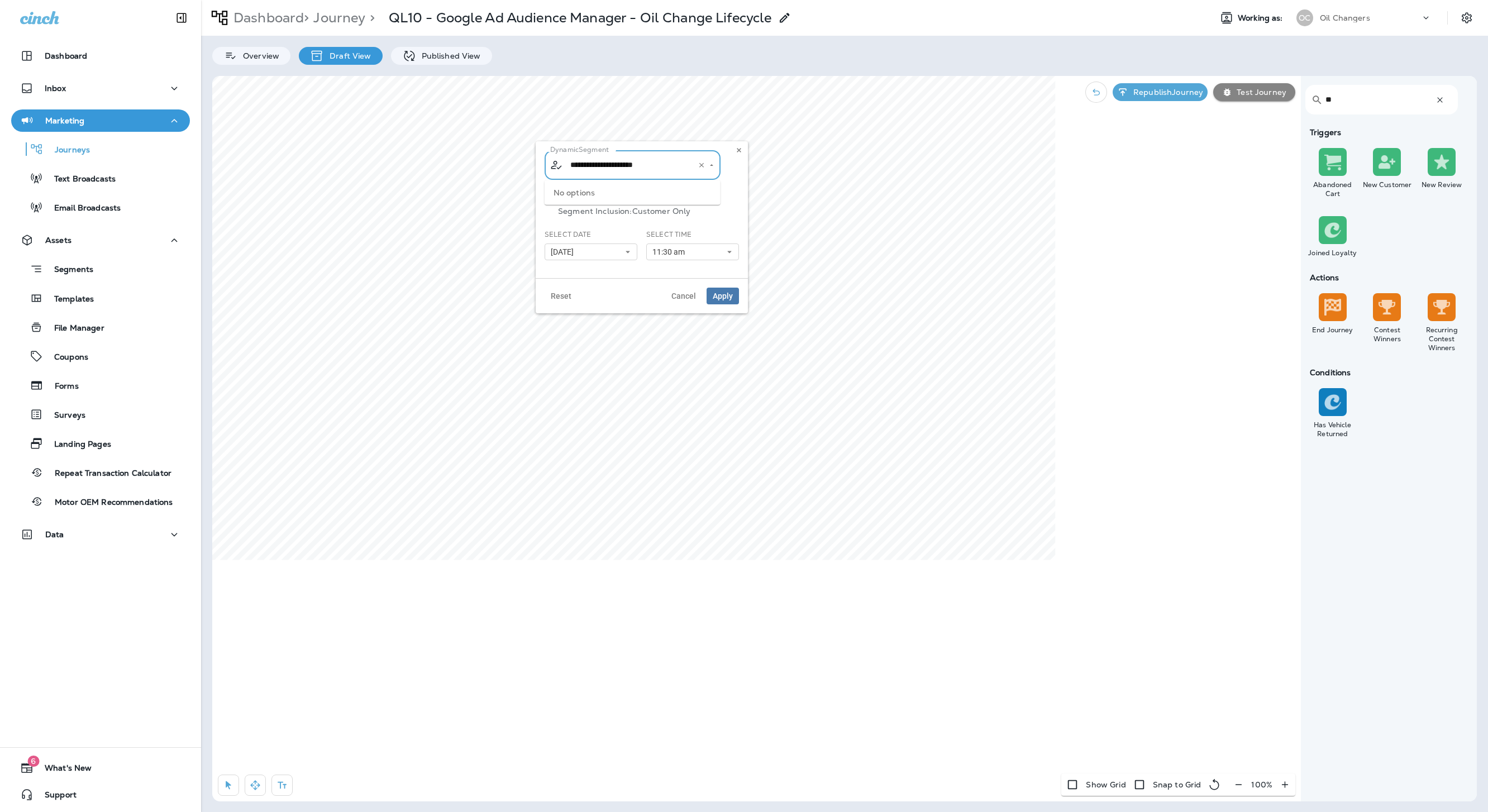
type input "**********"
click at [725, 300] on span "Apply" at bounding box center [723, 296] width 20 height 8
click at [1072, 92] on p "Republish Journey" at bounding box center [1166, 92] width 75 height 9
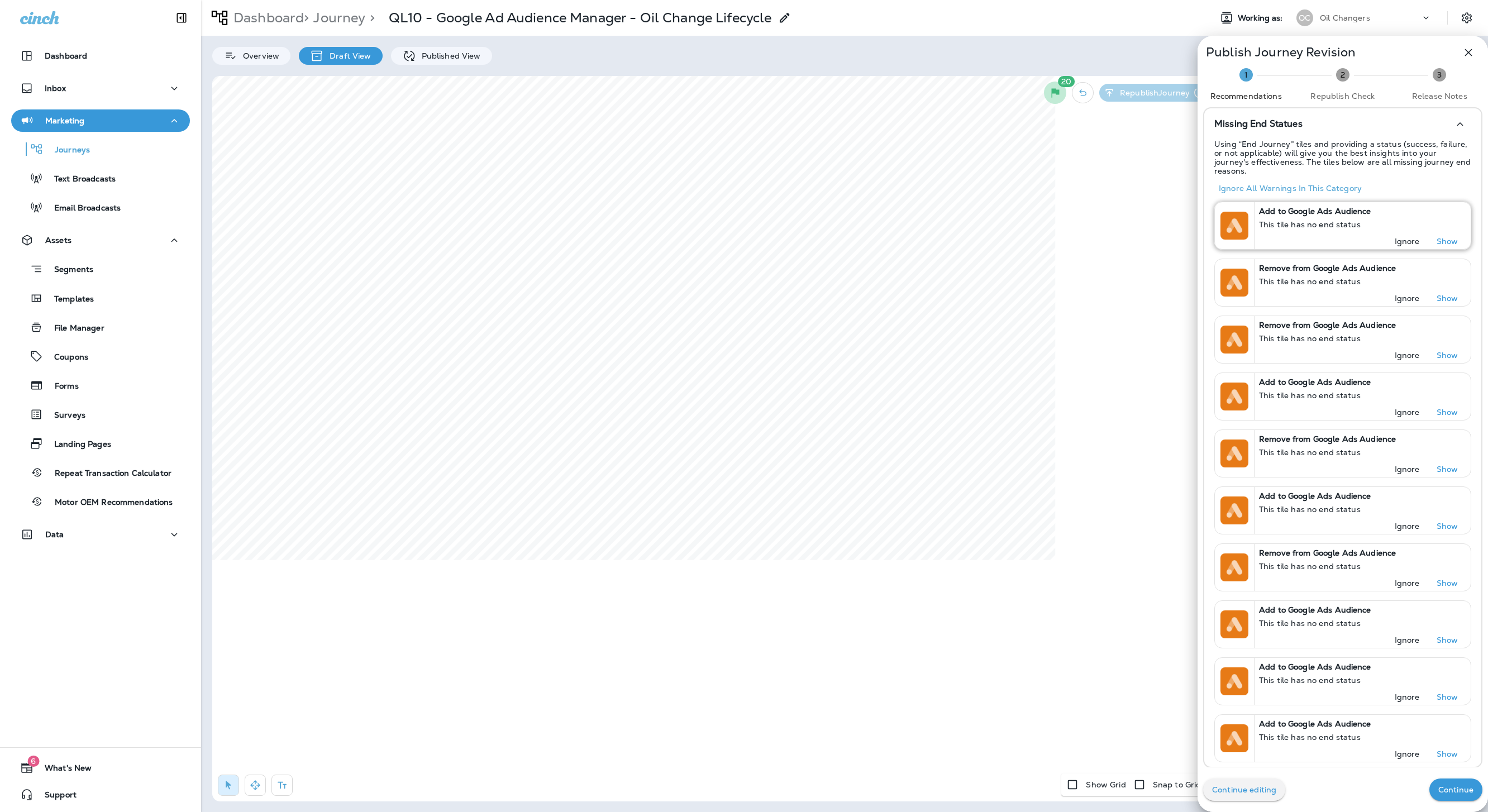
click at [1072, 237] on p "Ignore" at bounding box center [1407, 241] width 25 height 9
click at [1072, 540] on div "Continue editing Continue" at bounding box center [1343, 790] width 290 height 45
click at [1072, 540] on button "Continue" at bounding box center [1456, 790] width 53 height 22
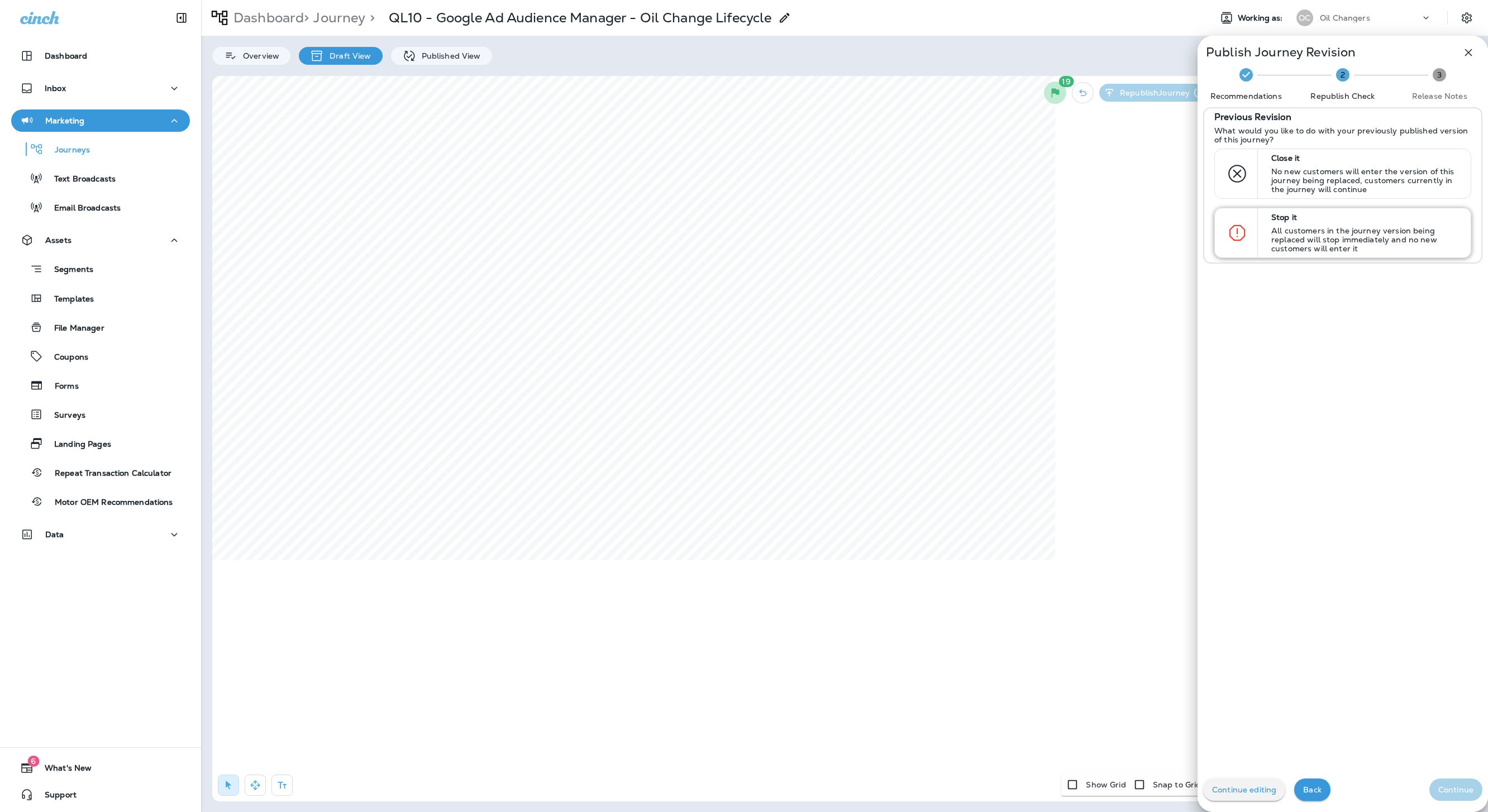
drag, startPoint x: 1315, startPoint y: 156, endPoint x: 1355, endPoint y: 257, distance: 108.6
click at [1072, 156] on p "Close it" at bounding box center [1366, 158] width 189 height 9
click at [1072, 540] on p "Continue" at bounding box center [1456, 790] width 35 height 9
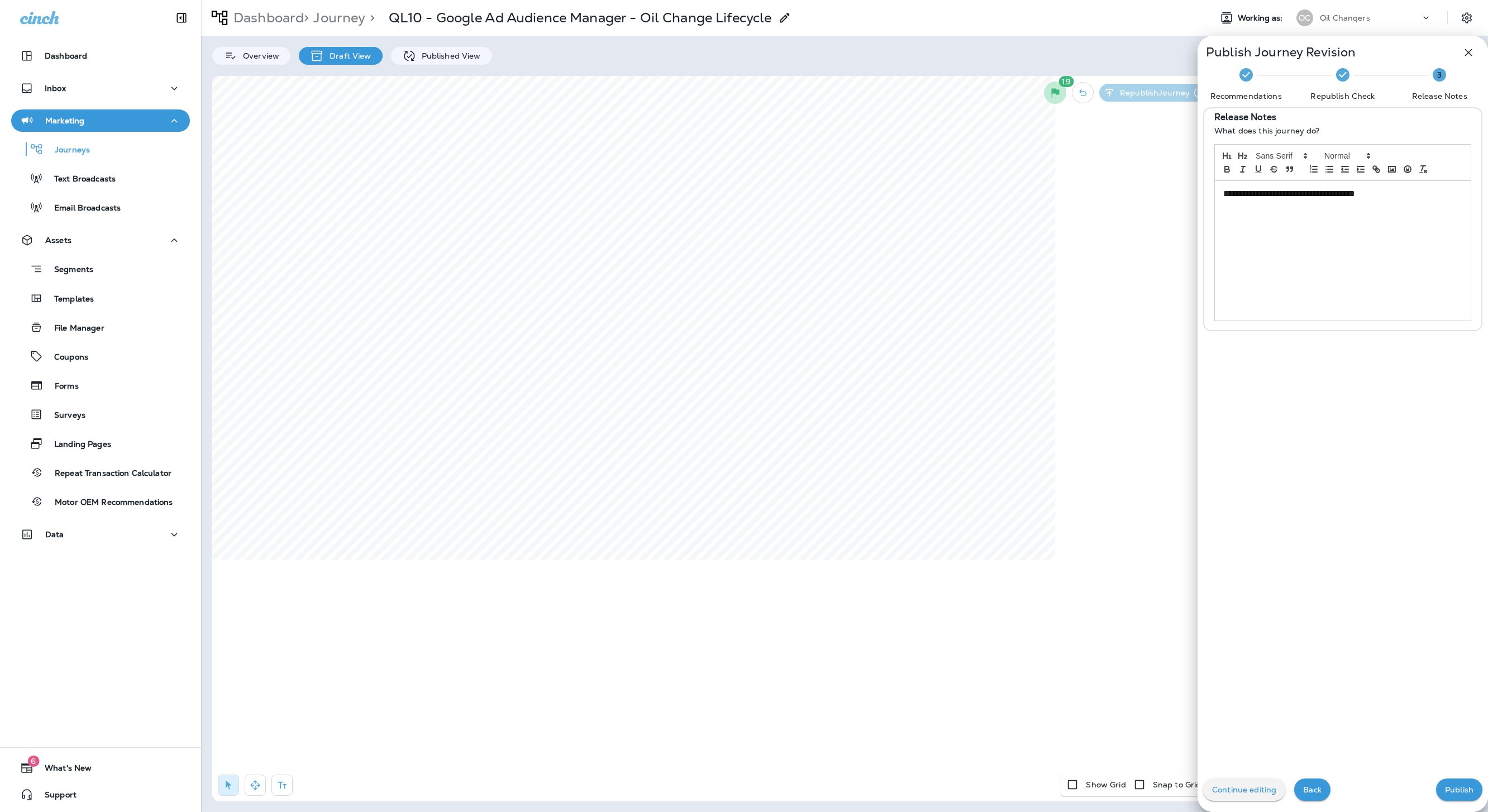
click at [1072, 540] on p "Publish" at bounding box center [1459, 790] width 28 height 9
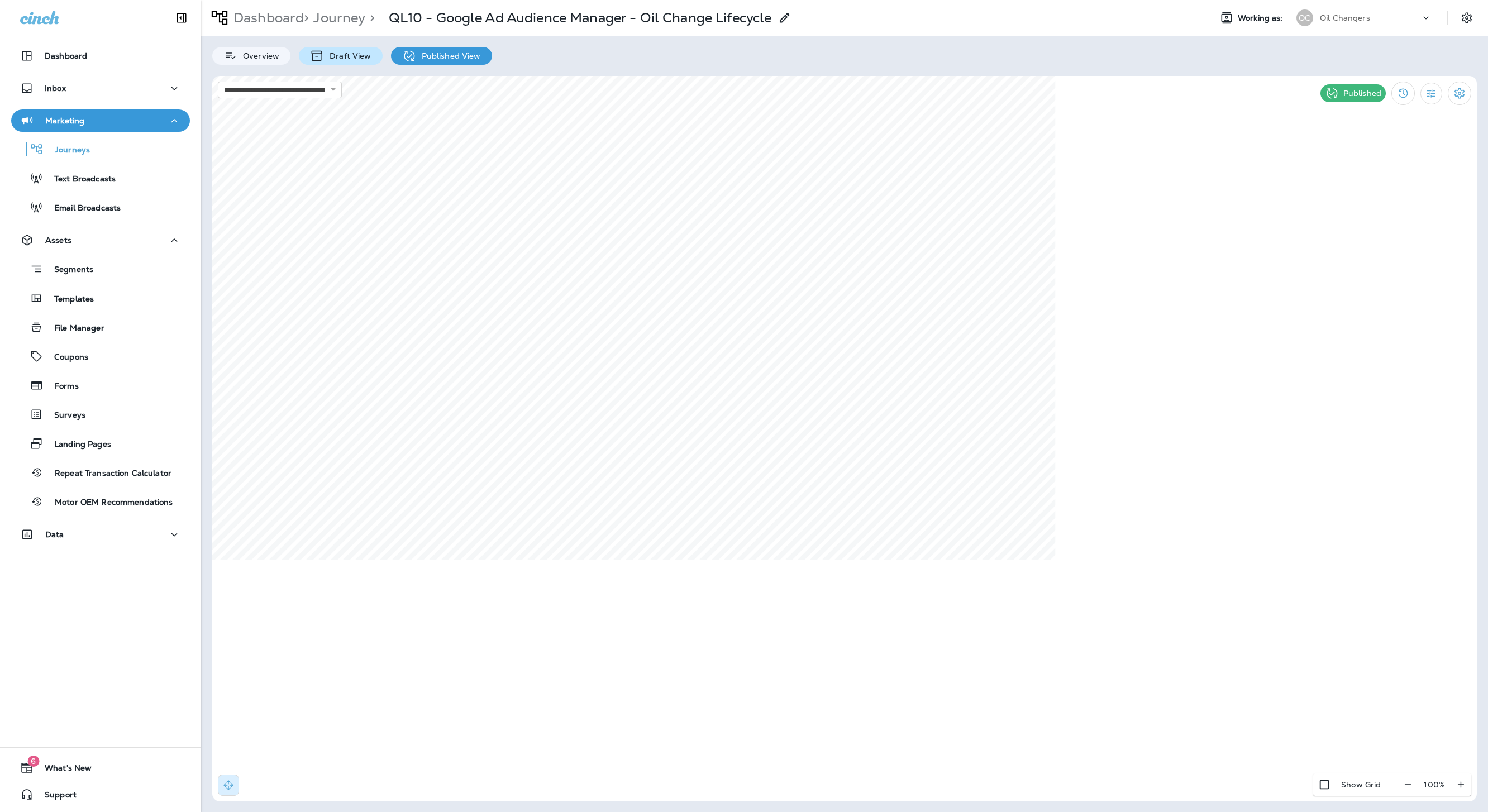
click at [355, 57] on p "Draft View" at bounding box center [347, 56] width 47 height 9
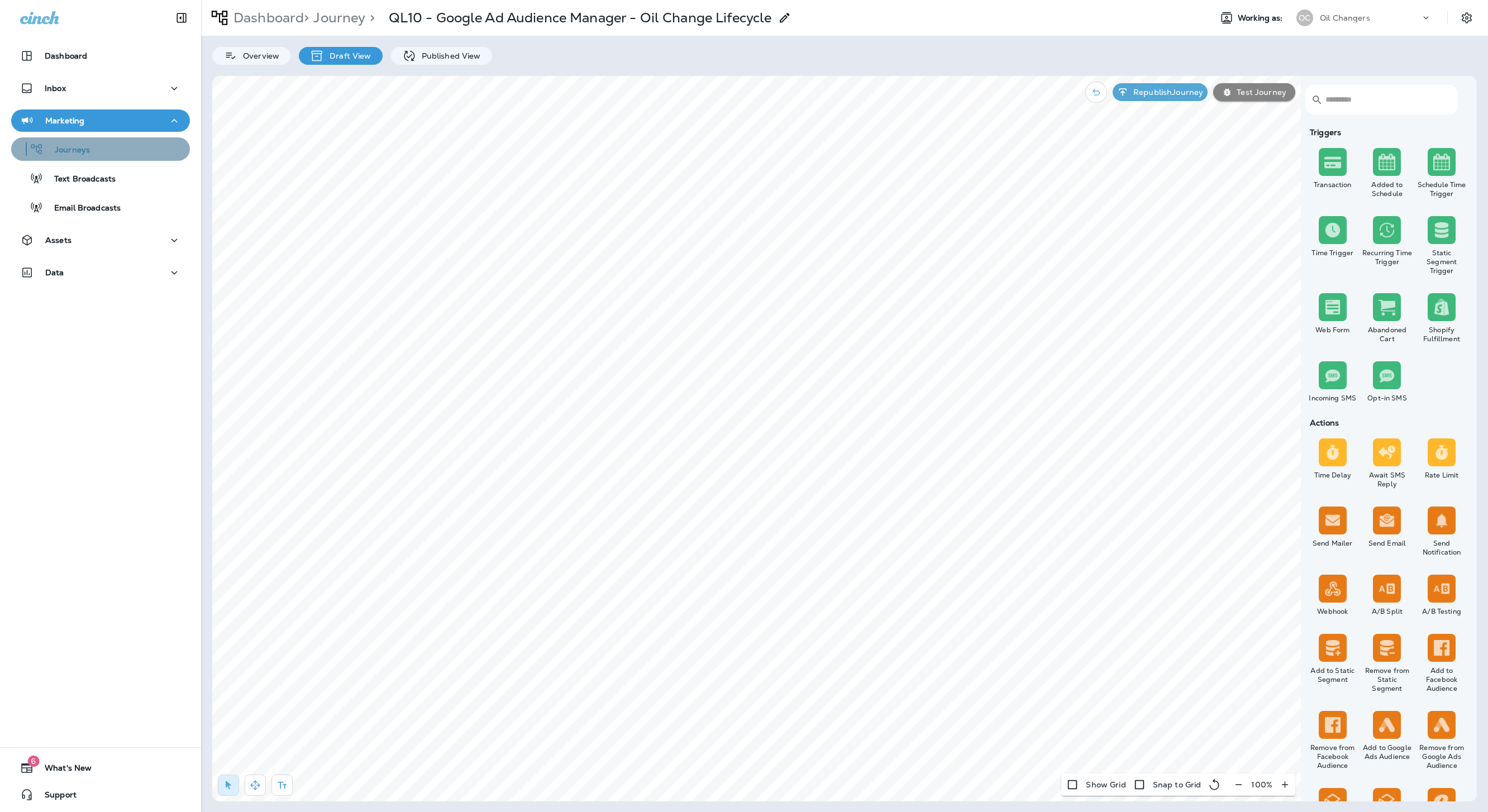
click at [108, 146] on div "Journeys" at bounding box center [100, 148] width 170 height 16
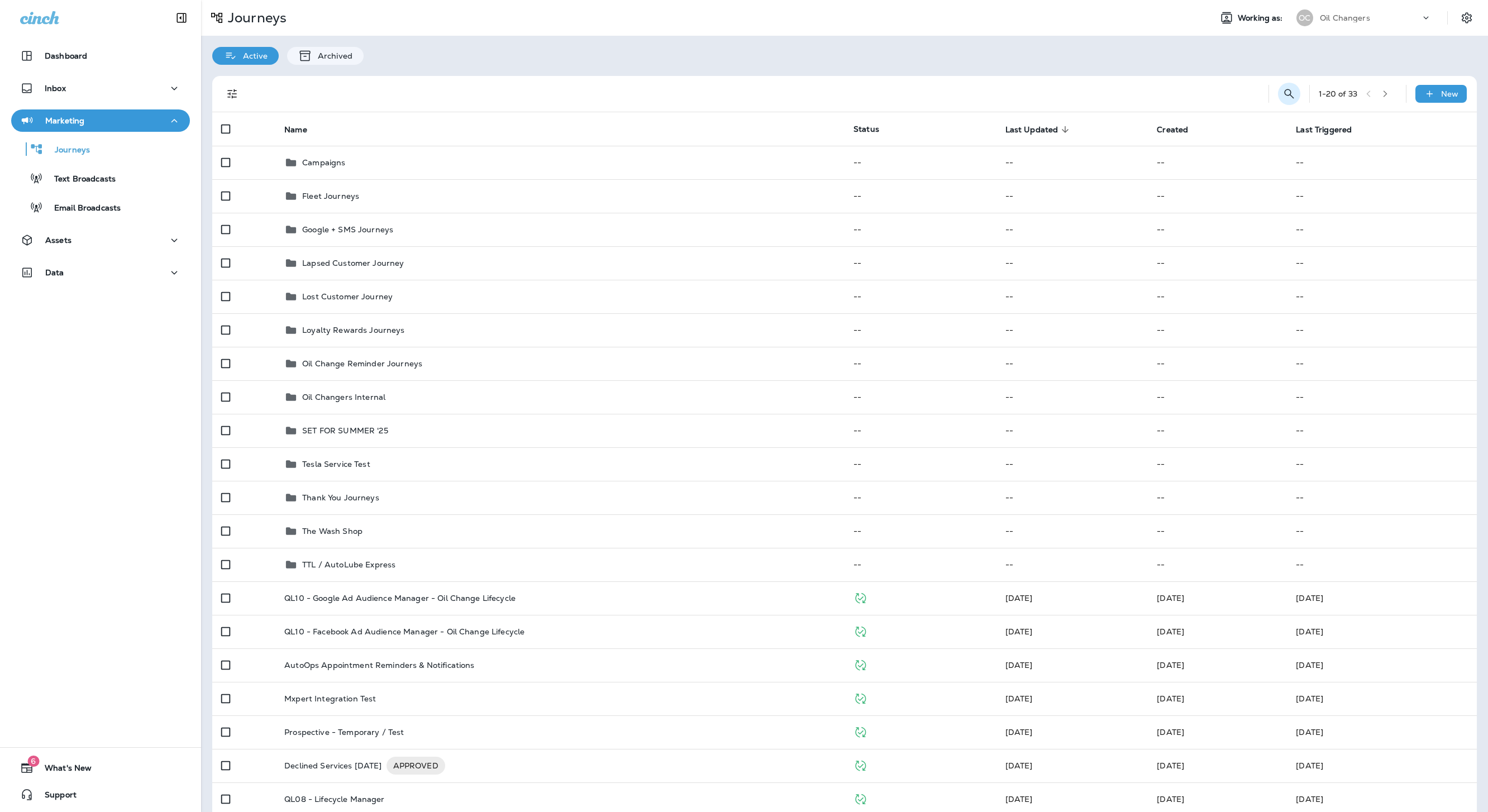
click at [1290, 96] on icon "Search Journeys" at bounding box center [1289, 94] width 9 height 9
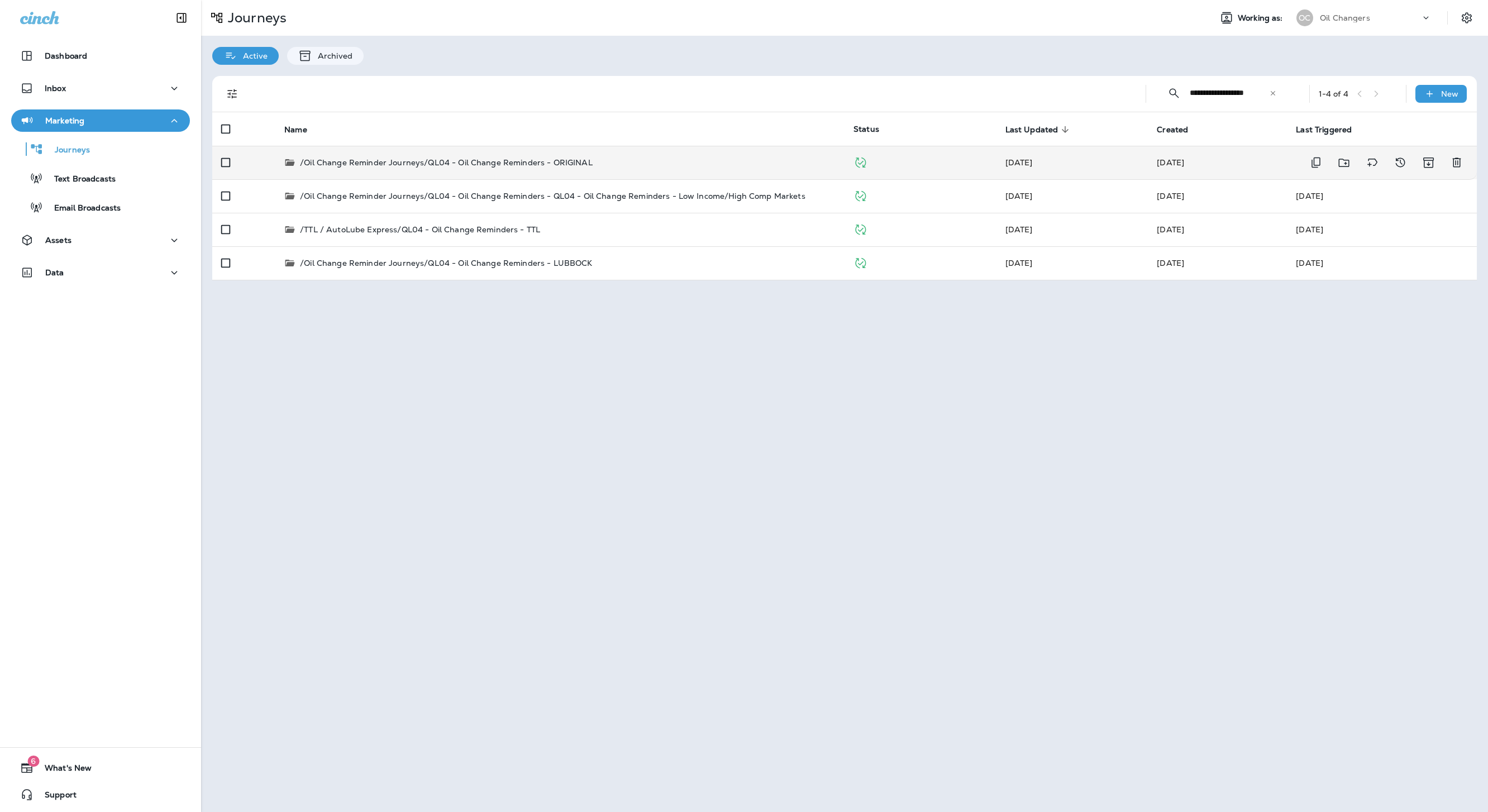
type input "**********"
click at [547, 157] on p "/Oil Change Reminder Journeys/QL04 - Oil Change Reminders - ORIGINAL" at bounding box center [447, 162] width 293 height 11
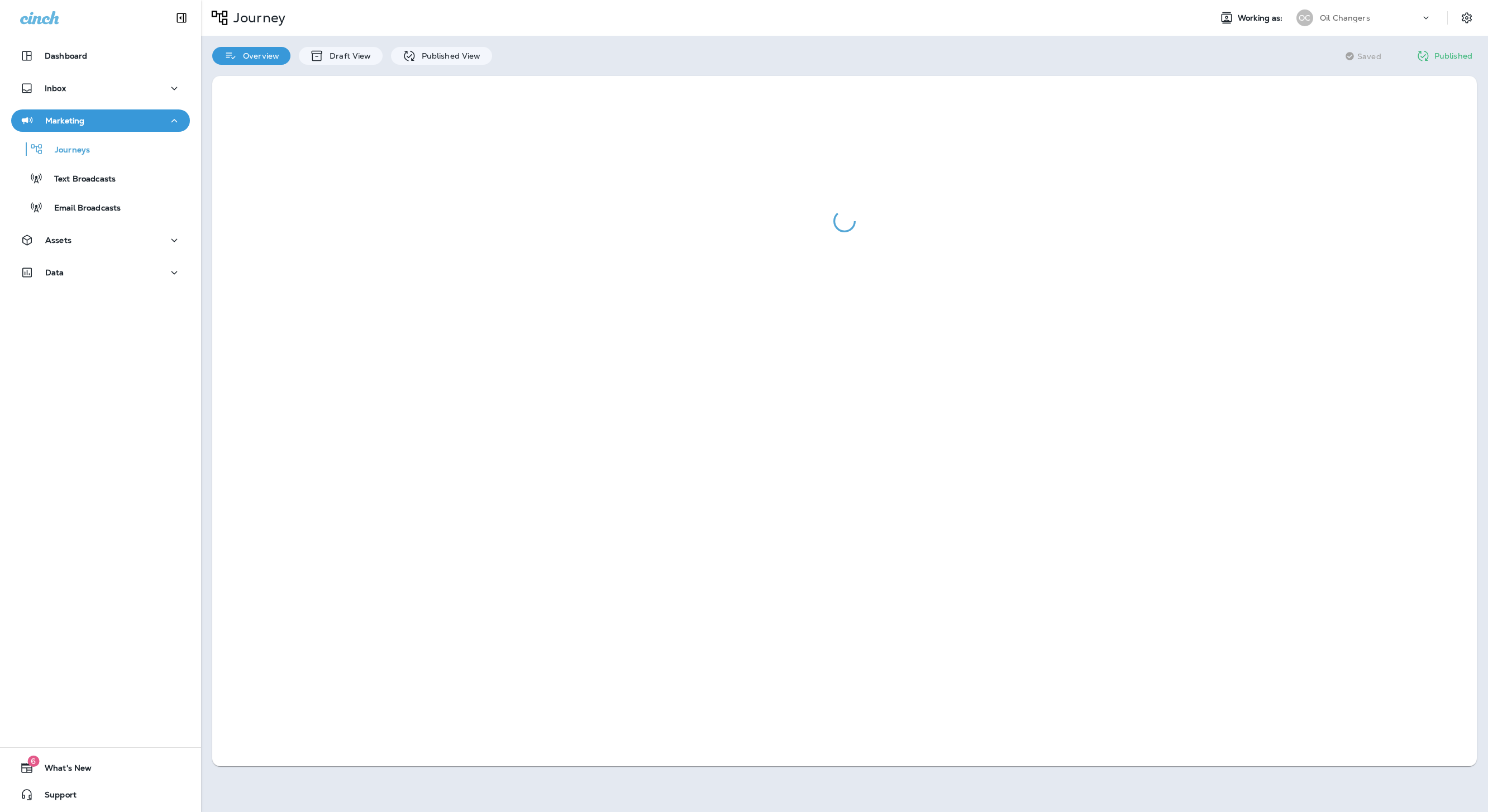
click at [476, 70] on div at bounding box center [845, 421] width 1287 height 712
click at [469, 59] on p "Published View" at bounding box center [449, 56] width 65 height 9
